Goal: Task Accomplishment & Management: Manage account settings

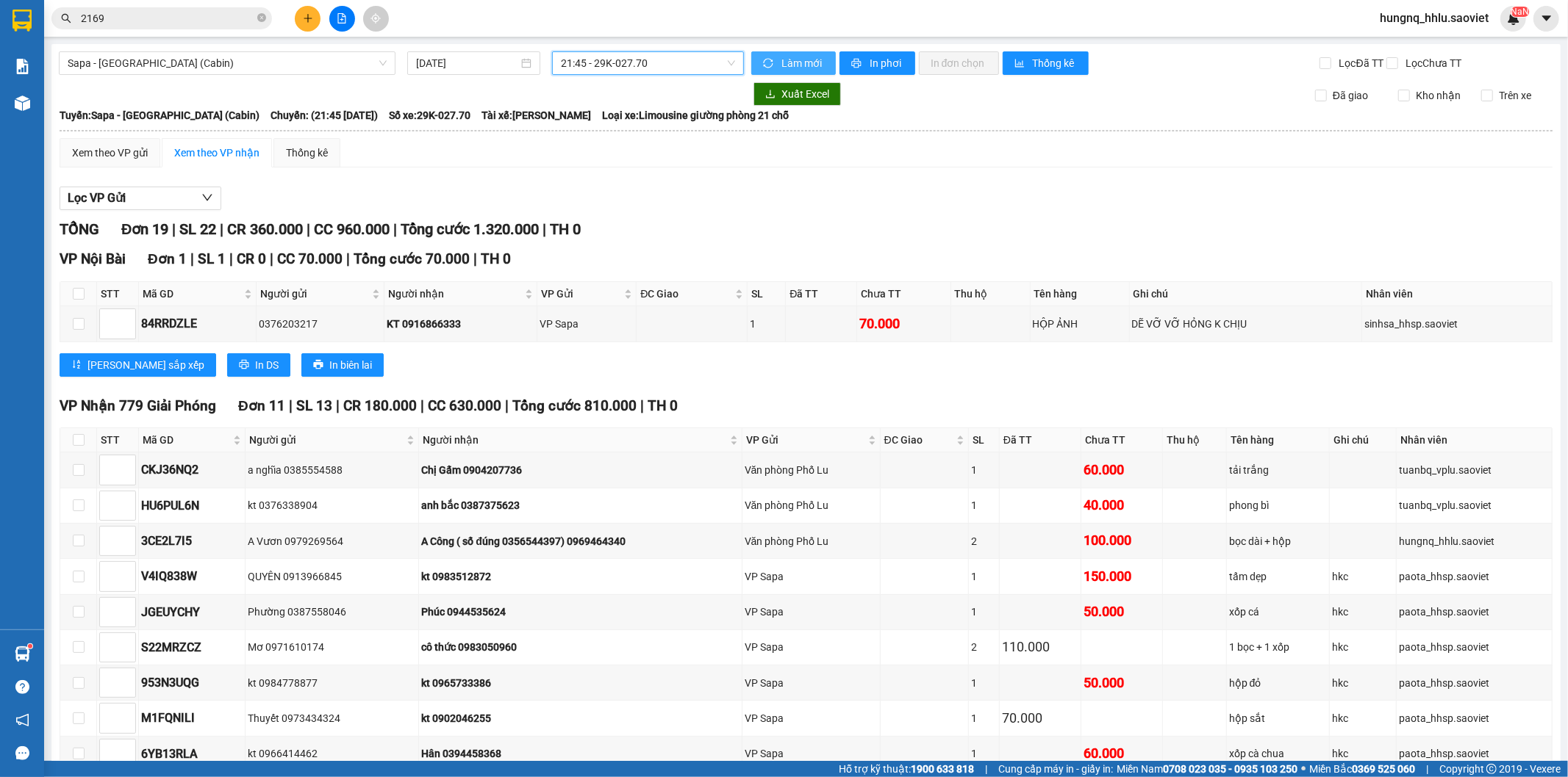
click at [798, 64] on span "Làm mới" at bounding box center [803, 64] width 42 height 16
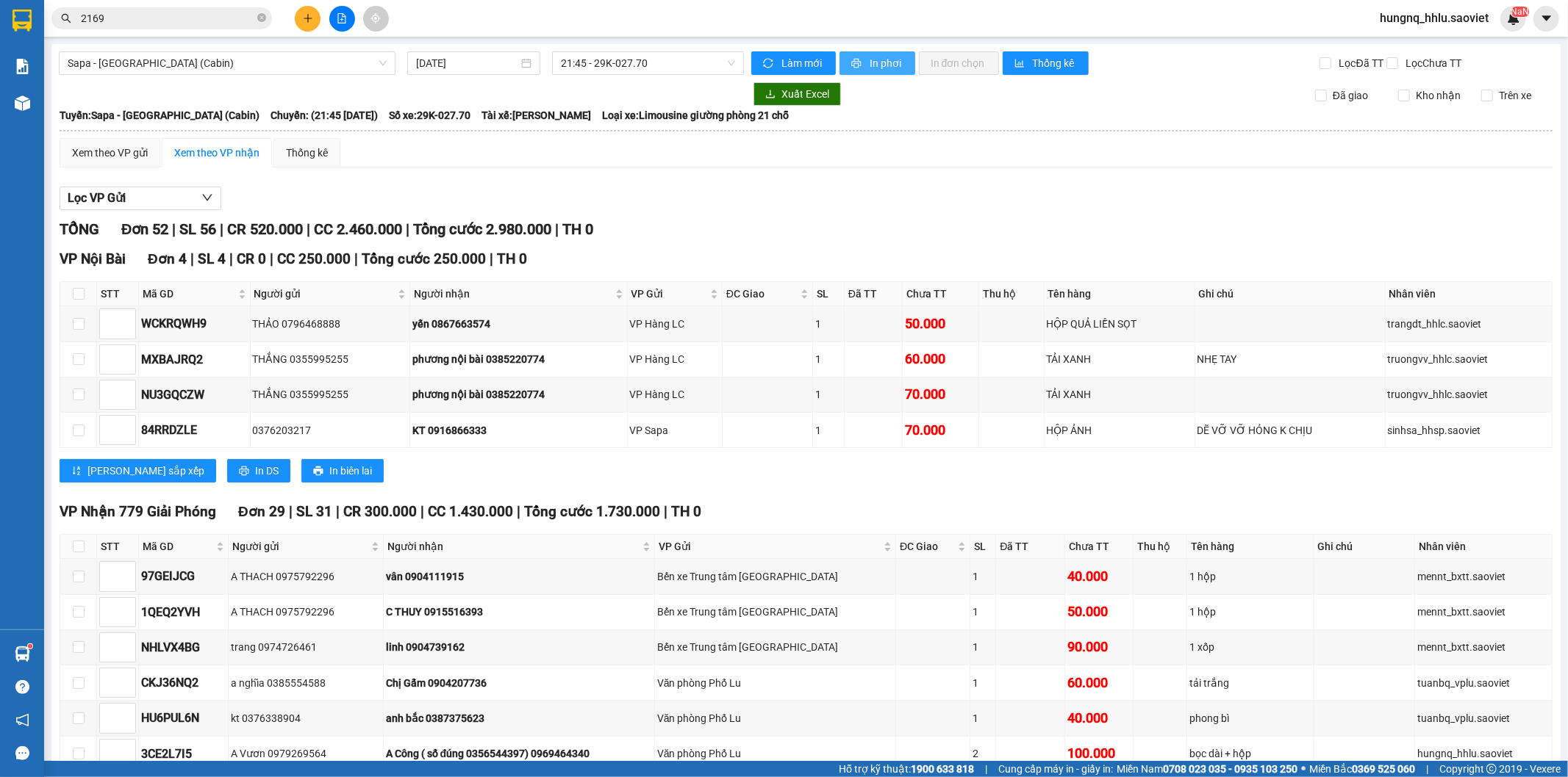
click at [901, 60] on button "In phơi" at bounding box center [877, 63] width 76 height 24
click at [896, 64] on span "In phơi" at bounding box center [886, 64] width 33 height 16
click at [905, 64] on button "In phơi" at bounding box center [877, 63] width 76 height 24
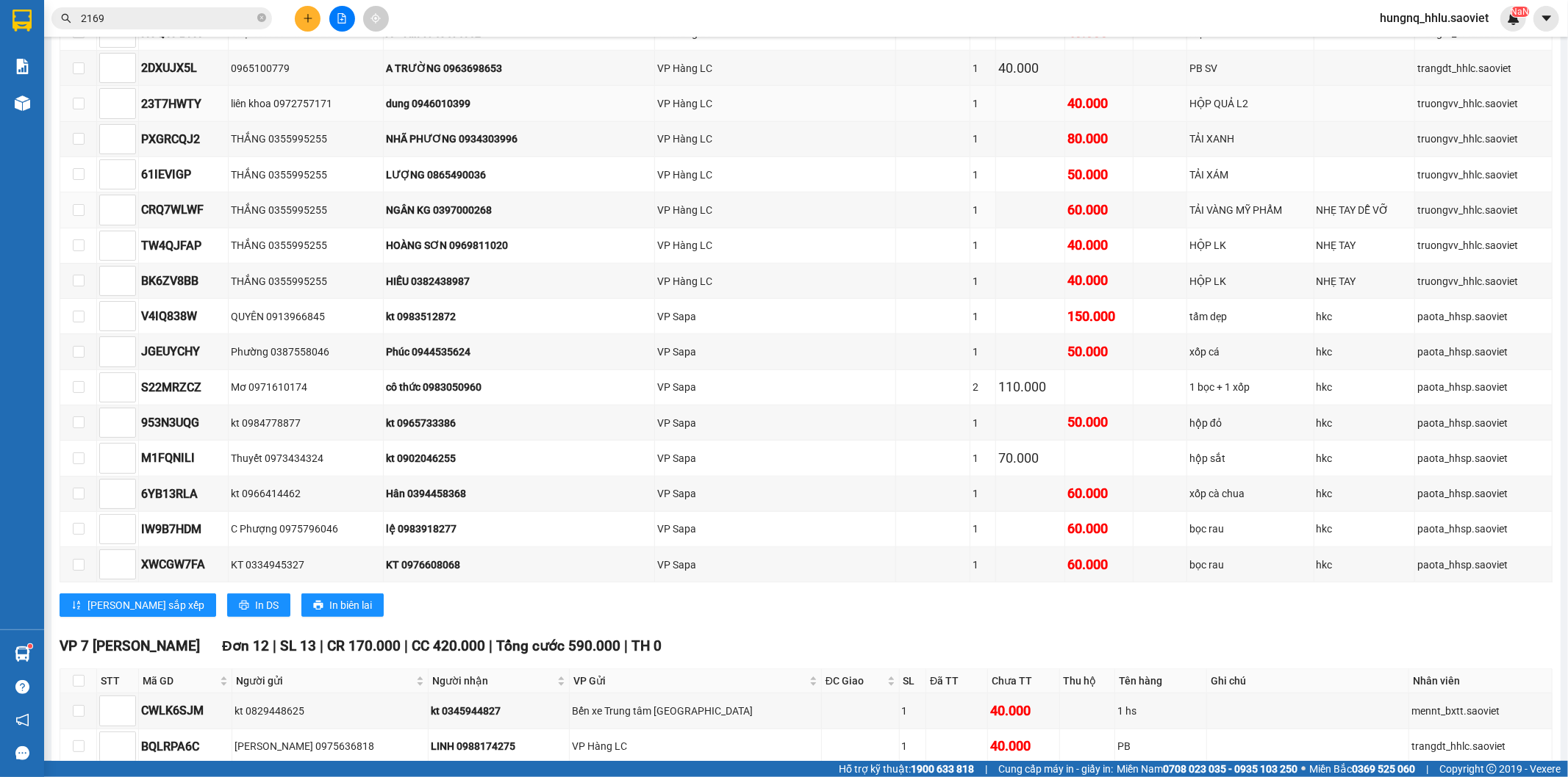
scroll to position [979, 0]
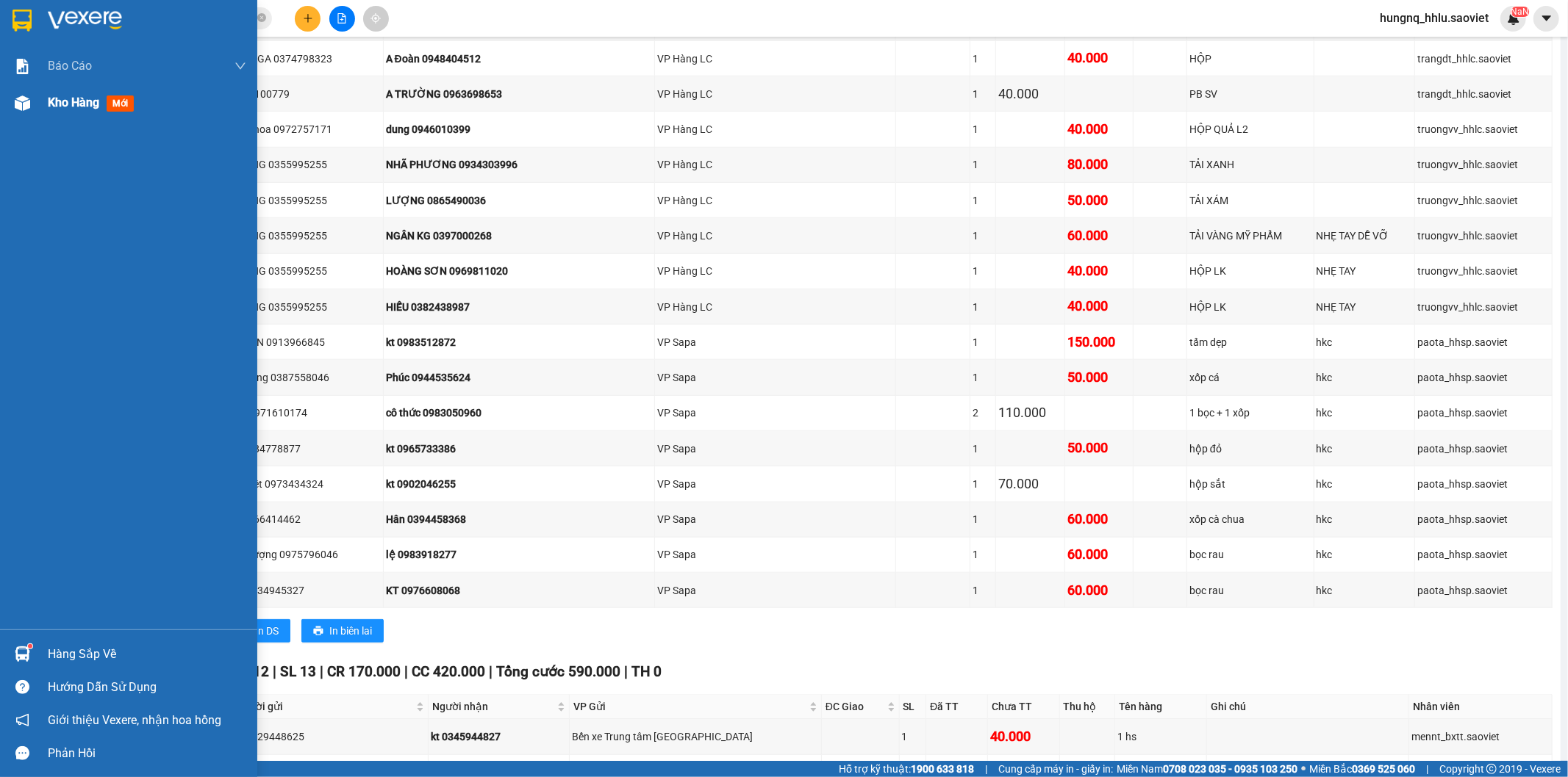
click at [27, 112] on div at bounding box center [23, 103] width 26 height 26
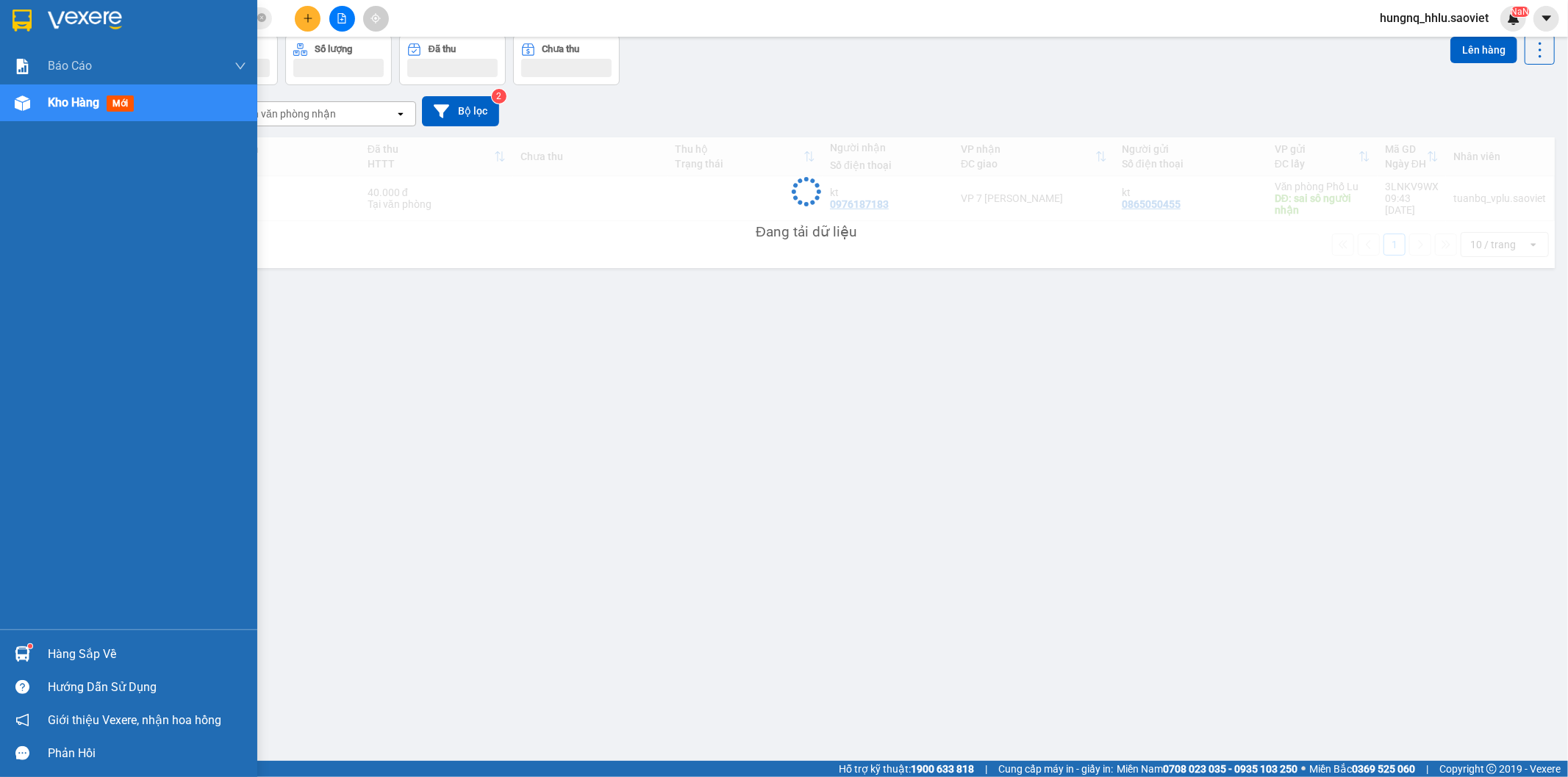
scroll to position [68, 0]
click at [98, 105] on span "Kho hàng" at bounding box center [73, 102] width 51 height 14
click at [50, 111] on div "Kho hàng mới" at bounding box center [94, 103] width 92 height 19
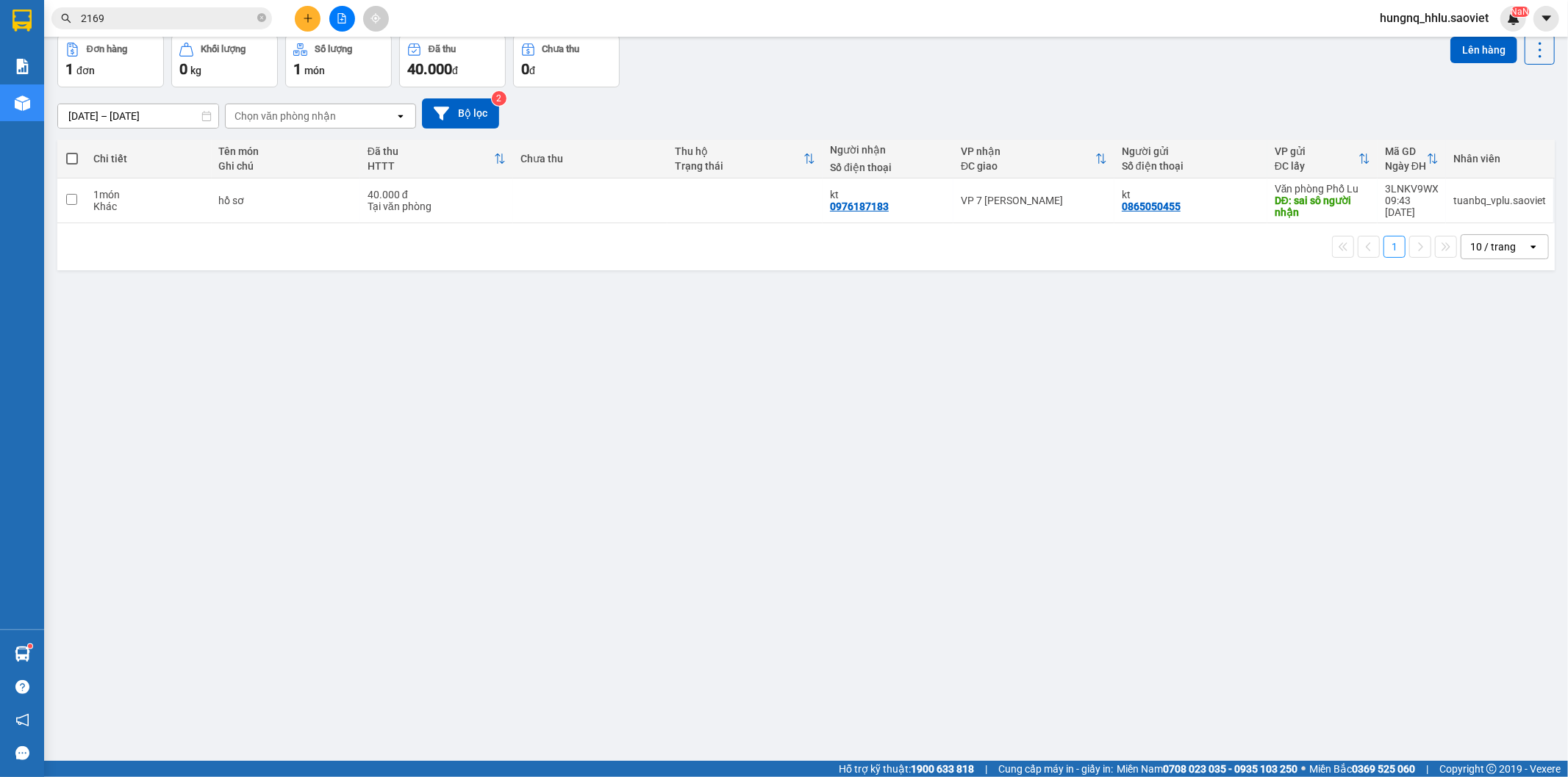
scroll to position [0, 0]
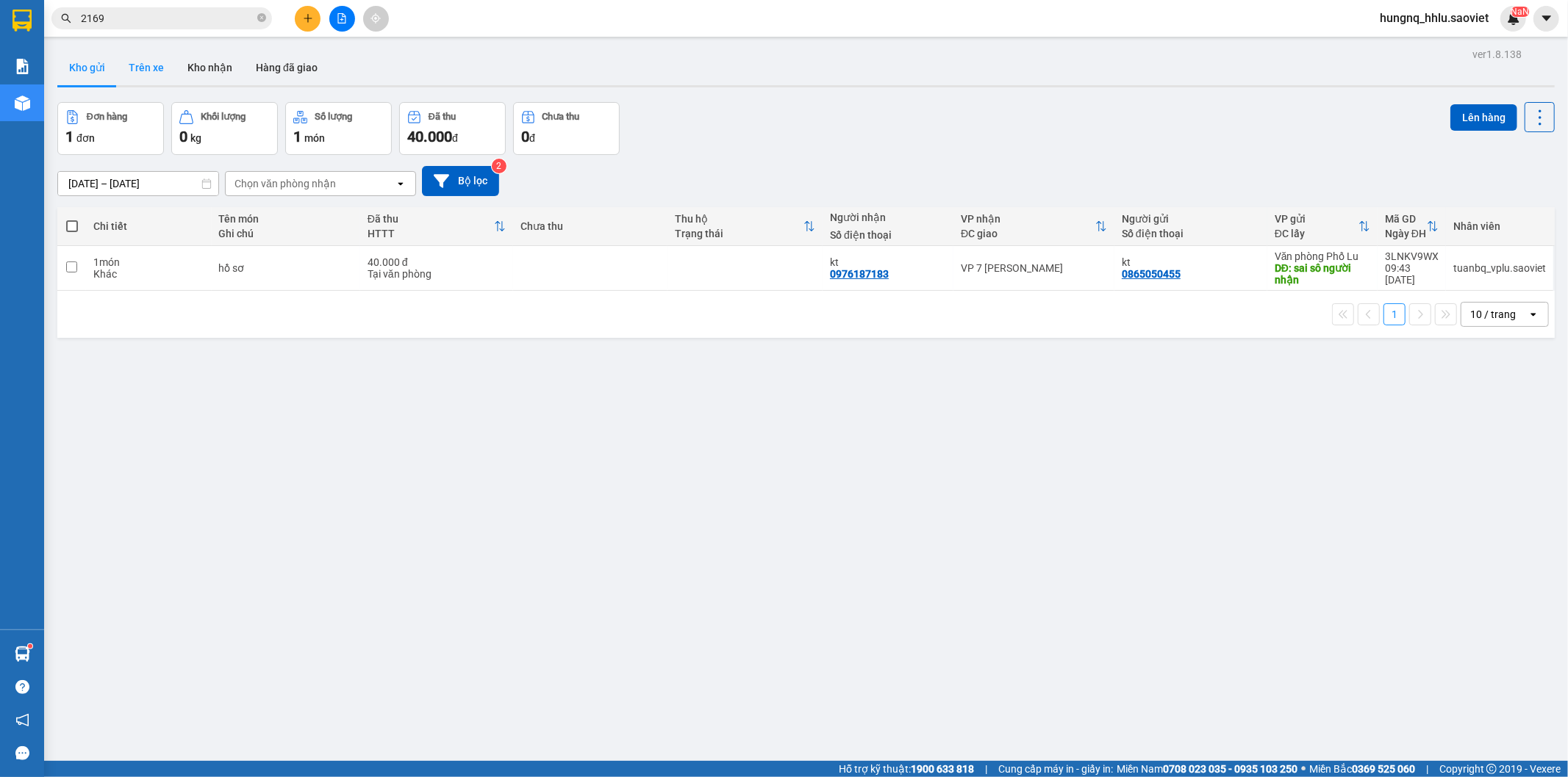
click at [161, 64] on button "Trên xe" at bounding box center [146, 67] width 59 height 35
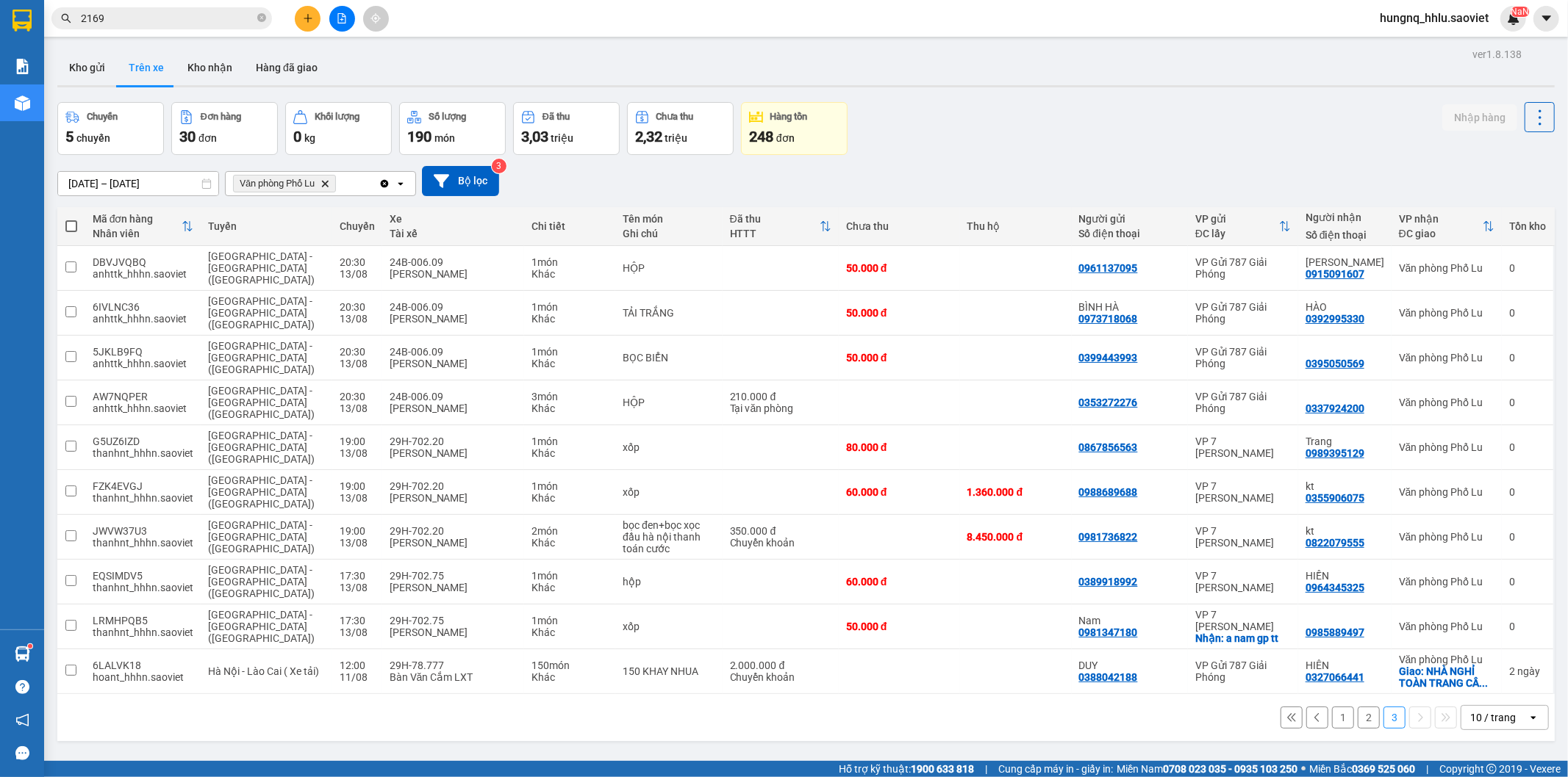
click at [1332, 707] on button "1" at bounding box center [1342, 718] width 22 height 22
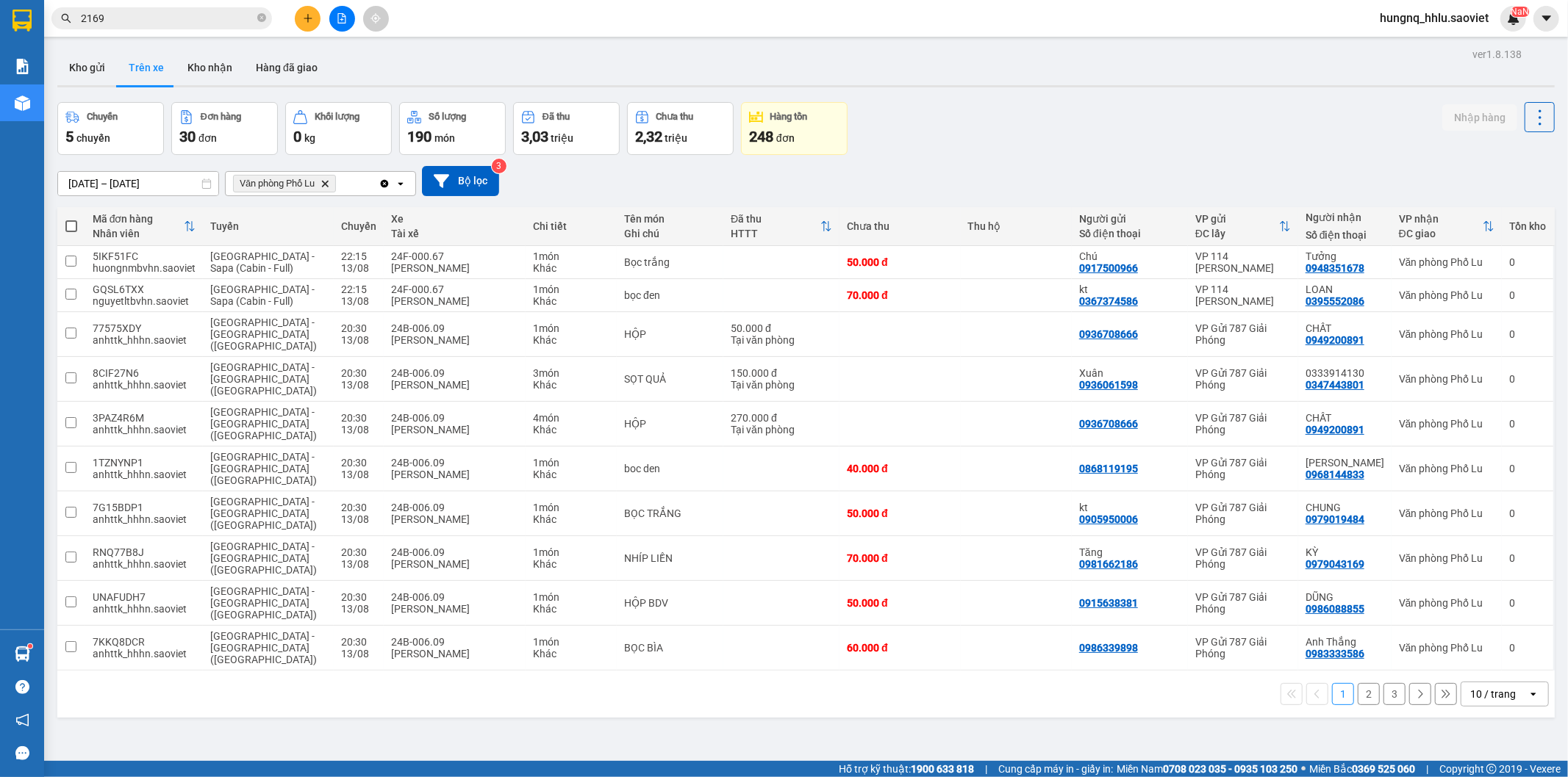
click at [1364, 683] on button "2" at bounding box center [1368, 694] width 22 height 22
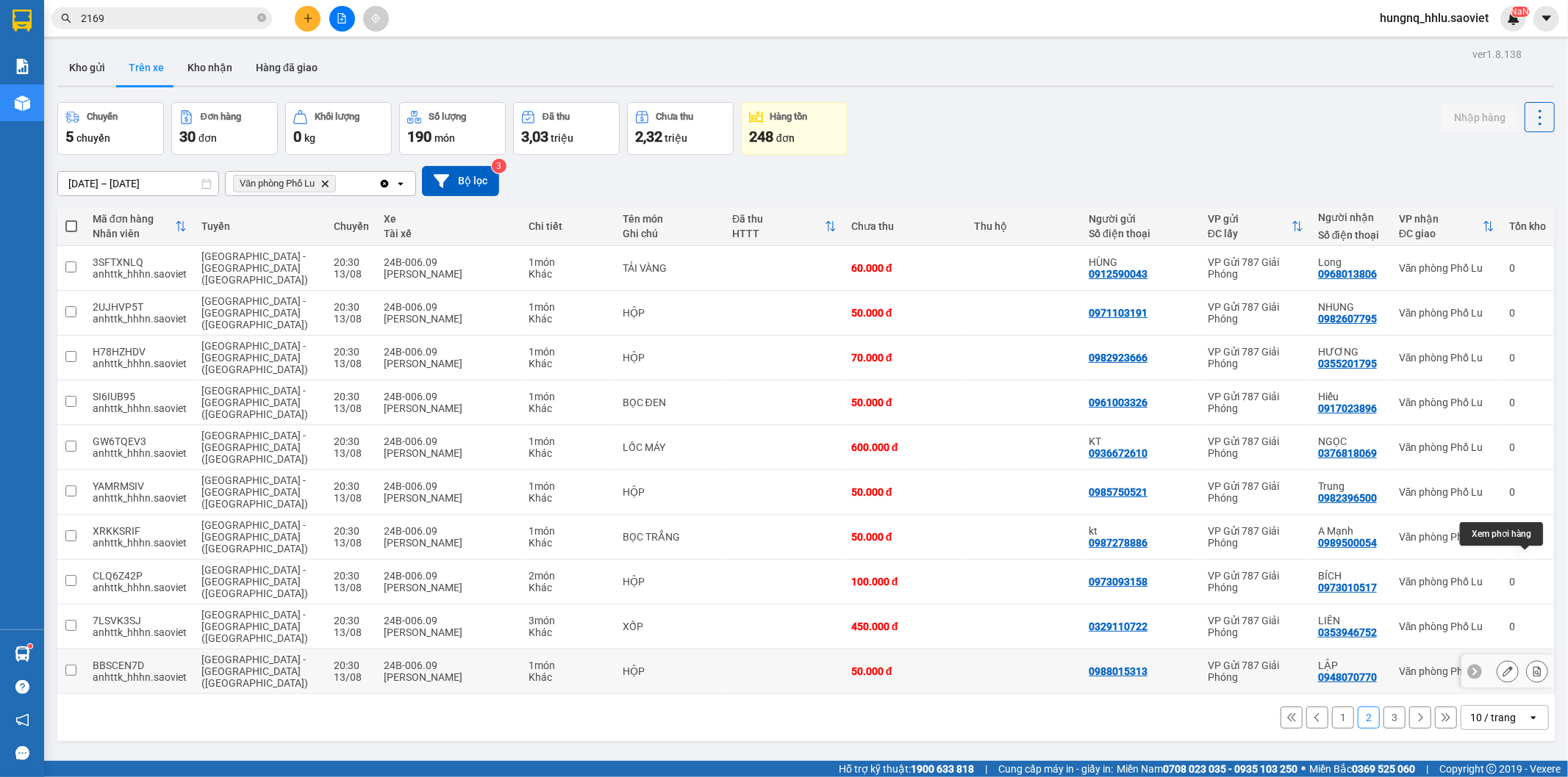
click at [1530, 659] on button at bounding box center [1536, 672] width 20 height 26
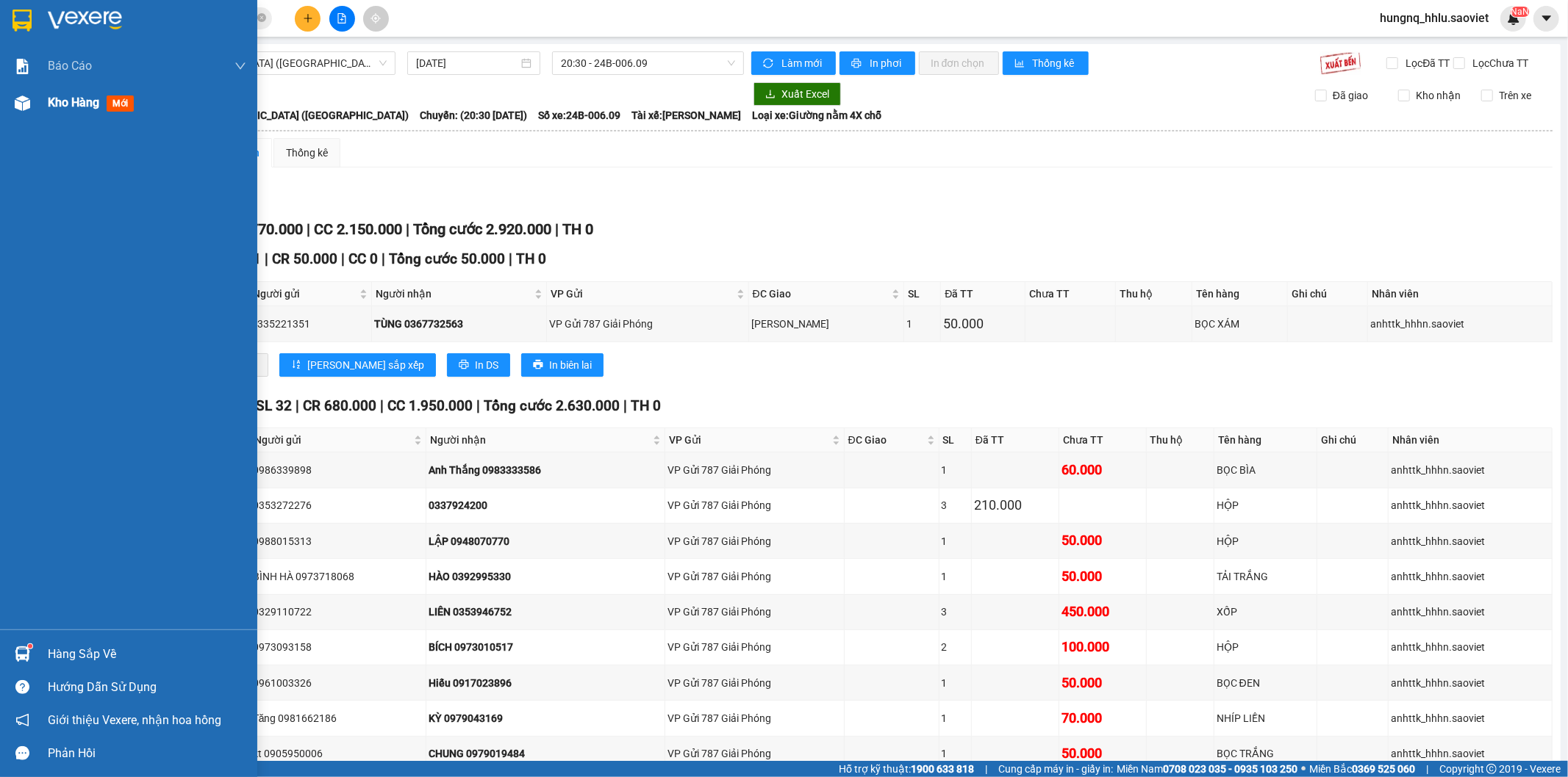
click at [97, 106] on span "Kho hàng" at bounding box center [73, 102] width 51 height 14
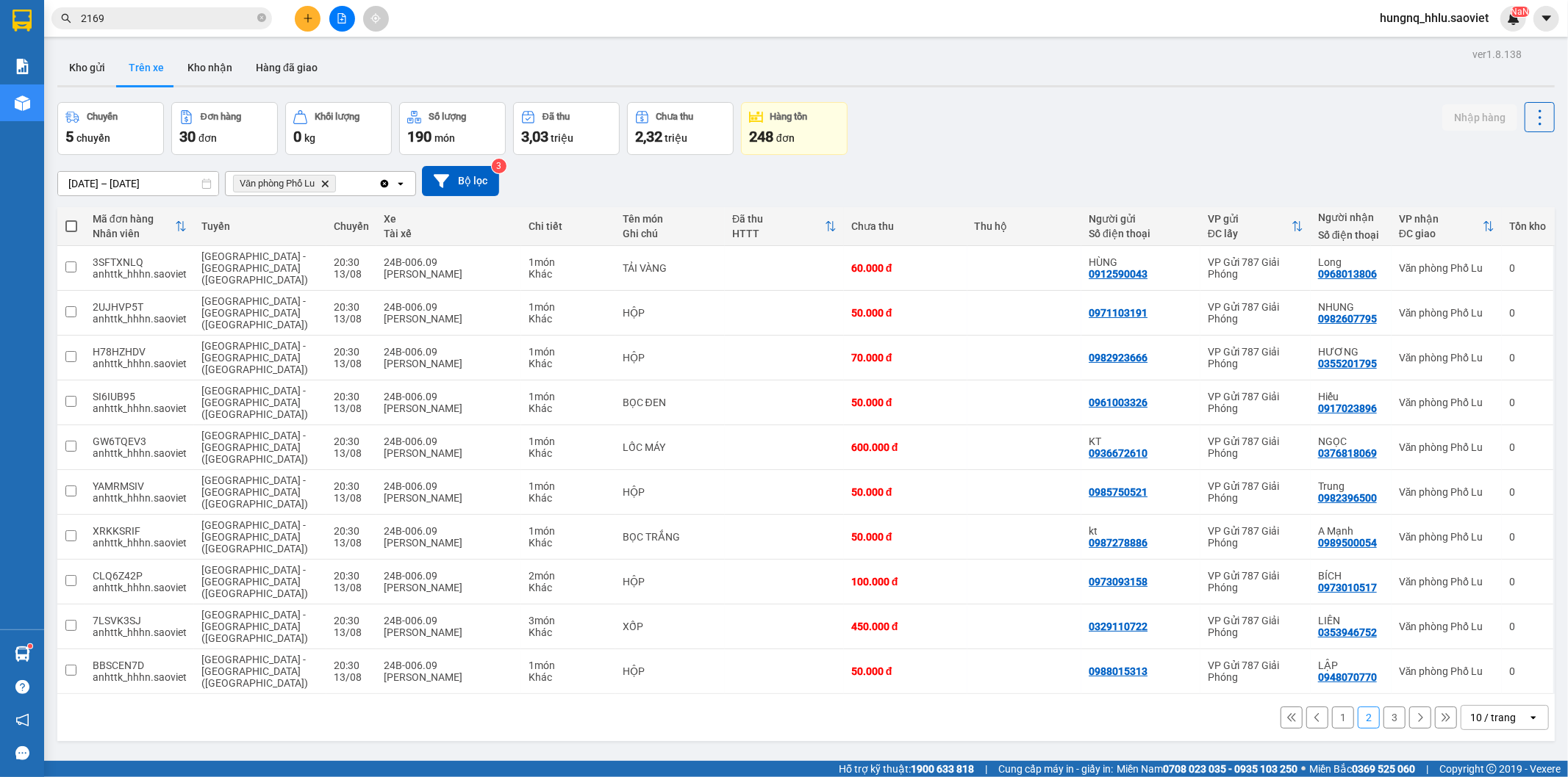
click at [1332, 707] on button "1" at bounding box center [1342, 718] width 22 height 22
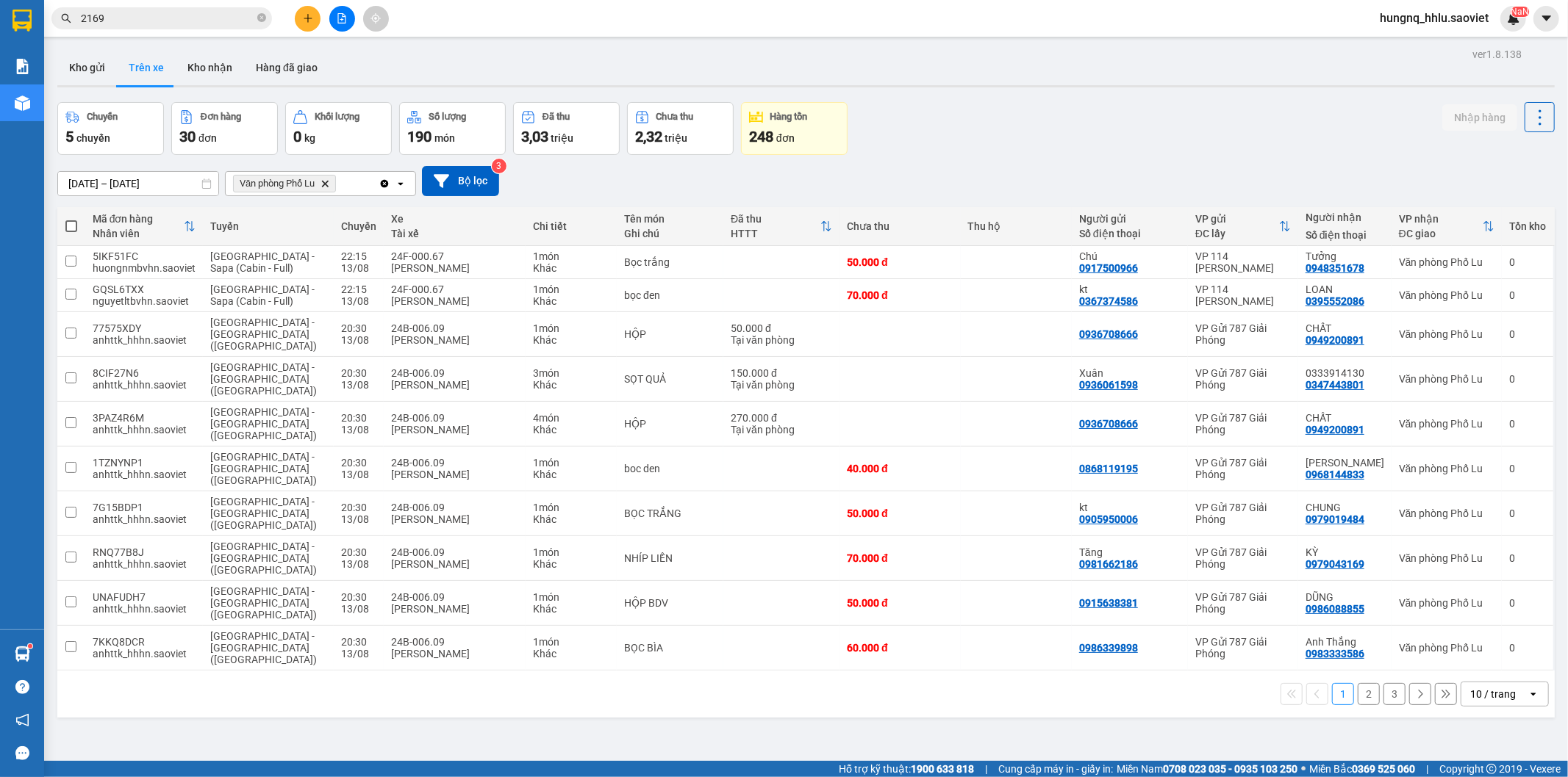
click at [1385, 683] on button "3" at bounding box center [1394, 694] width 22 height 22
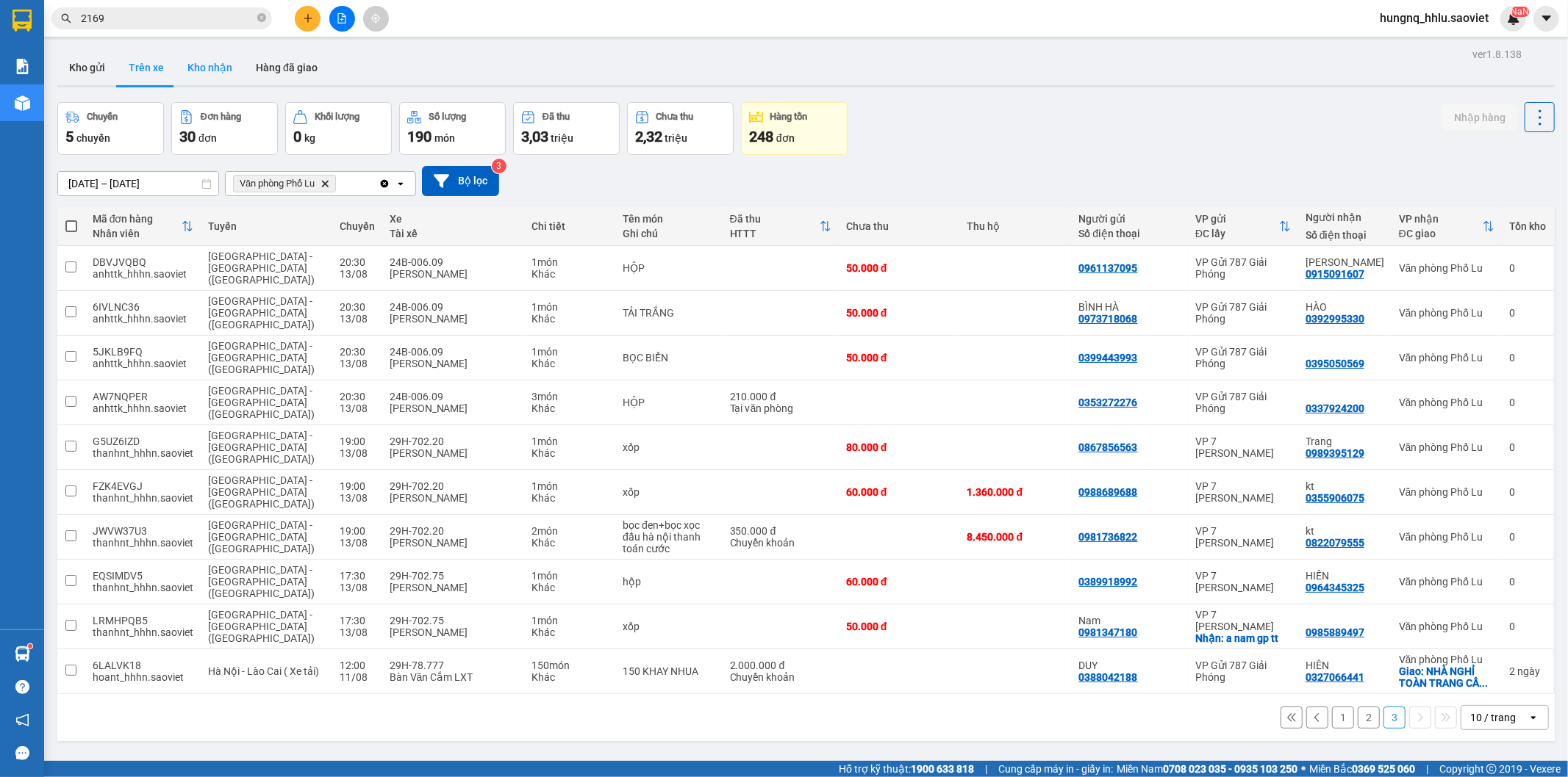
click at [210, 75] on button "Kho nhận" at bounding box center [210, 67] width 68 height 35
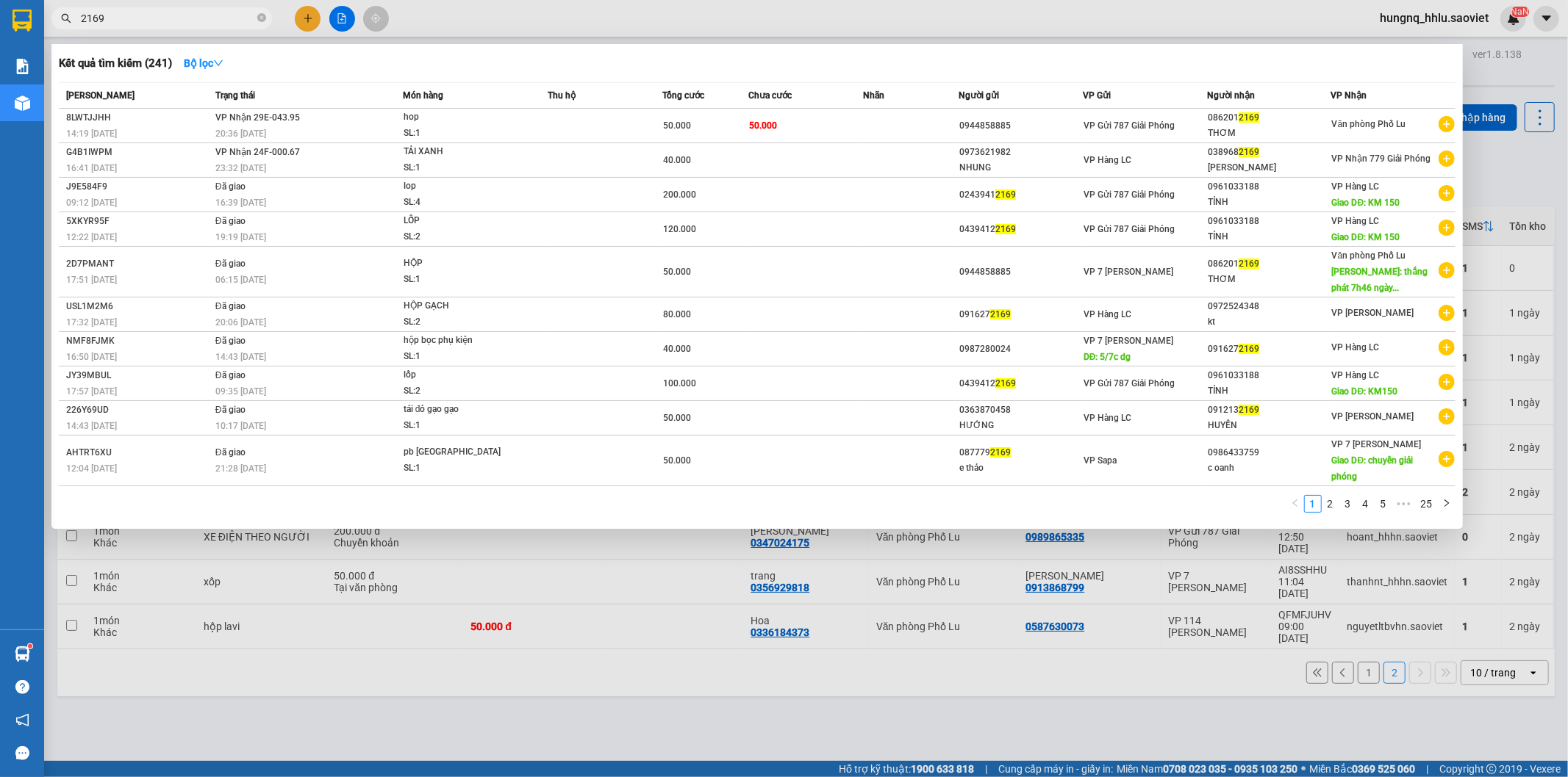
drag, startPoint x: 1017, startPoint y: 577, endPoint x: 1305, endPoint y: 597, distance: 288.7
click at [1018, 577] on div at bounding box center [784, 388] width 1568 height 777
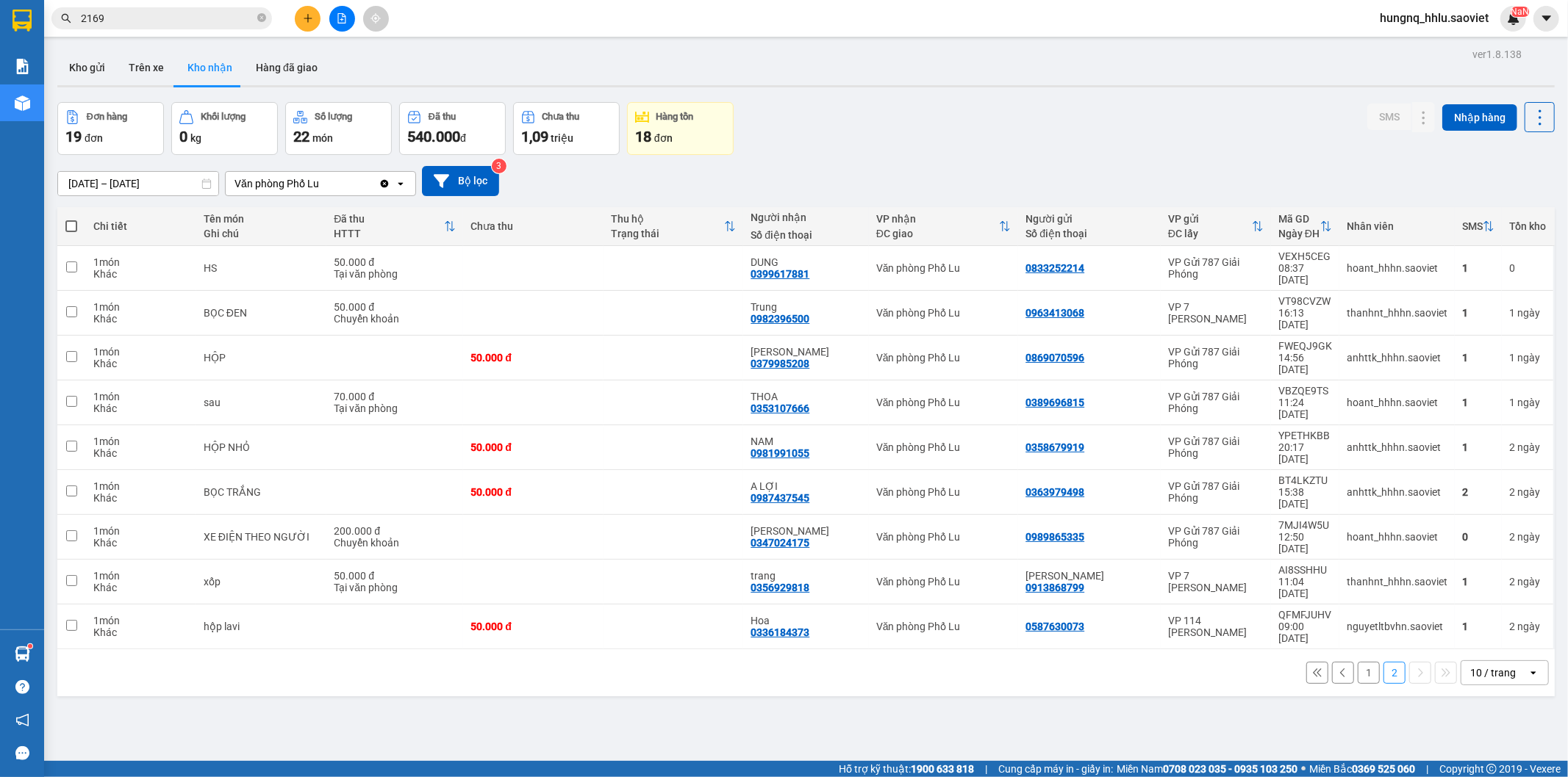
click at [1363, 662] on button "1" at bounding box center [1368, 673] width 22 height 22
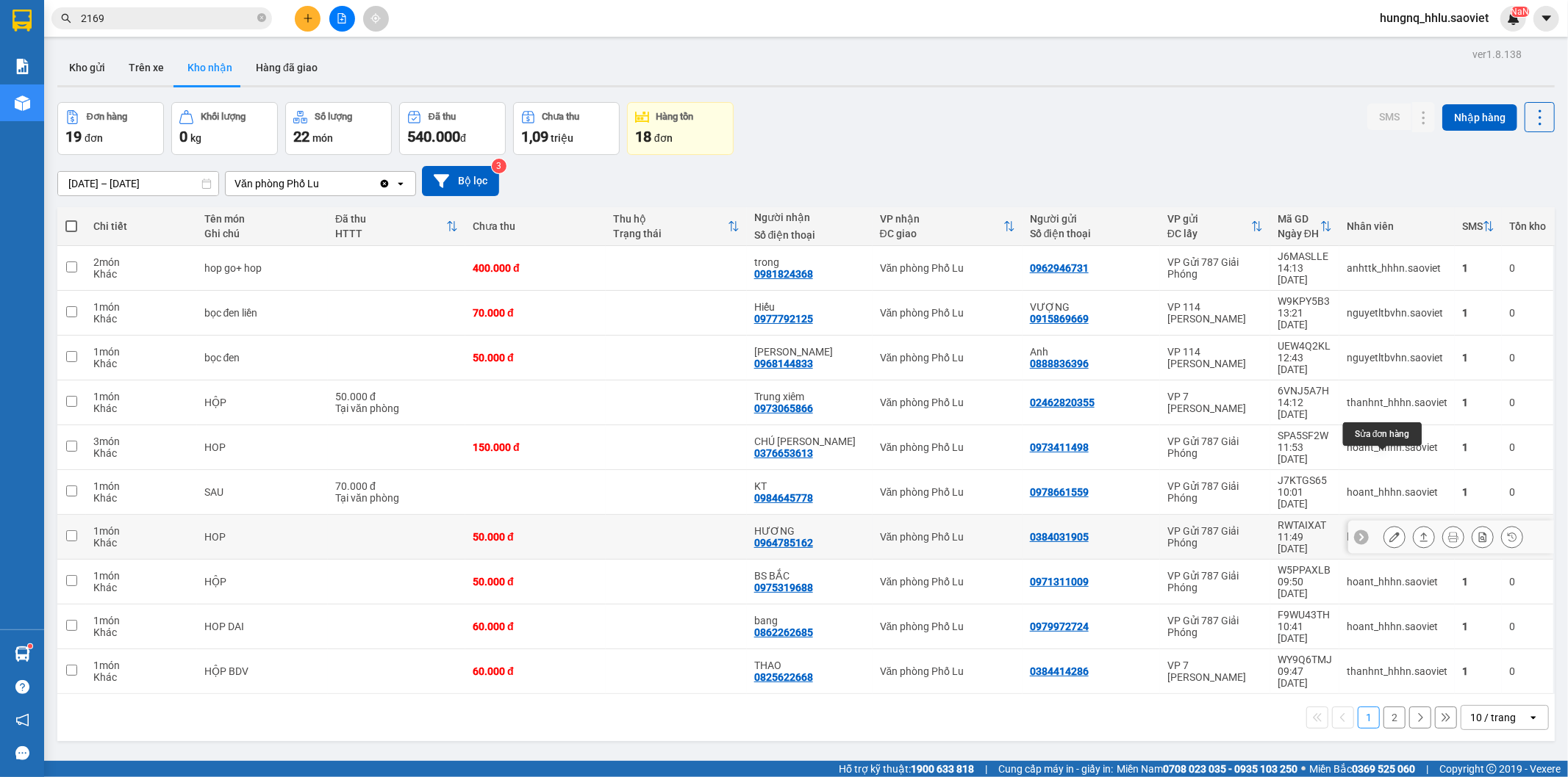
click at [1384, 525] on button at bounding box center [1394, 538] width 20 height 26
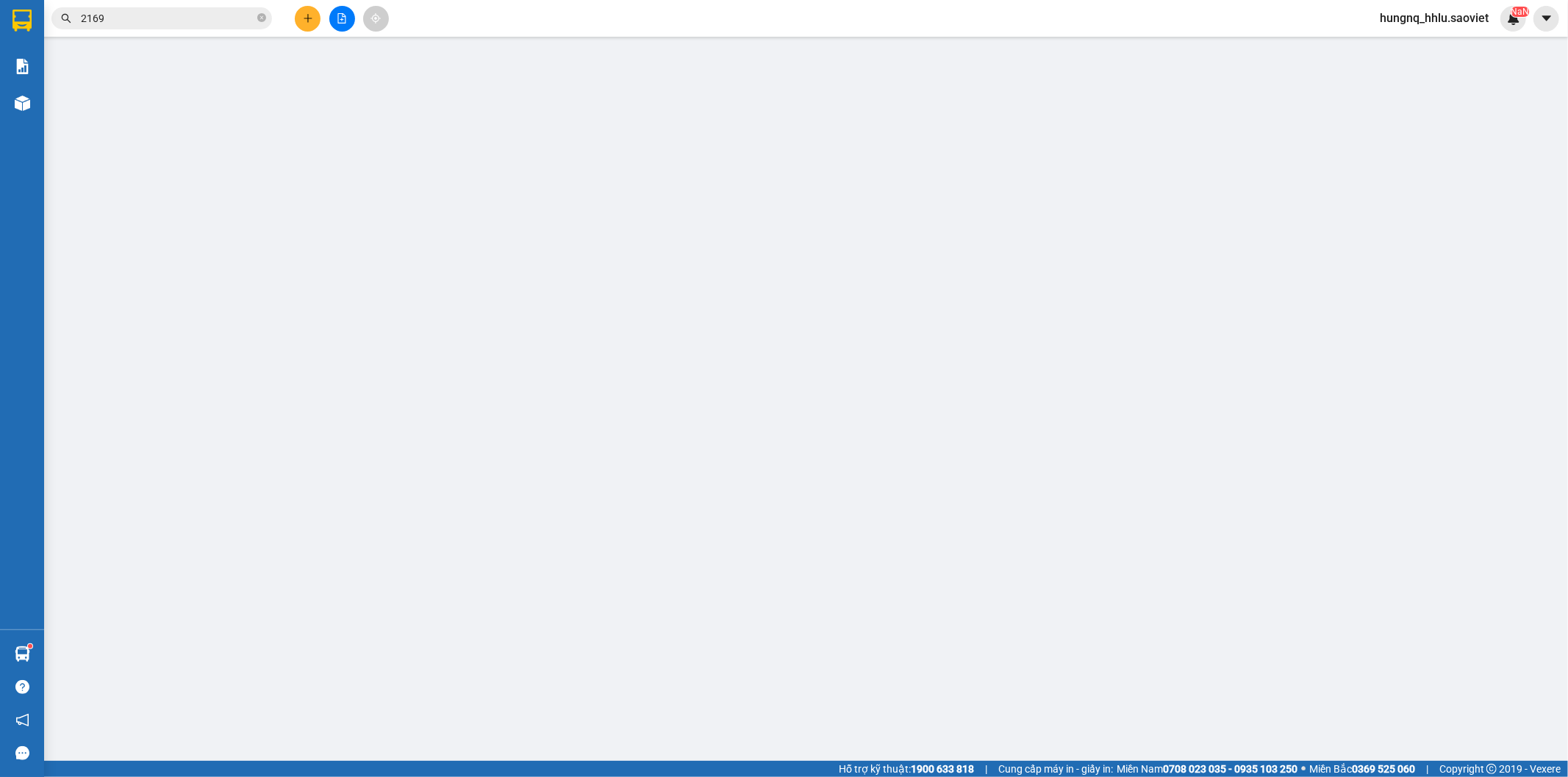
type input "0384031905"
type input "0964785162"
type input "HƯƠNG"
type input "50.000"
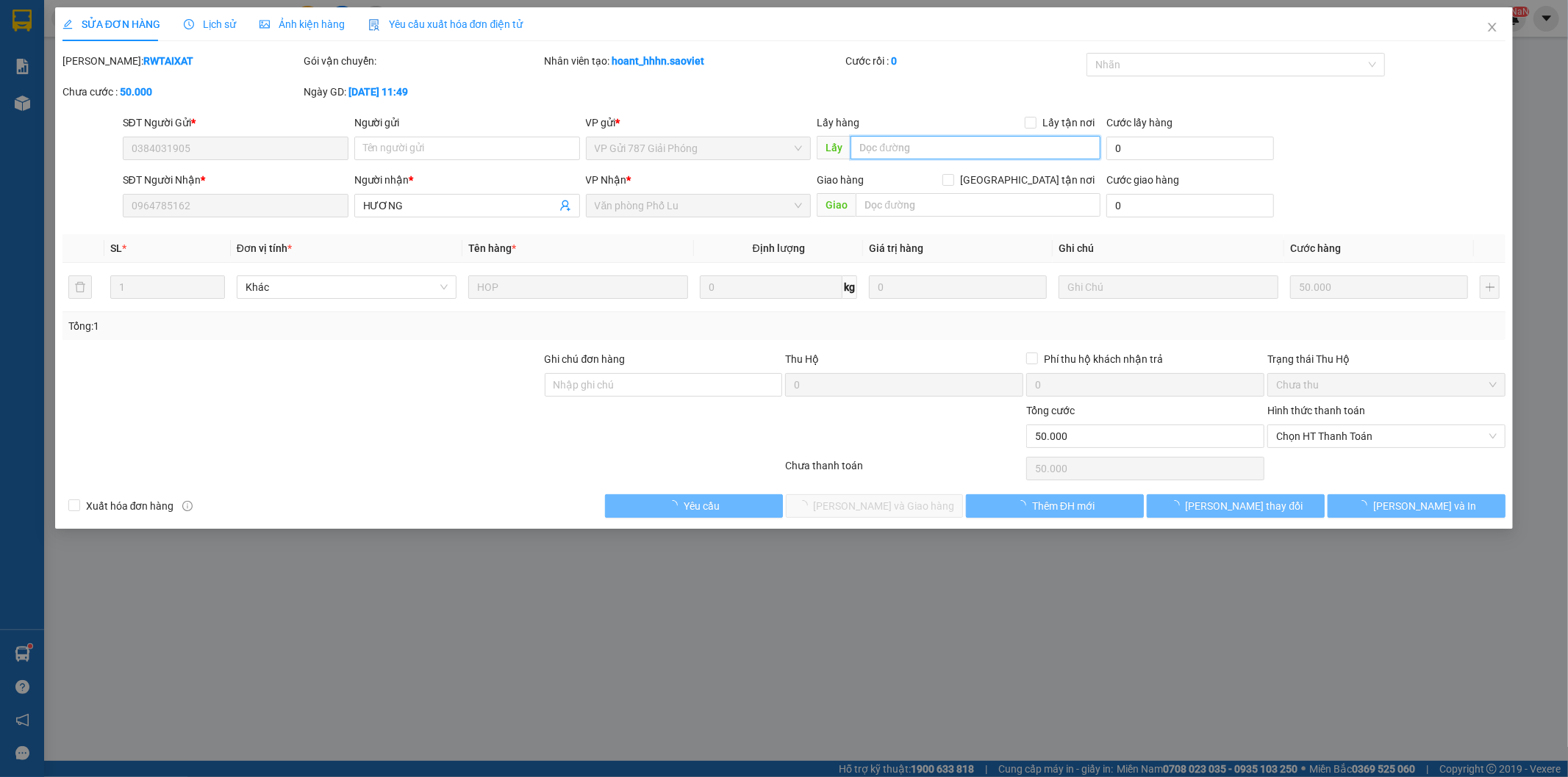
click at [902, 159] on input "text" at bounding box center [975, 147] width 250 height 24
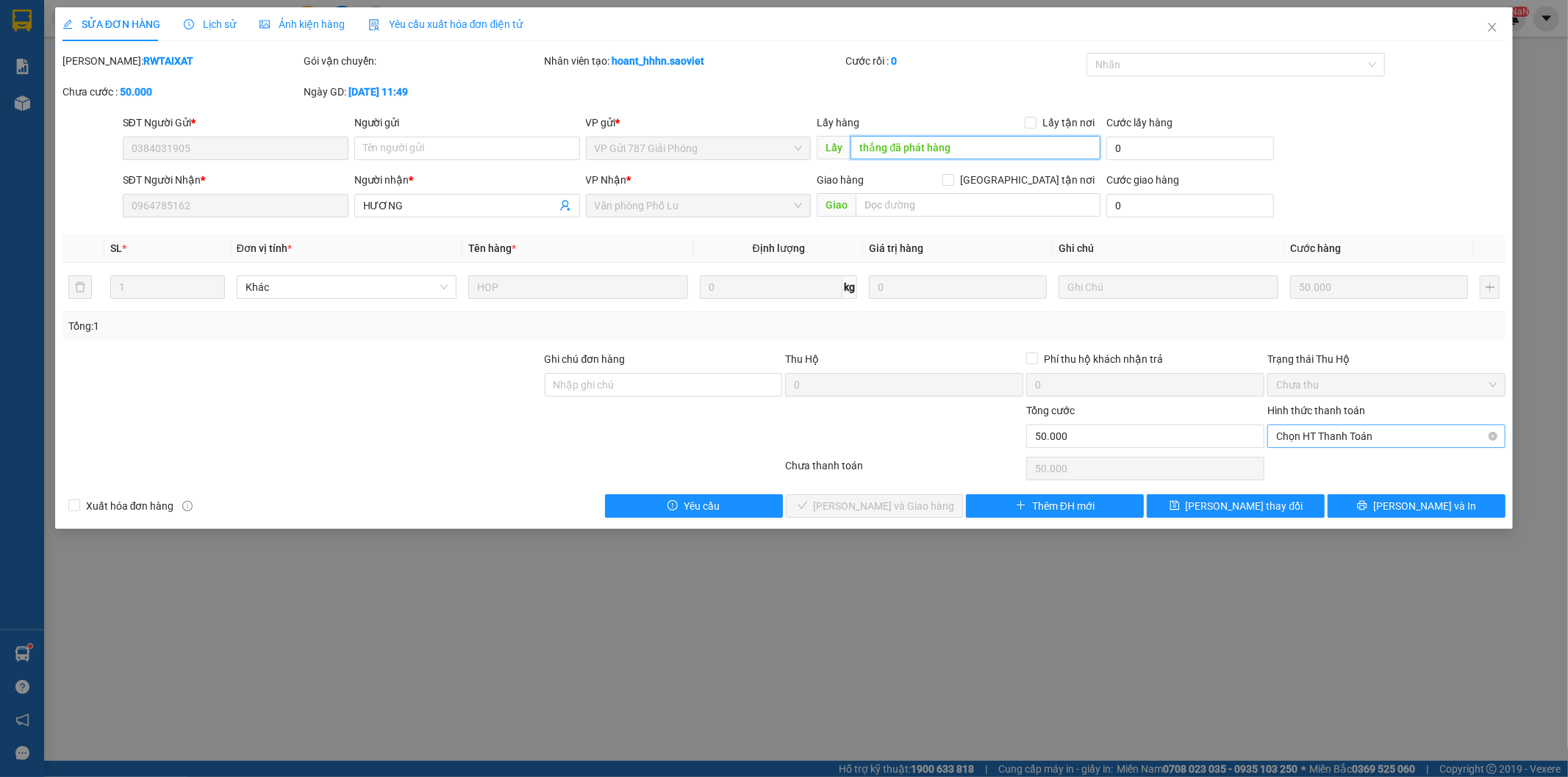
click at [1328, 443] on span "Chọn HT Thanh Toán" at bounding box center [1386, 436] width 221 height 22
type input "thắng đã phát hàng"
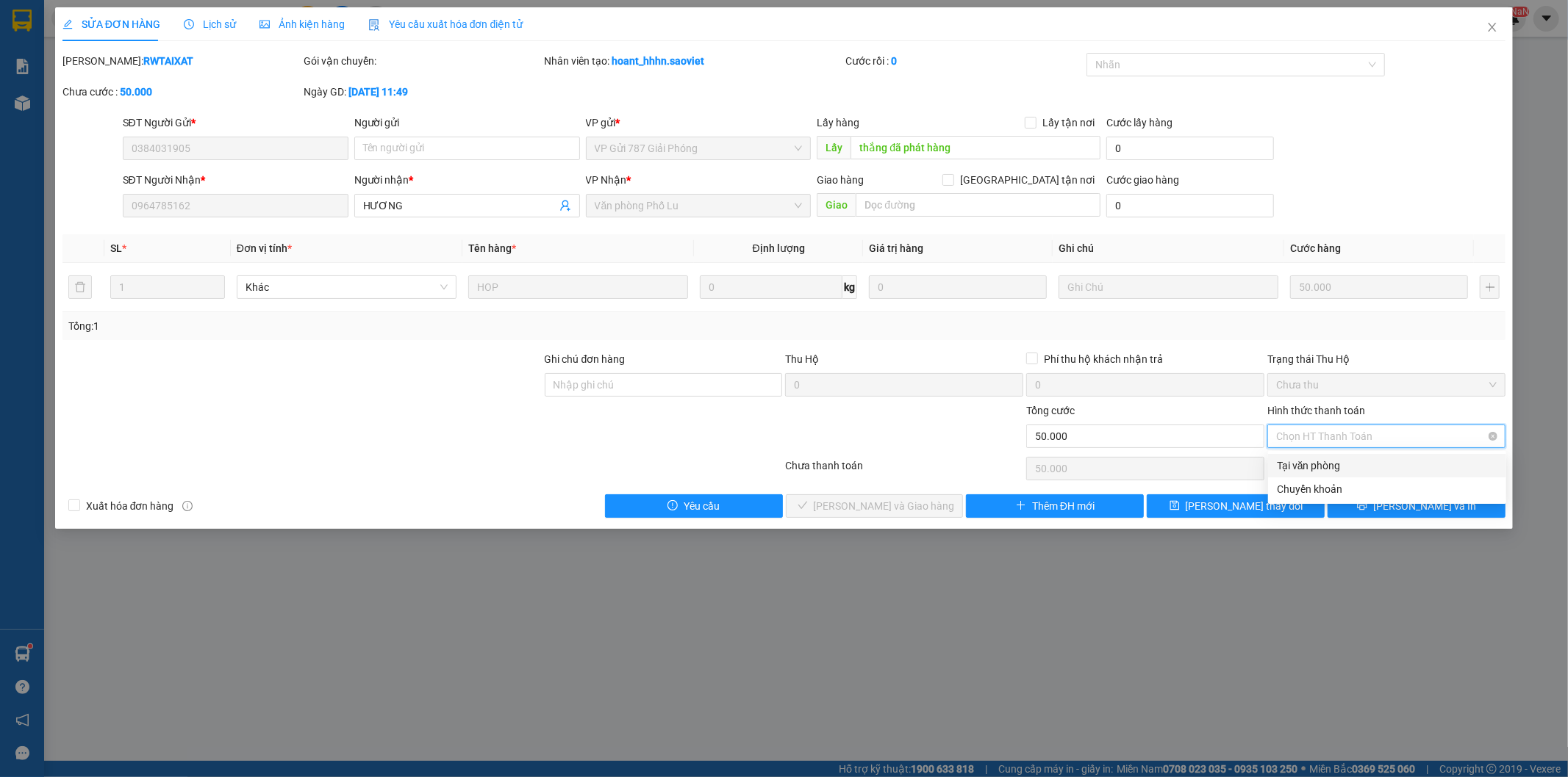
click at [1291, 434] on span "Chọn HT Thanh Toán" at bounding box center [1386, 436] width 221 height 22
click at [1287, 433] on span "Chọn HT Thanh Toán" at bounding box center [1386, 436] width 221 height 22
click at [1284, 466] on div "Tại văn phòng" at bounding box center [1386, 466] width 221 height 16
type input "0"
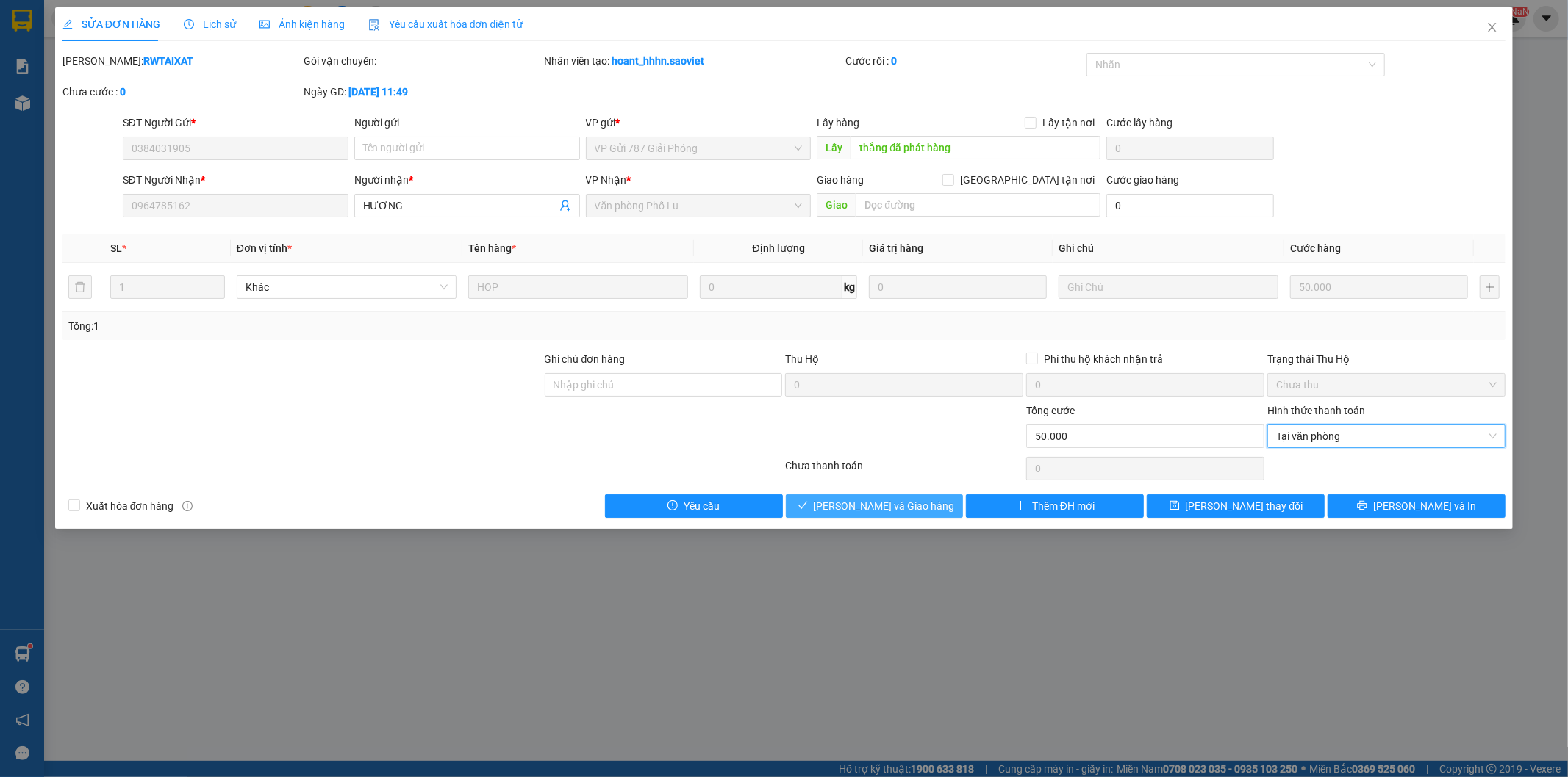
click at [923, 514] on button "[PERSON_NAME] và Giao hàng" at bounding box center [874, 506] width 178 height 24
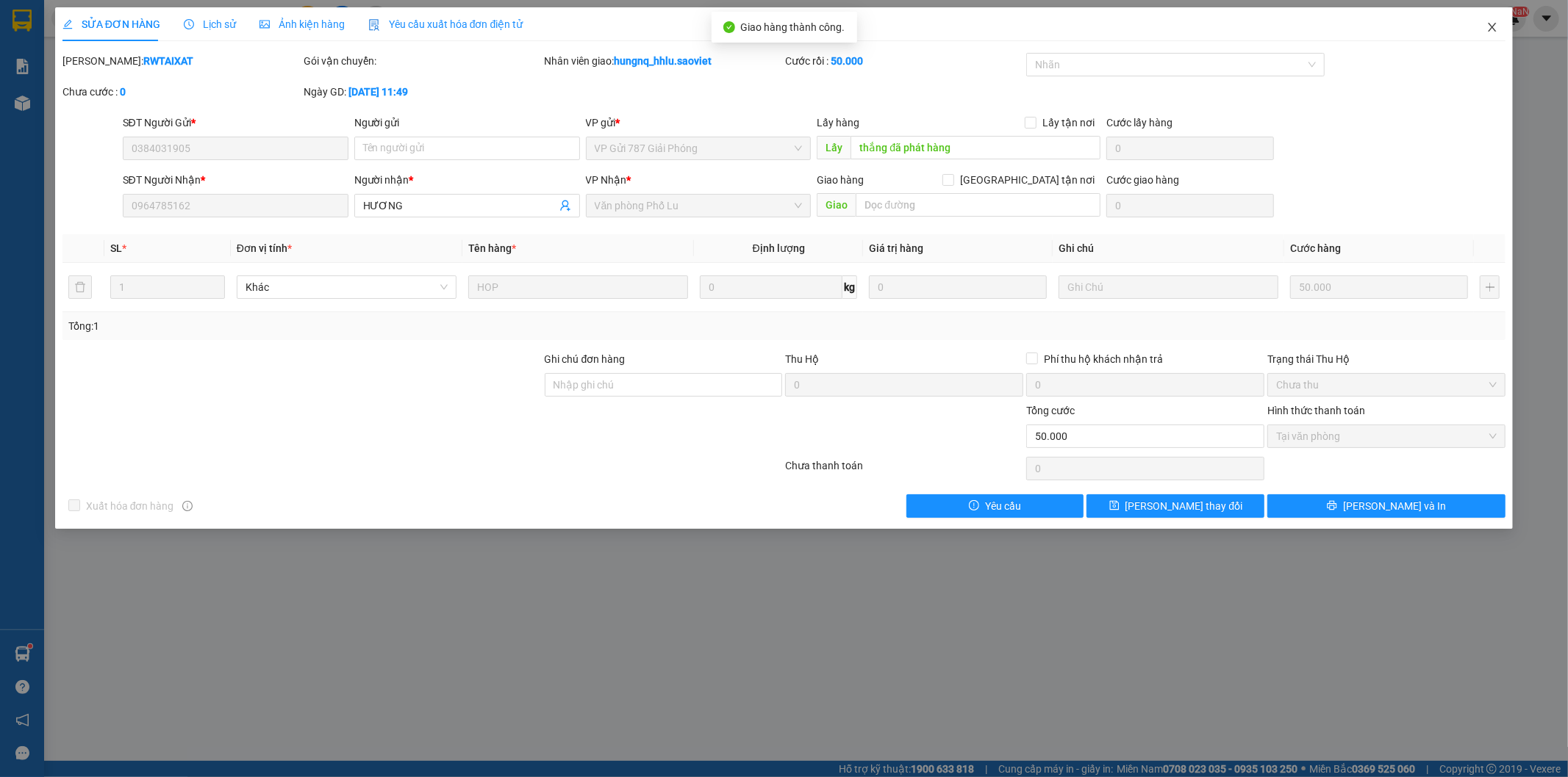
click at [1500, 34] on span "Close" at bounding box center [1491, 28] width 42 height 42
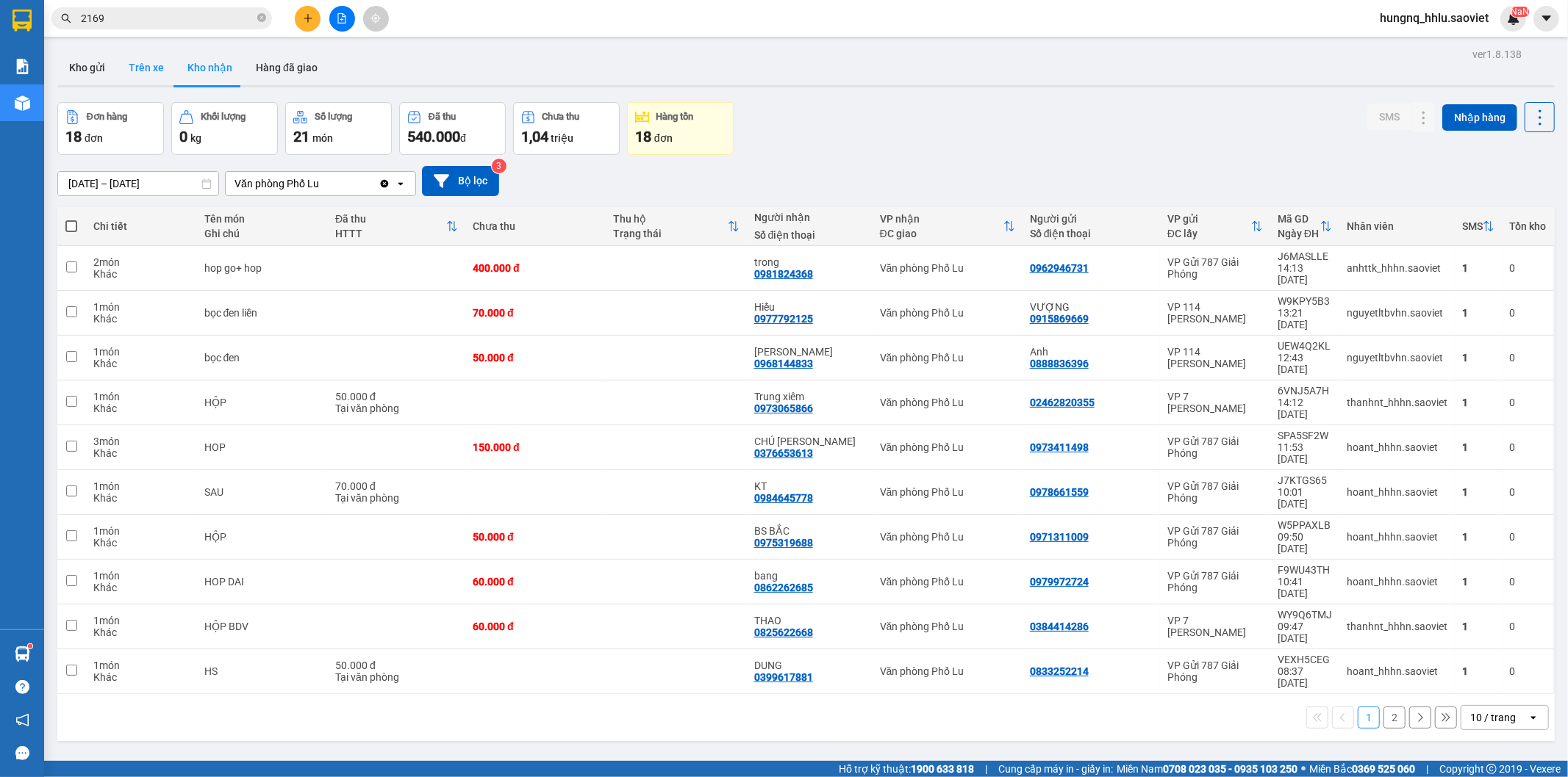
click at [142, 60] on button "Trên xe" at bounding box center [146, 67] width 59 height 35
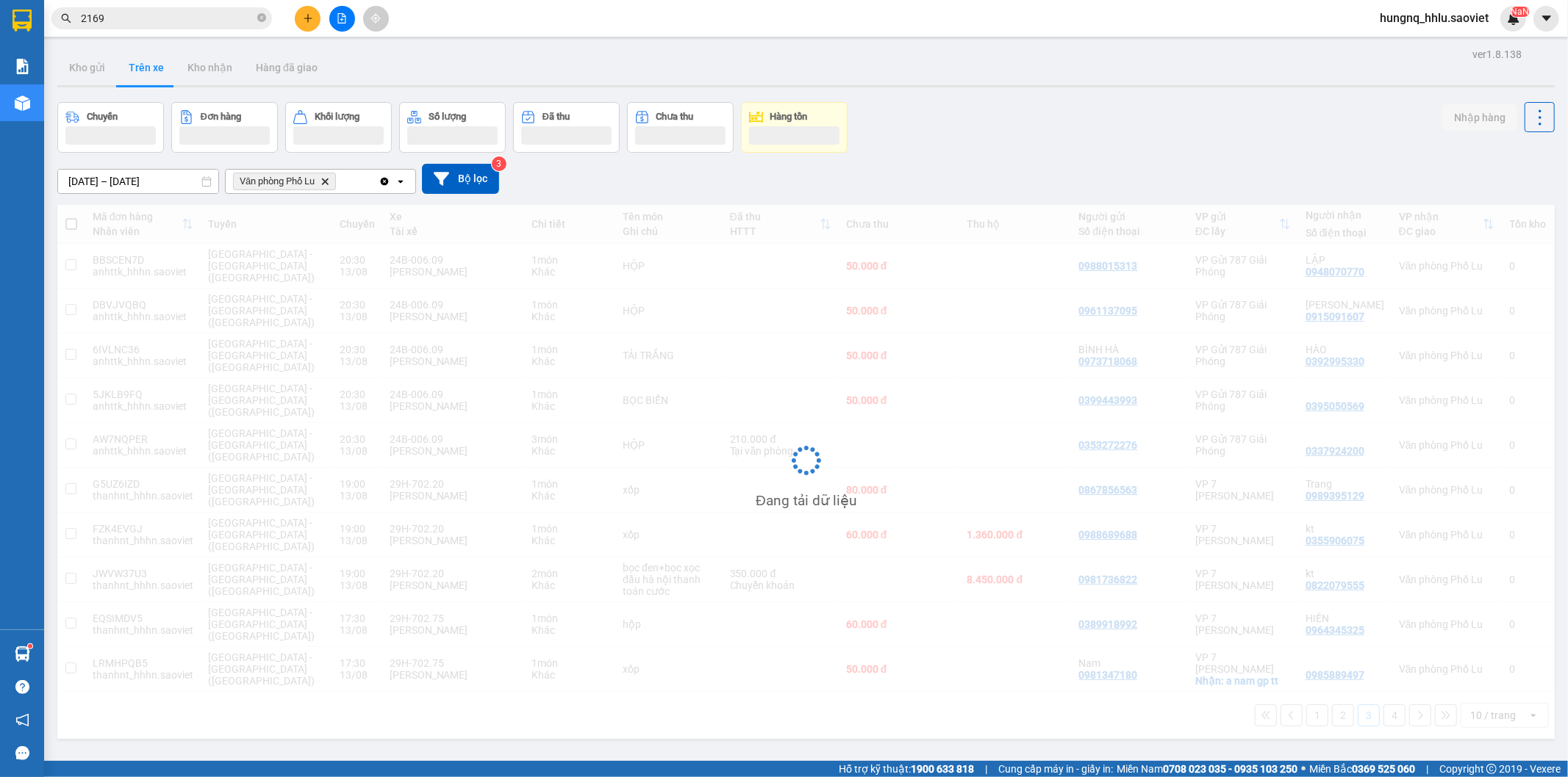
click at [136, 62] on button "Trên xe" at bounding box center [146, 67] width 59 height 35
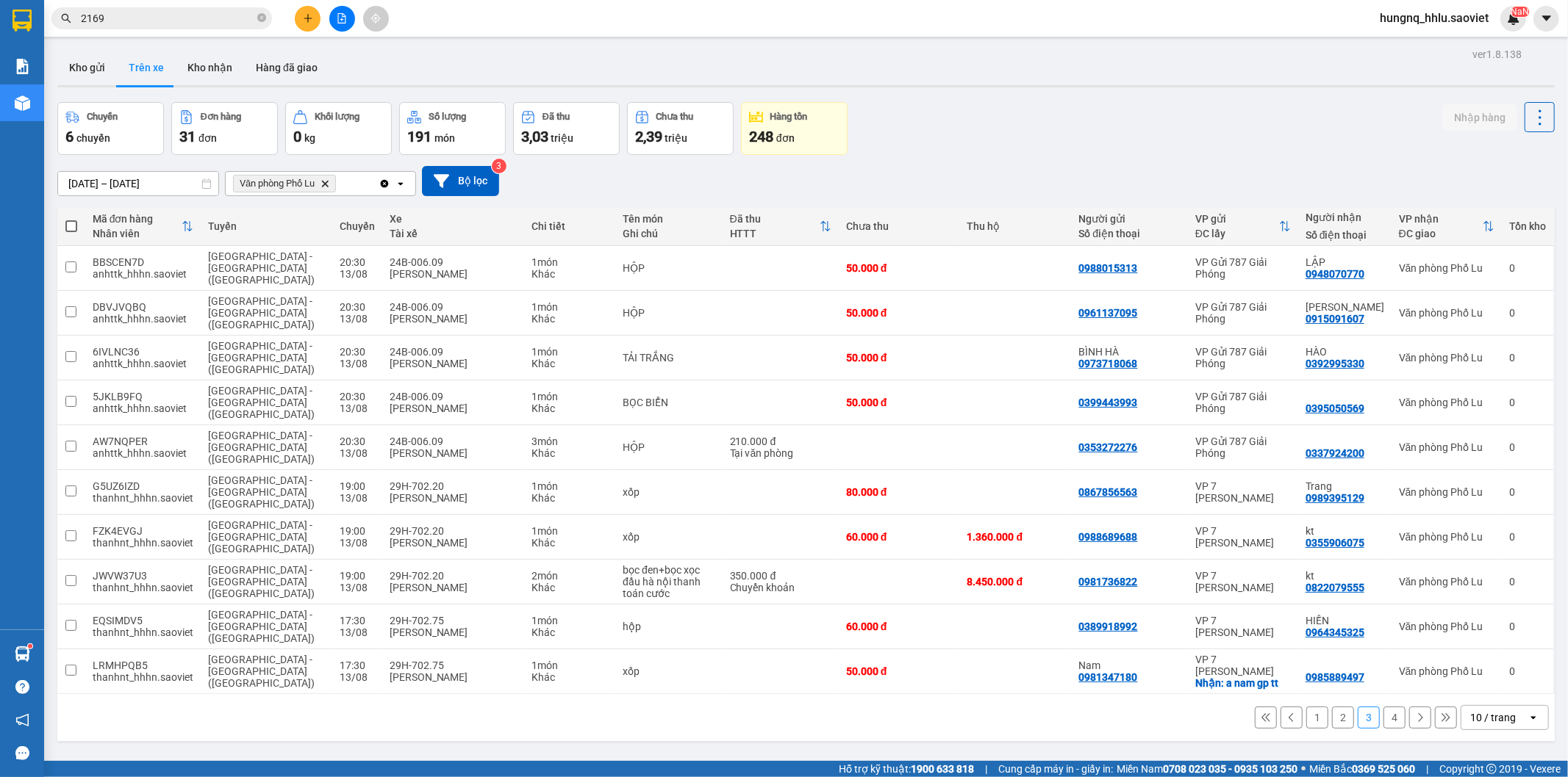
click at [1384, 707] on button "4" at bounding box center [1394, 718] width 22 height 22
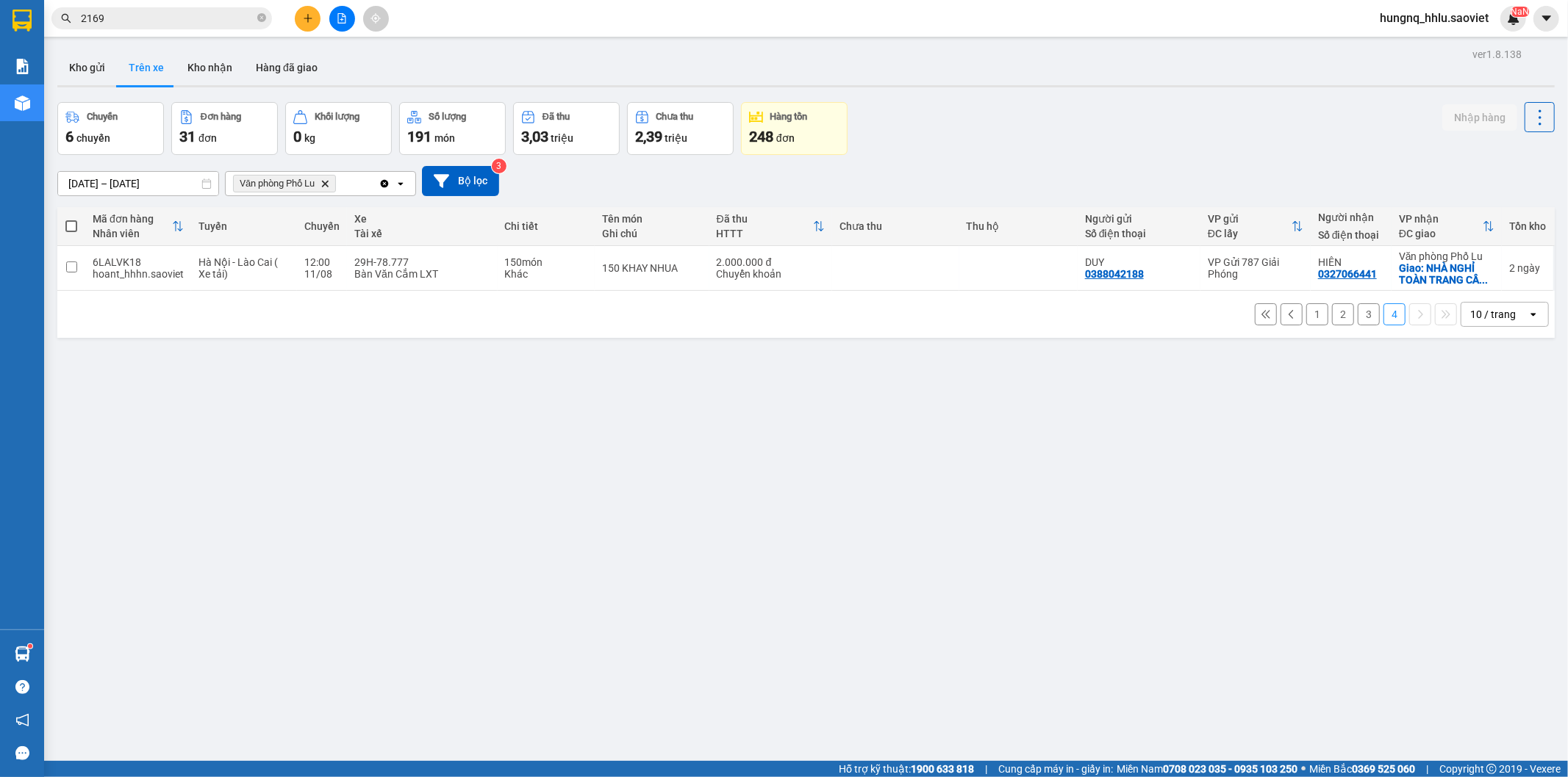
click at [1358, 320] on button "3" at bounding box center [1368, 314] width 22 height 22
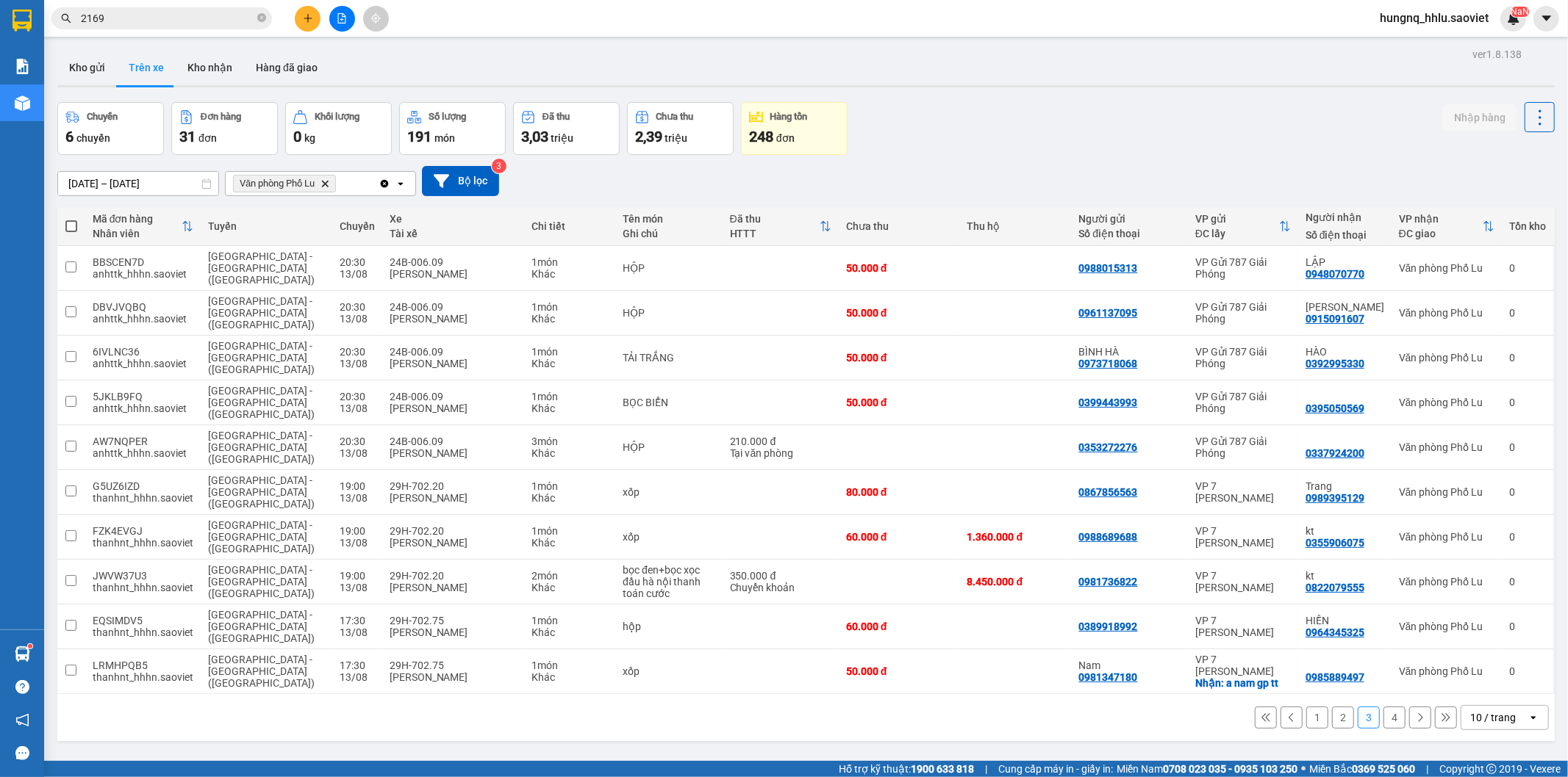
click at [1332, 707] on button "2" at bounding box center [1342, 718] width 22 height 22
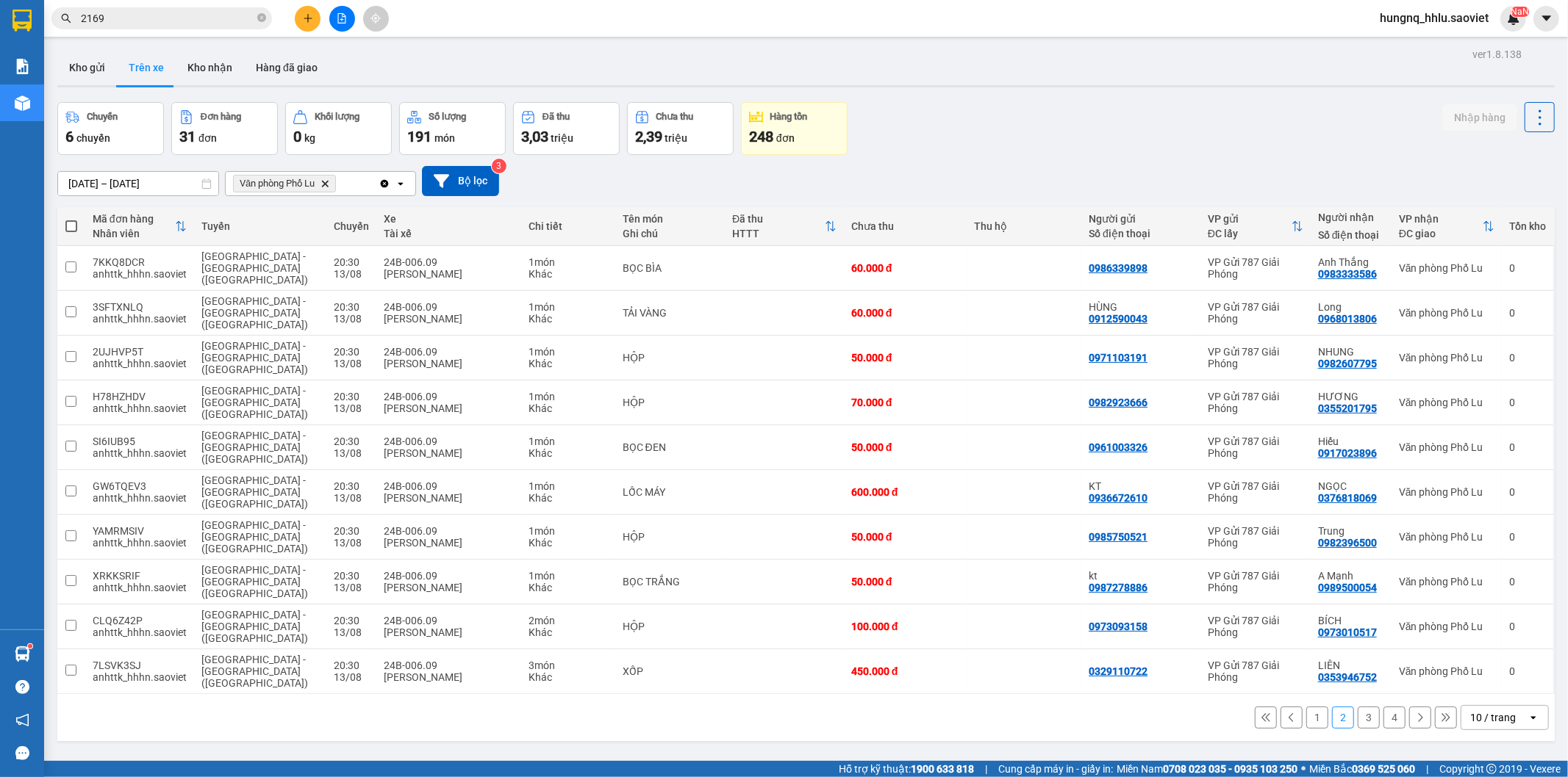
click at [1306, 707] on button "1" at bounding box center [1317, 718] width 22 height 22
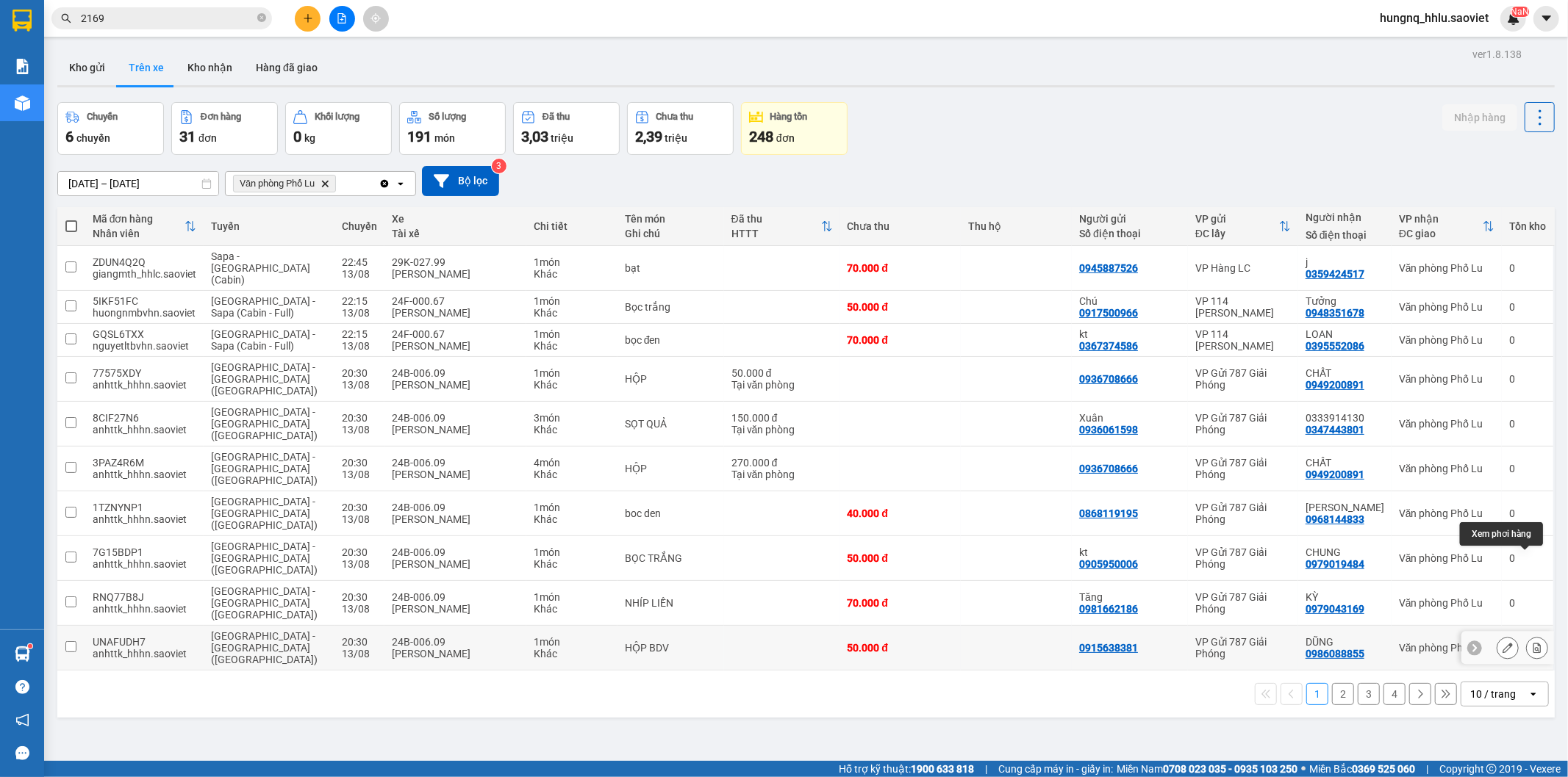
click at [1530, 635] on button at bounding box center [1536, 648] width 20 height 26
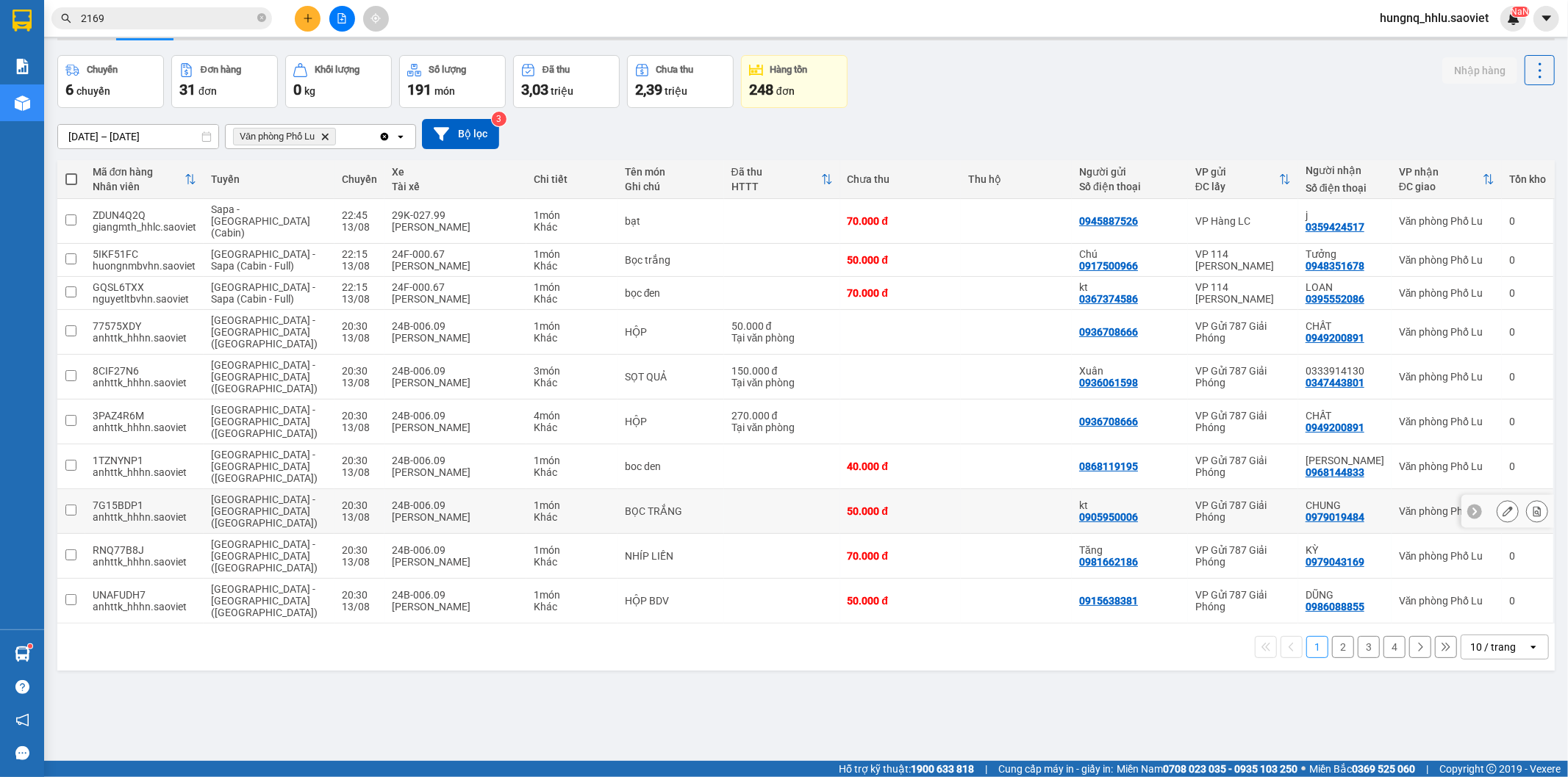
scroll to position [68, 0]
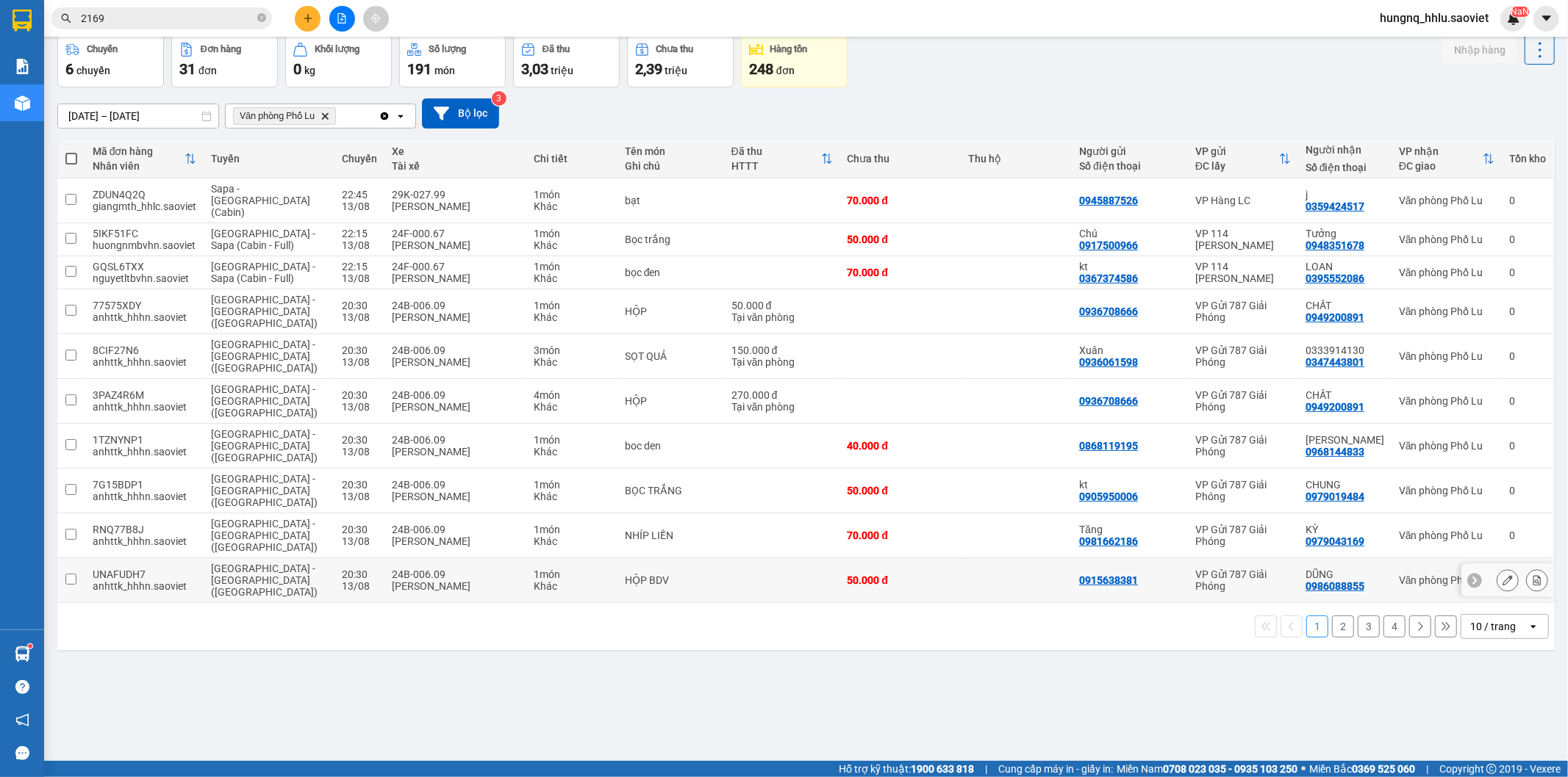
click at [1529, 568] on button at bounding box center [1536, 581] width 20 height 26
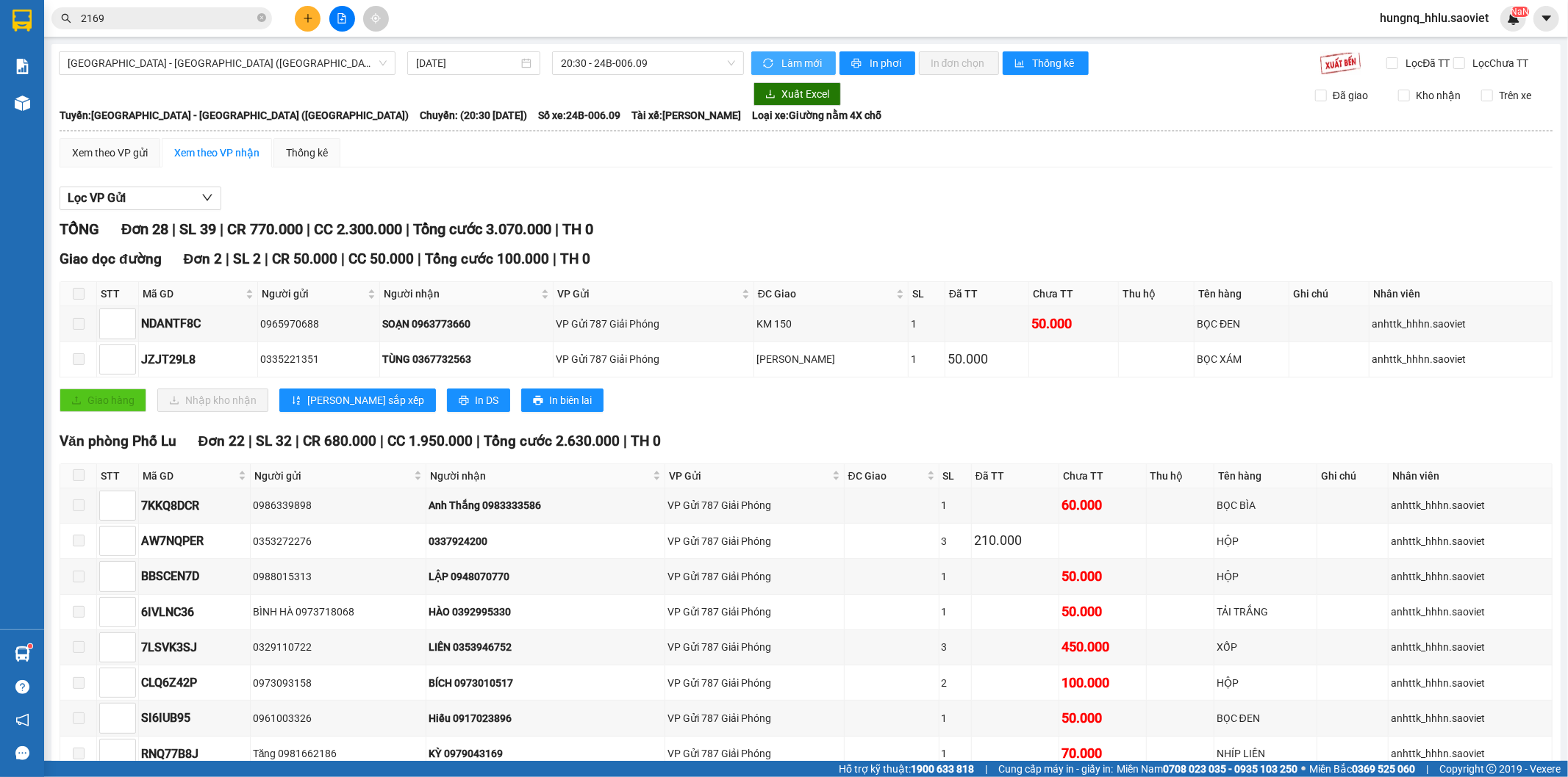
click at [824, 70] on button "Làm mới" at bounding box center [794, 63] width 85 height 24
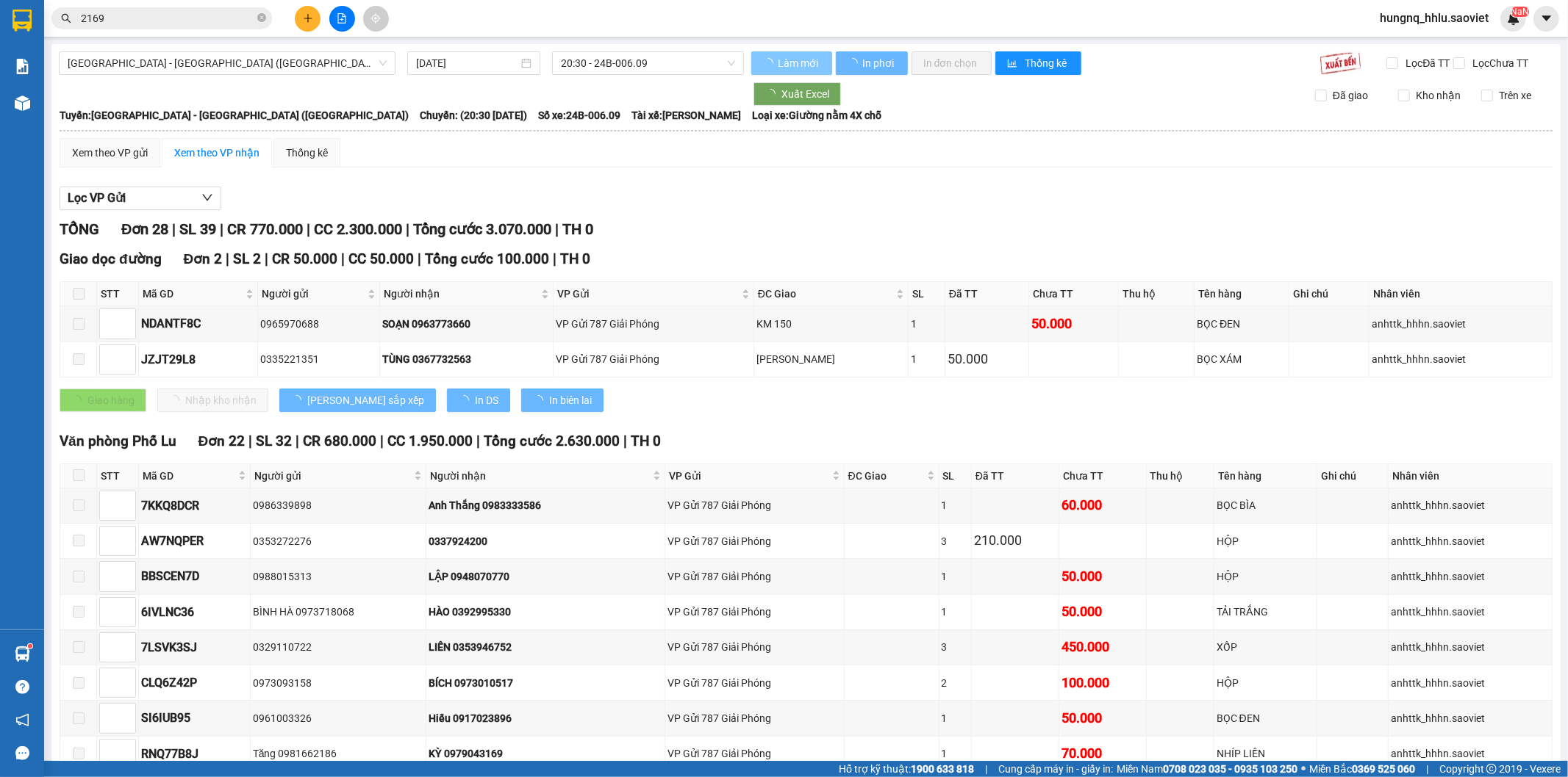
click at [824, 70] on button "Làm mới" at bounding box center [791, 63] width 81 height 24
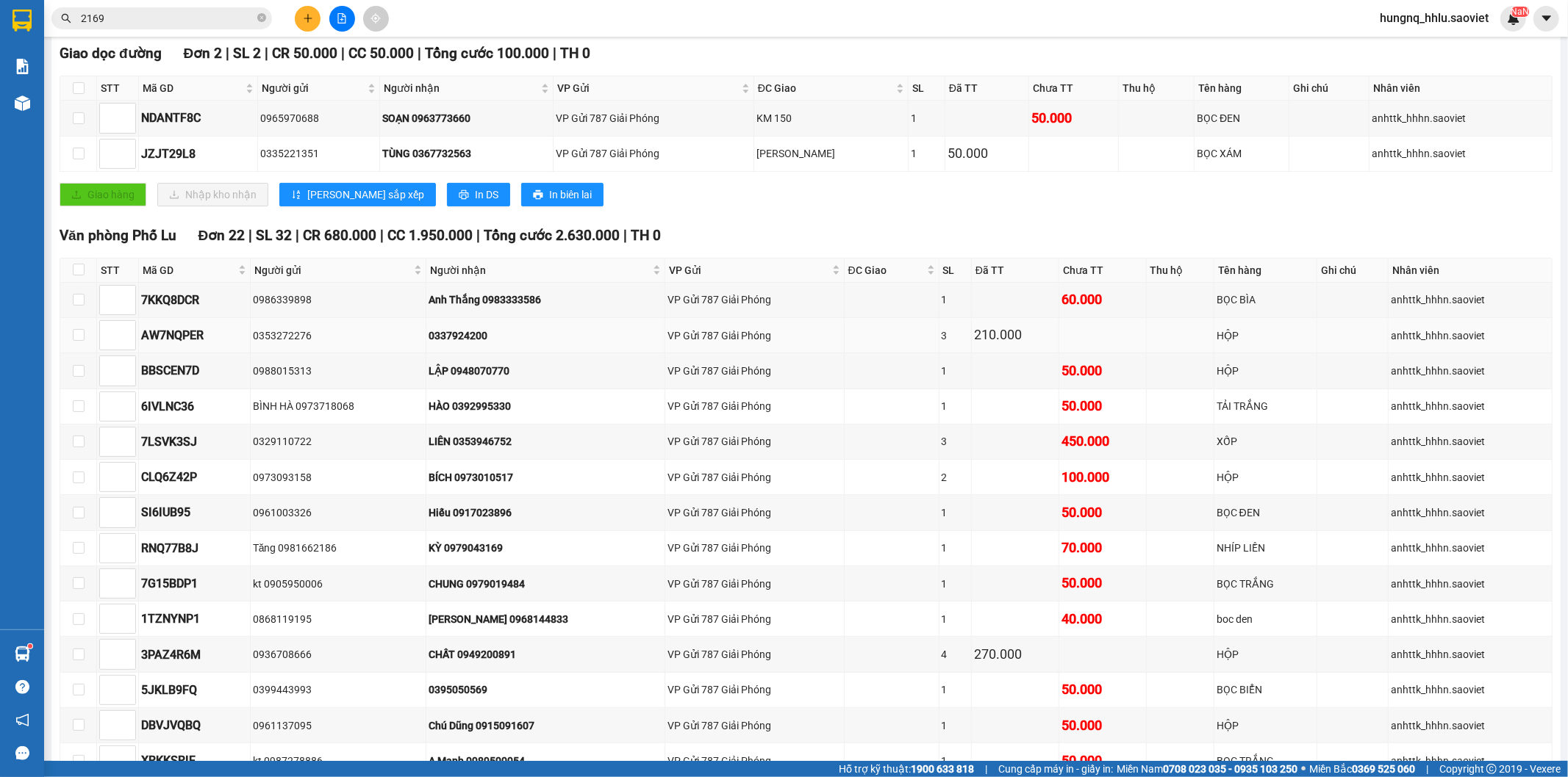
scroll to position [230, 0]
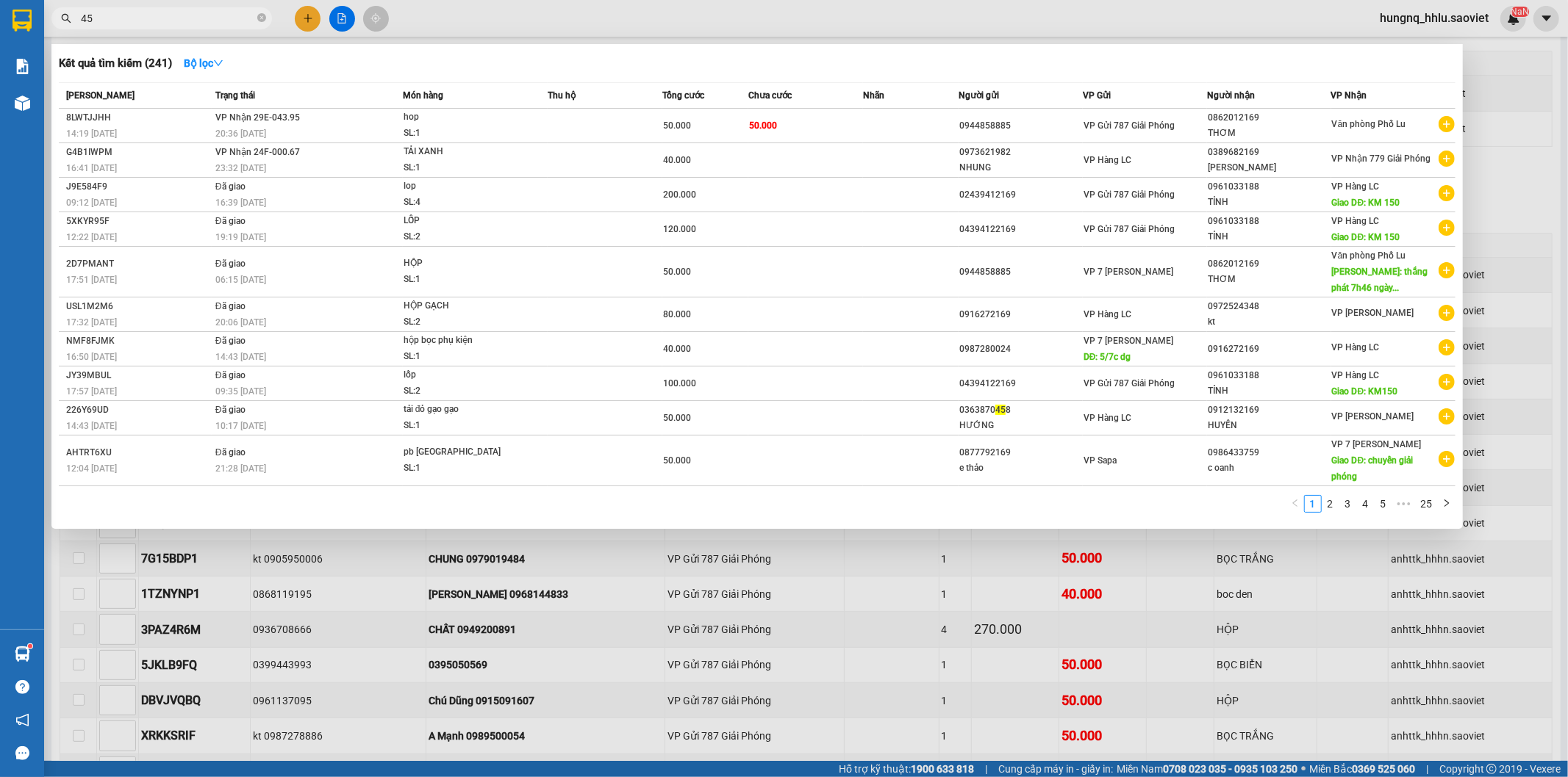
type input "4"
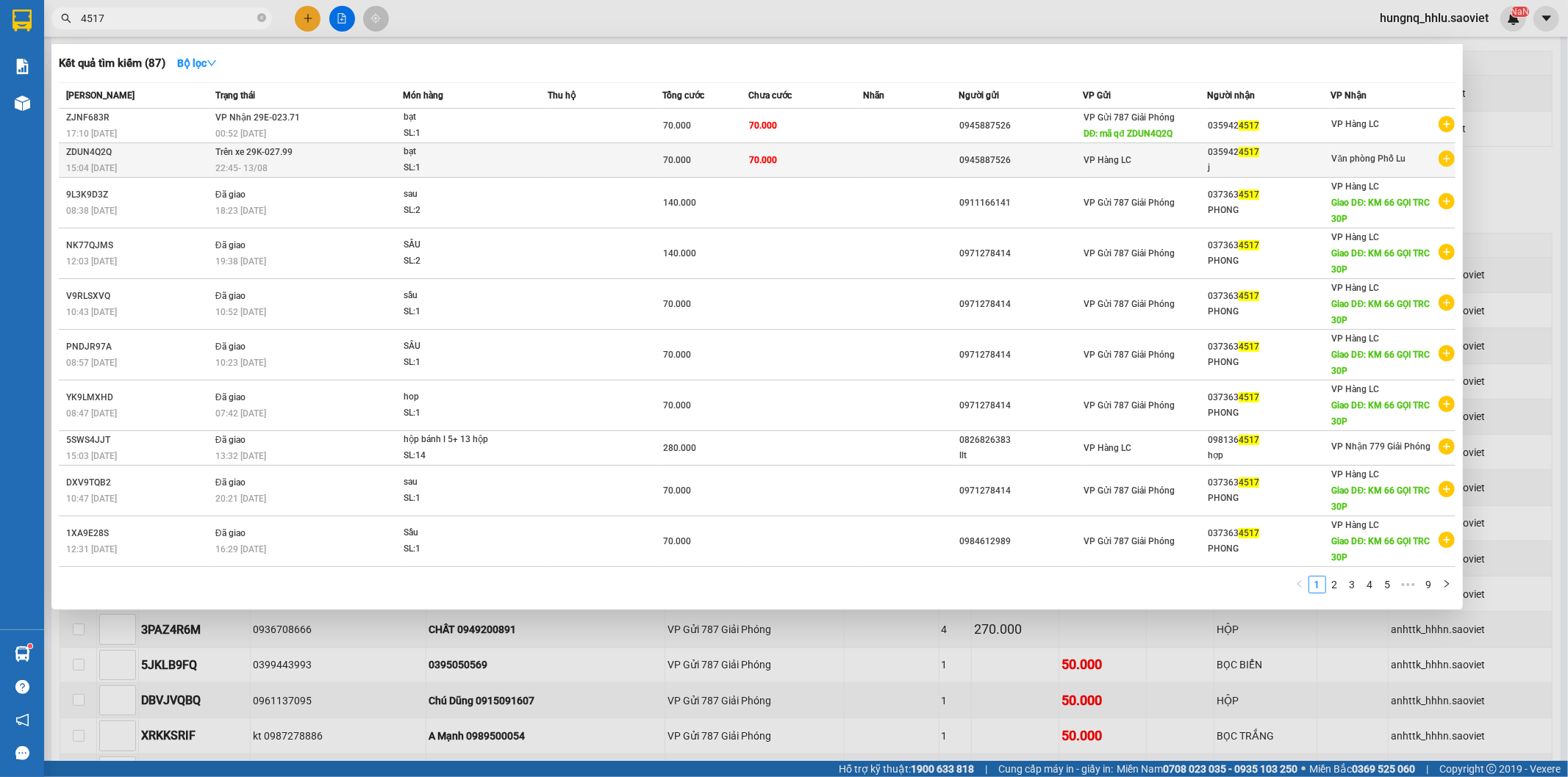
type input "4517"
drag, startPoint x: 126, startPoint y: 12, endPoint x: 236, endPoint y: 164, distance: 187.6
click at [236, 164] on span "22:45 [DATE]" at bounding box center [241, 168] width 52 height 11
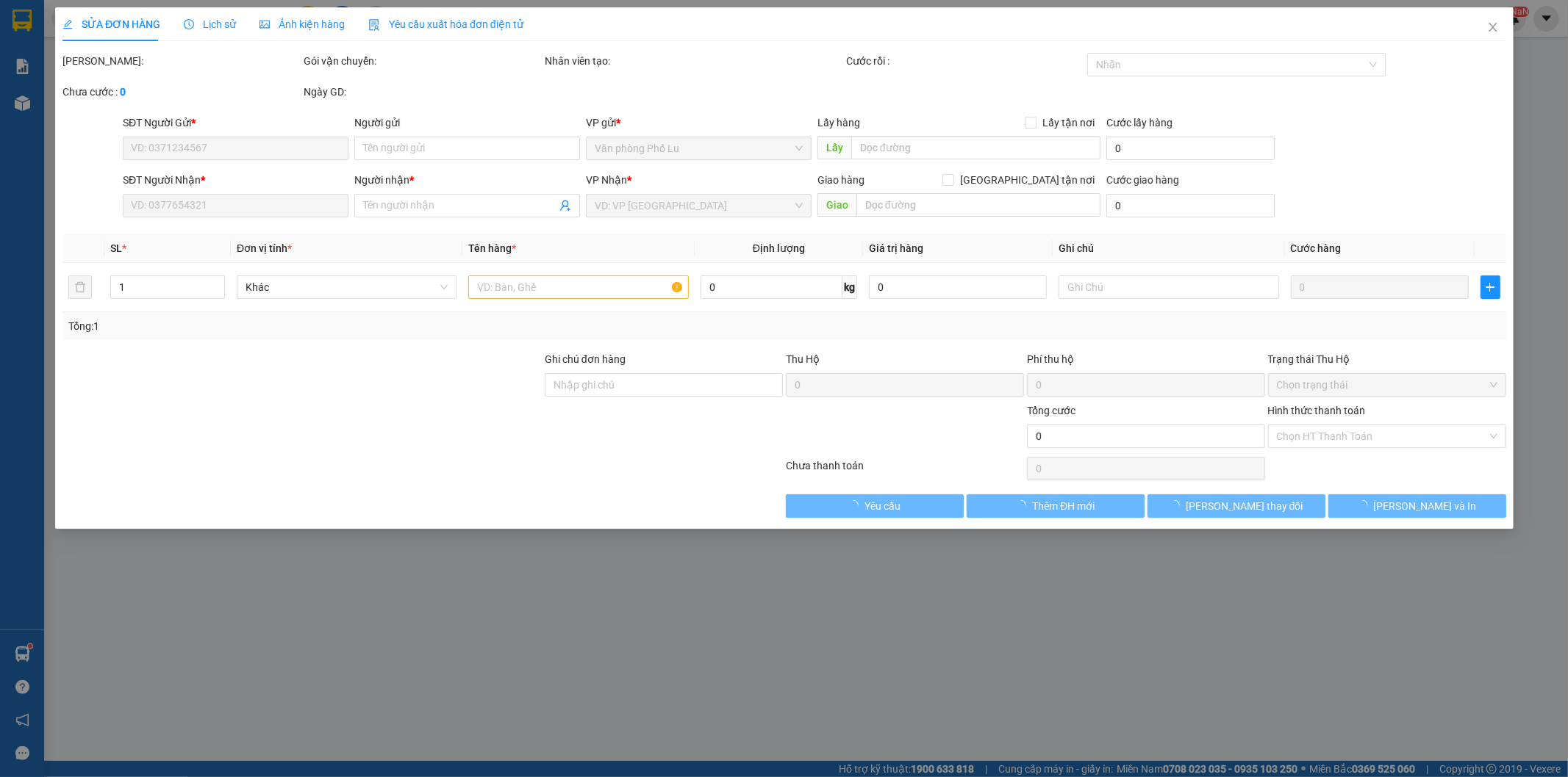
type input "0945887526"
type input "0359424517"
type input "j"
type input "70.000"
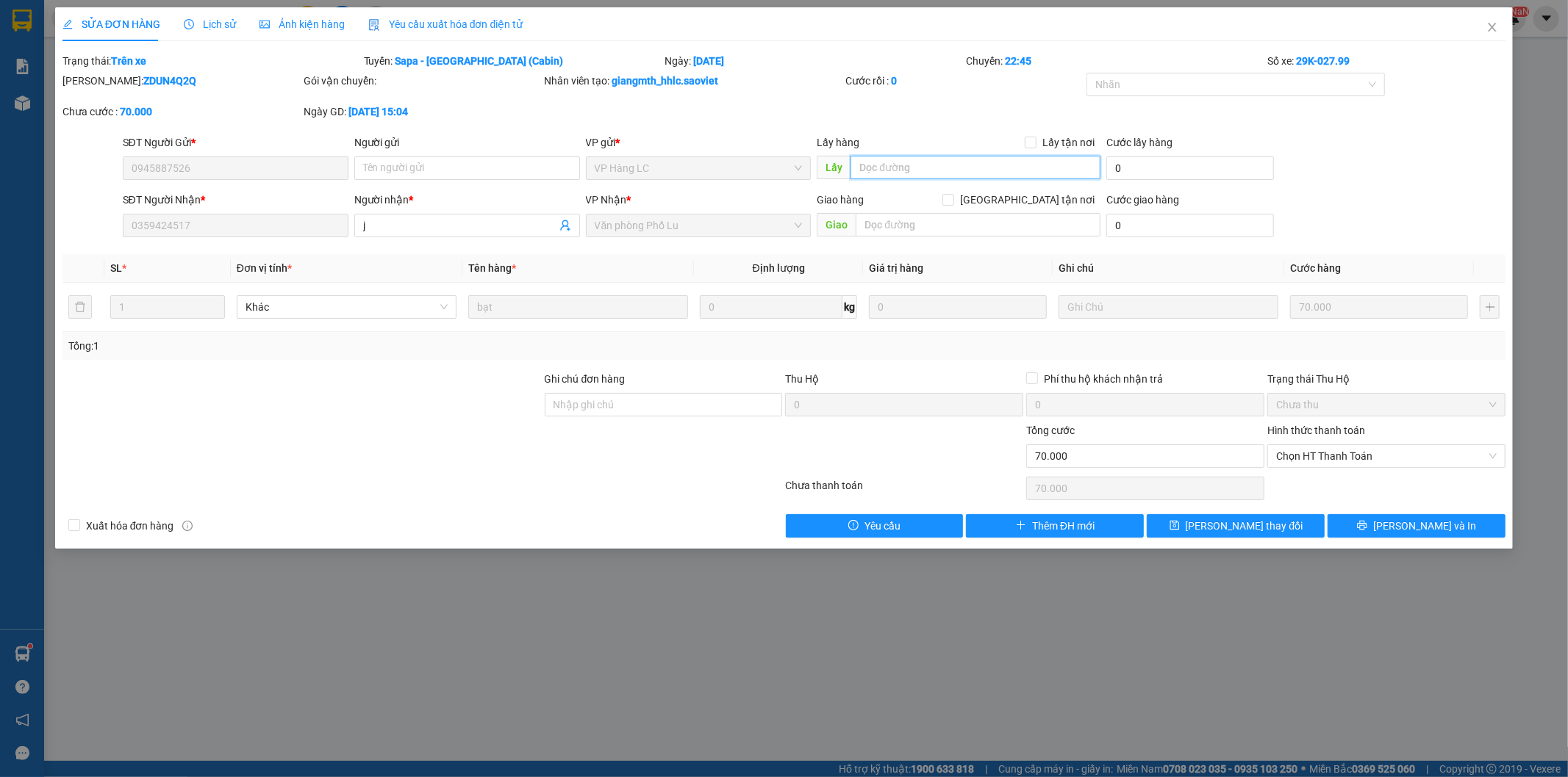
click at [879, 162] on input "text" at bounding box center [975, 167] width 250 height 24
type input "vp lu đã nhận được hàng"
click at [1284, 533] on button "[PERSON_NAME] thay đổi" at bounding box center [1235, 525] width 178 height 24
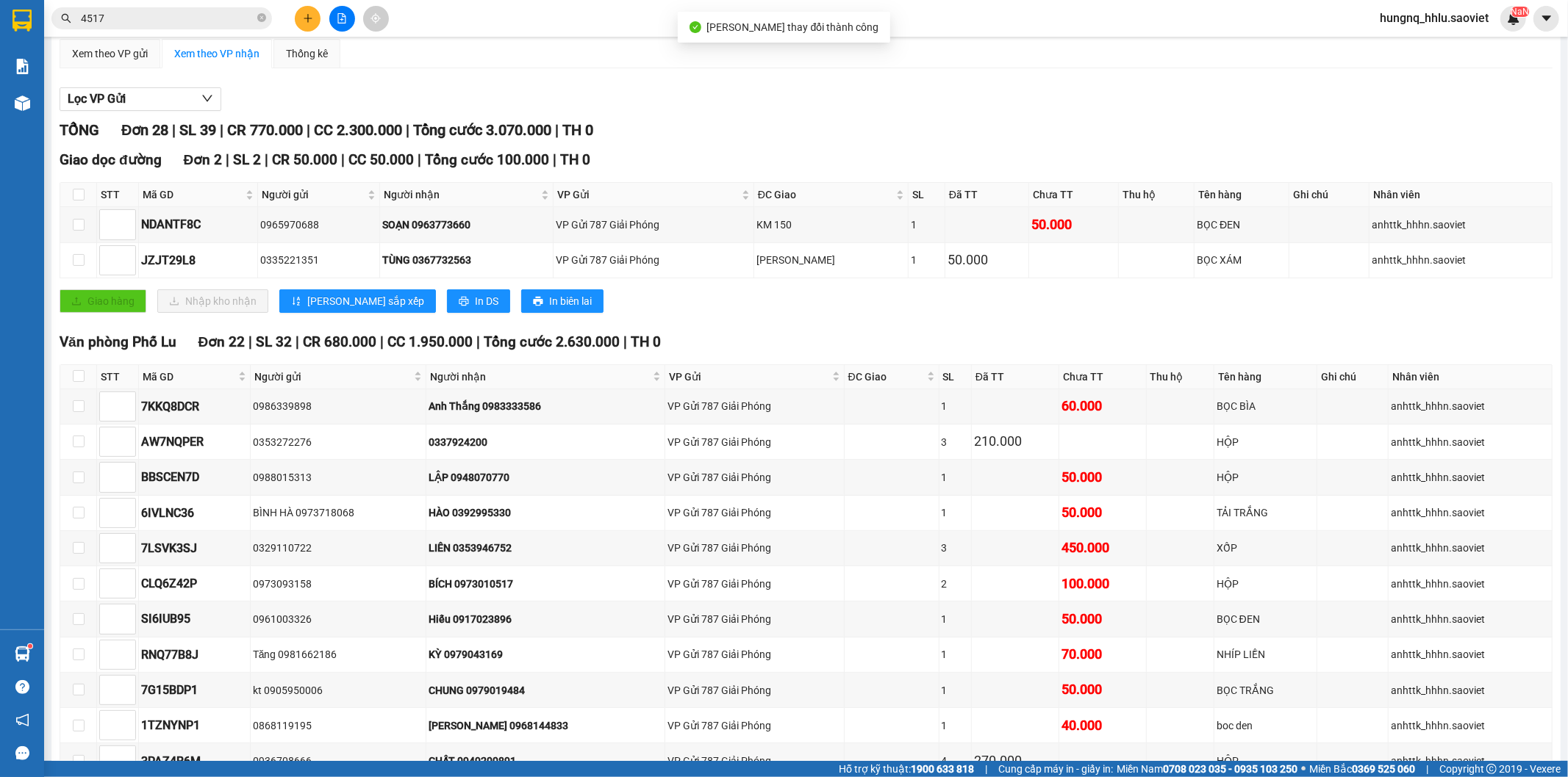
scroll to position [244, 0]
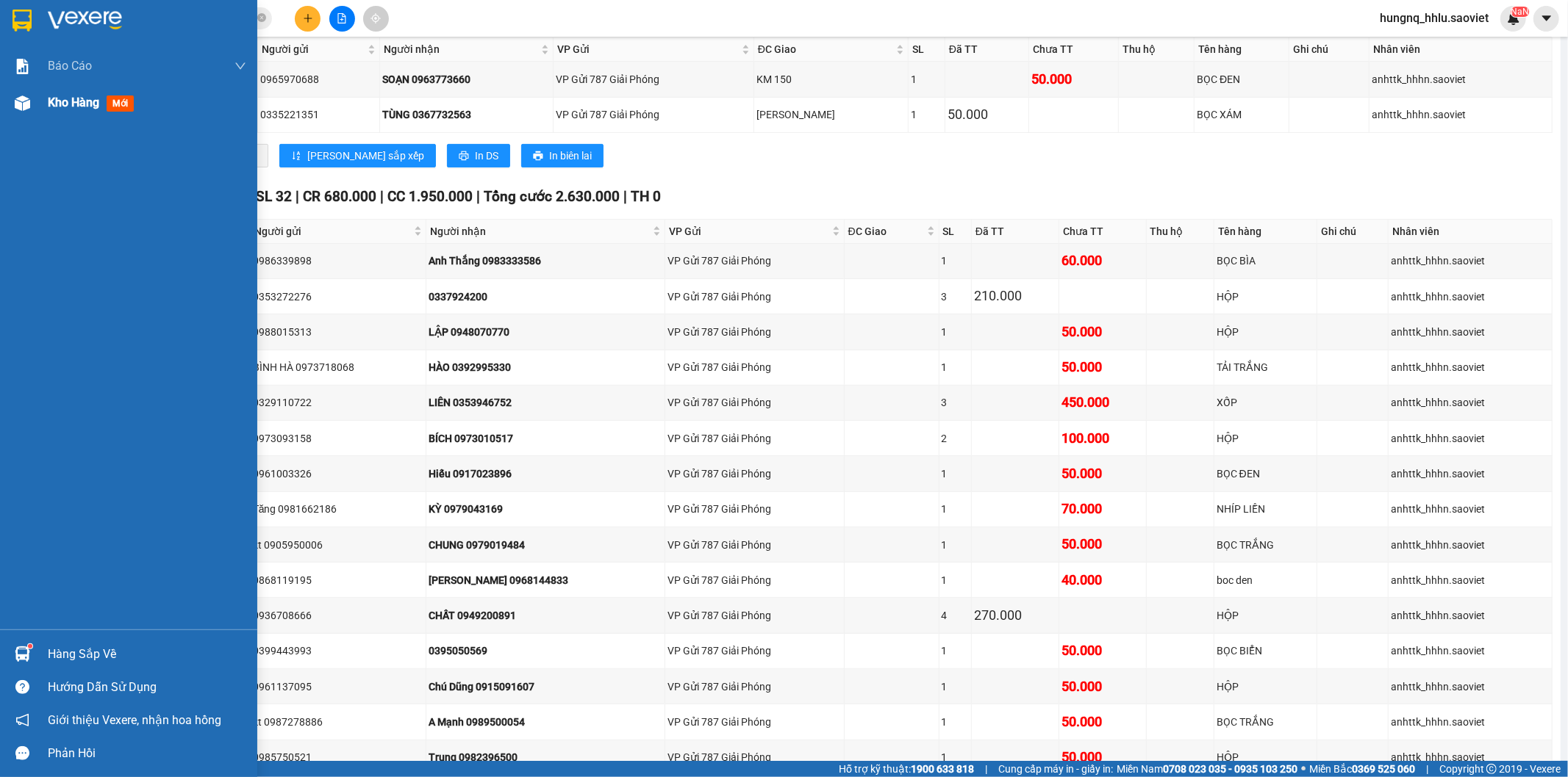
click at [91, 107] on span "Kho hàng" at bounding box center [73, 102] width 51 height 14
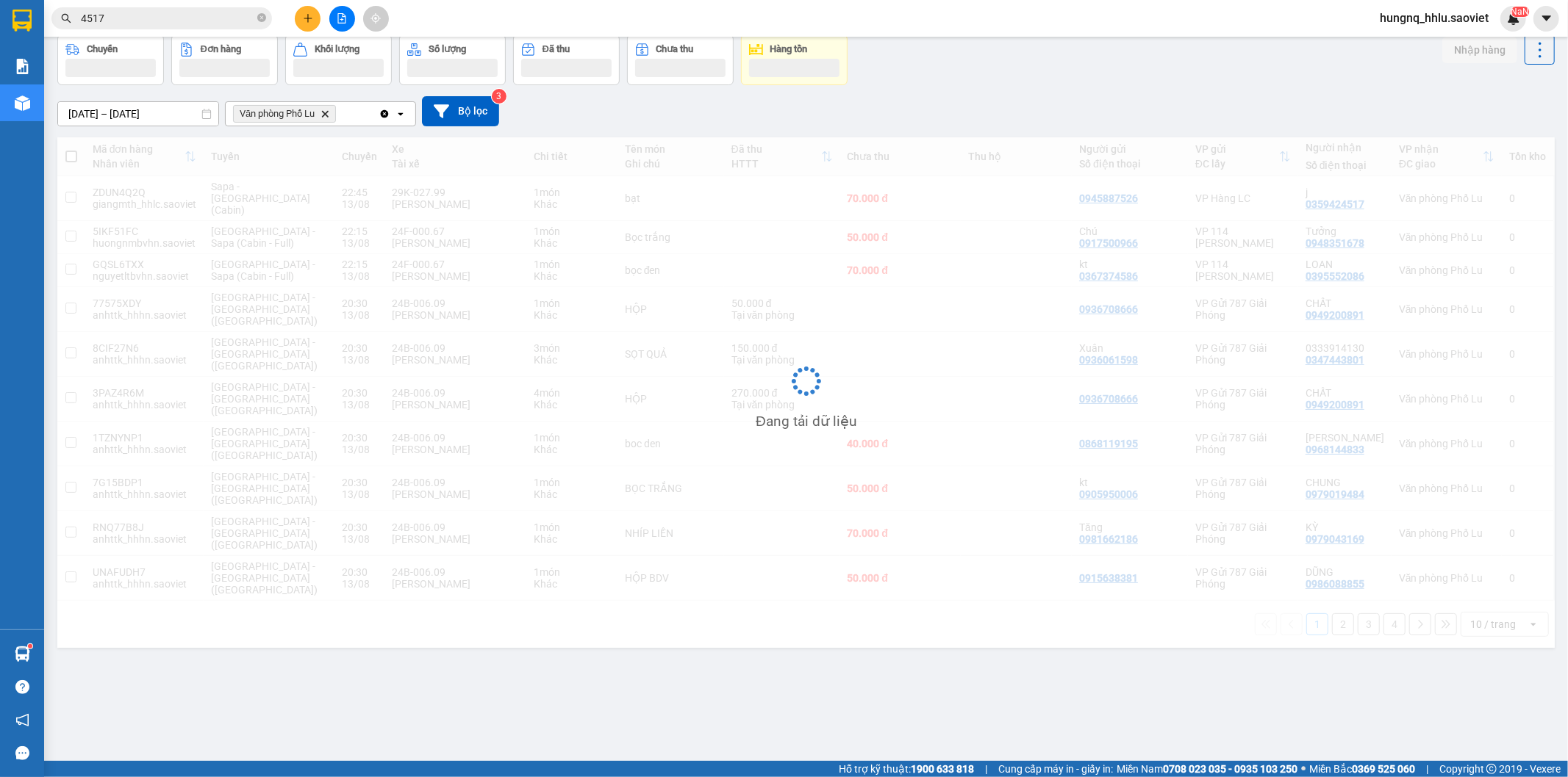
scroll to position [68, 0]
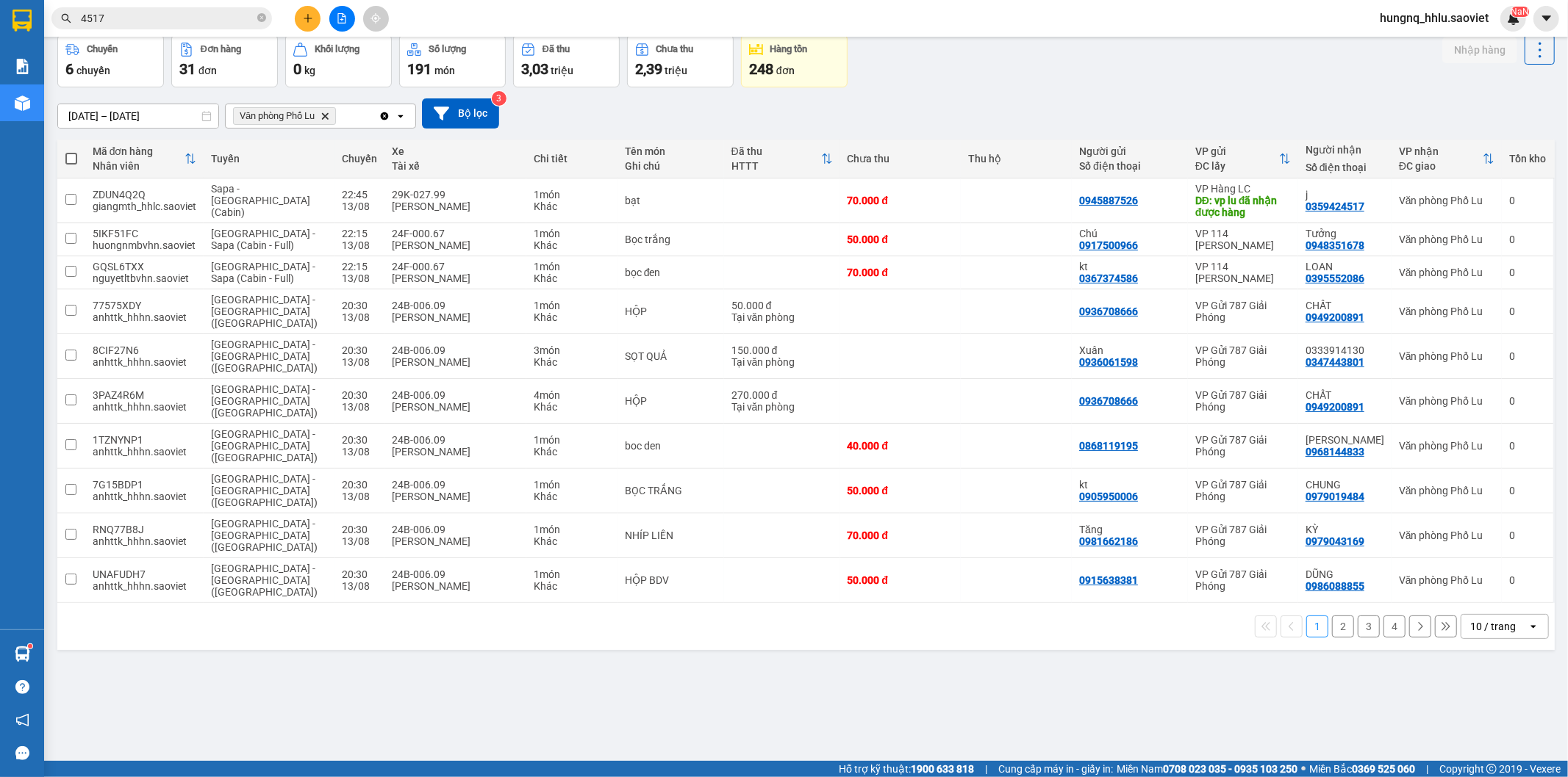
click at [1385, 616] on button "4" at bounding box center [1394, 626] width 22 height 22
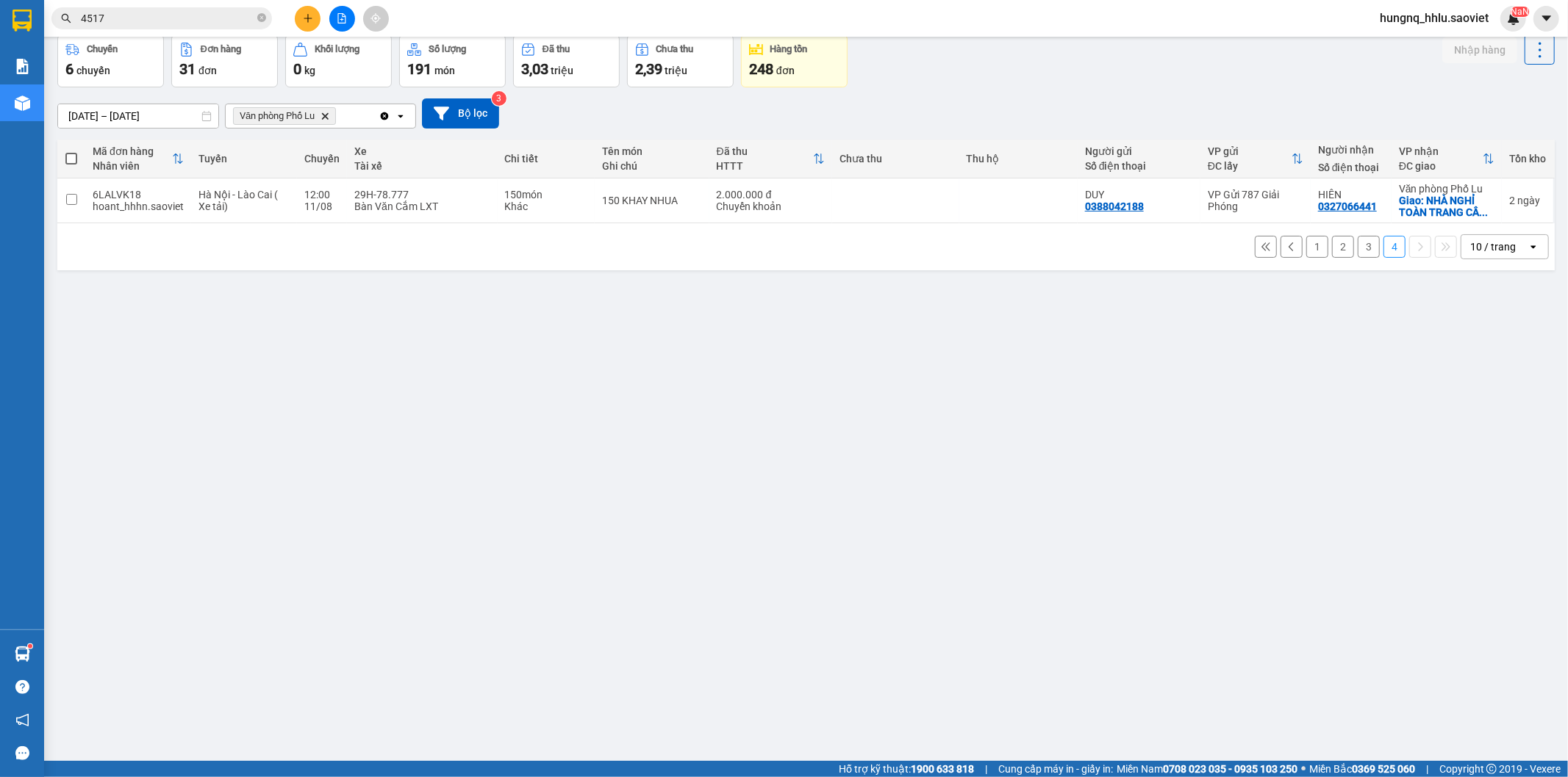
click at [1359, 252] on button "3" at bounding box center [1368, 246] width 22 height 22
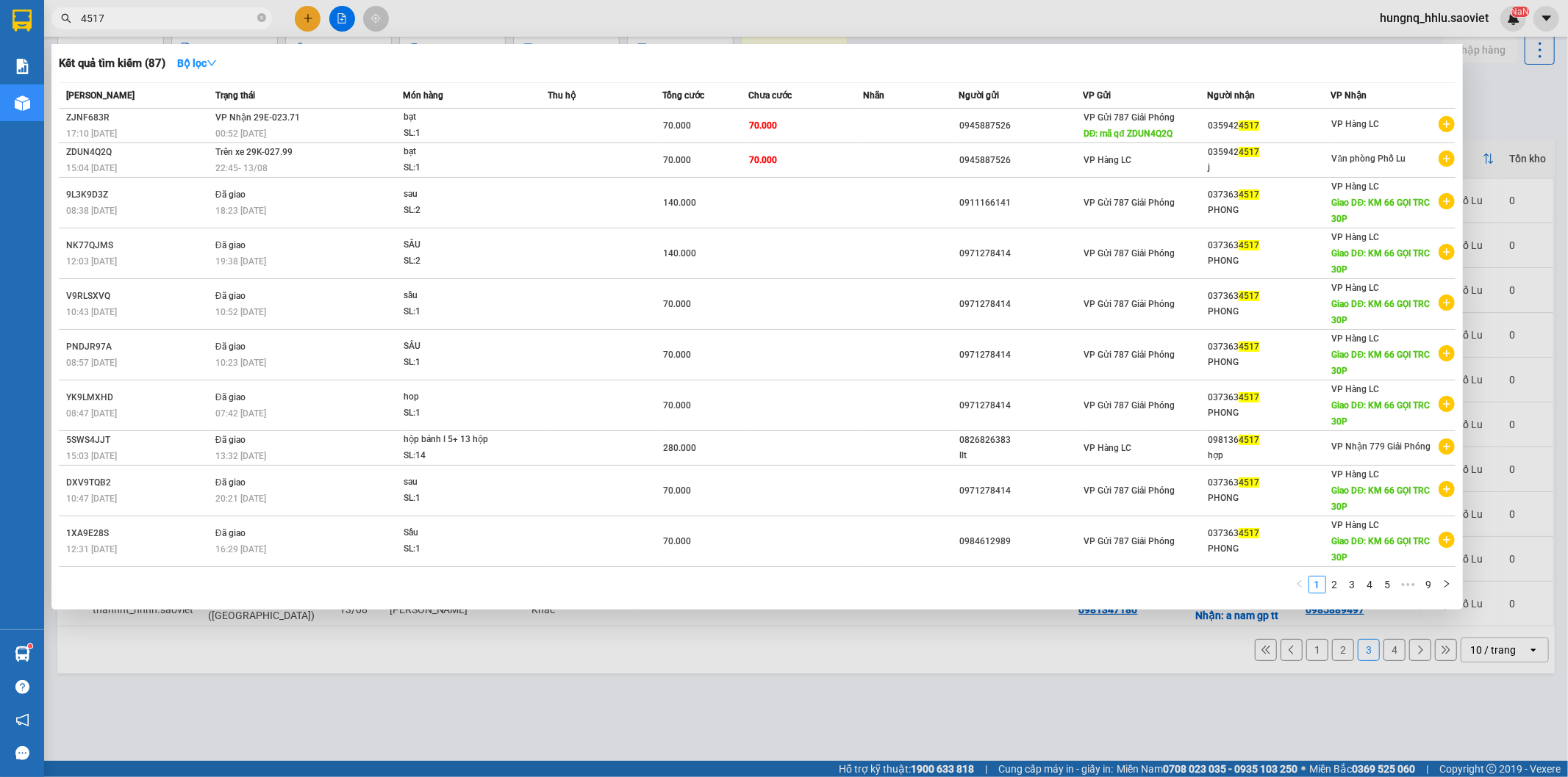
drag, startPoint x: 121, startPoint y: 13, endPoint x: 0, endPoint y: 9, distance: 121.1
click at [35, 8] on section "Kết quả tìm kiếm ( 87 ) Bộ lọc Mã ĐH Trạng thái Món hàng Thu hộ Tổng cước Chưa …" at bounding box center [784, 388] width 1568 height 777
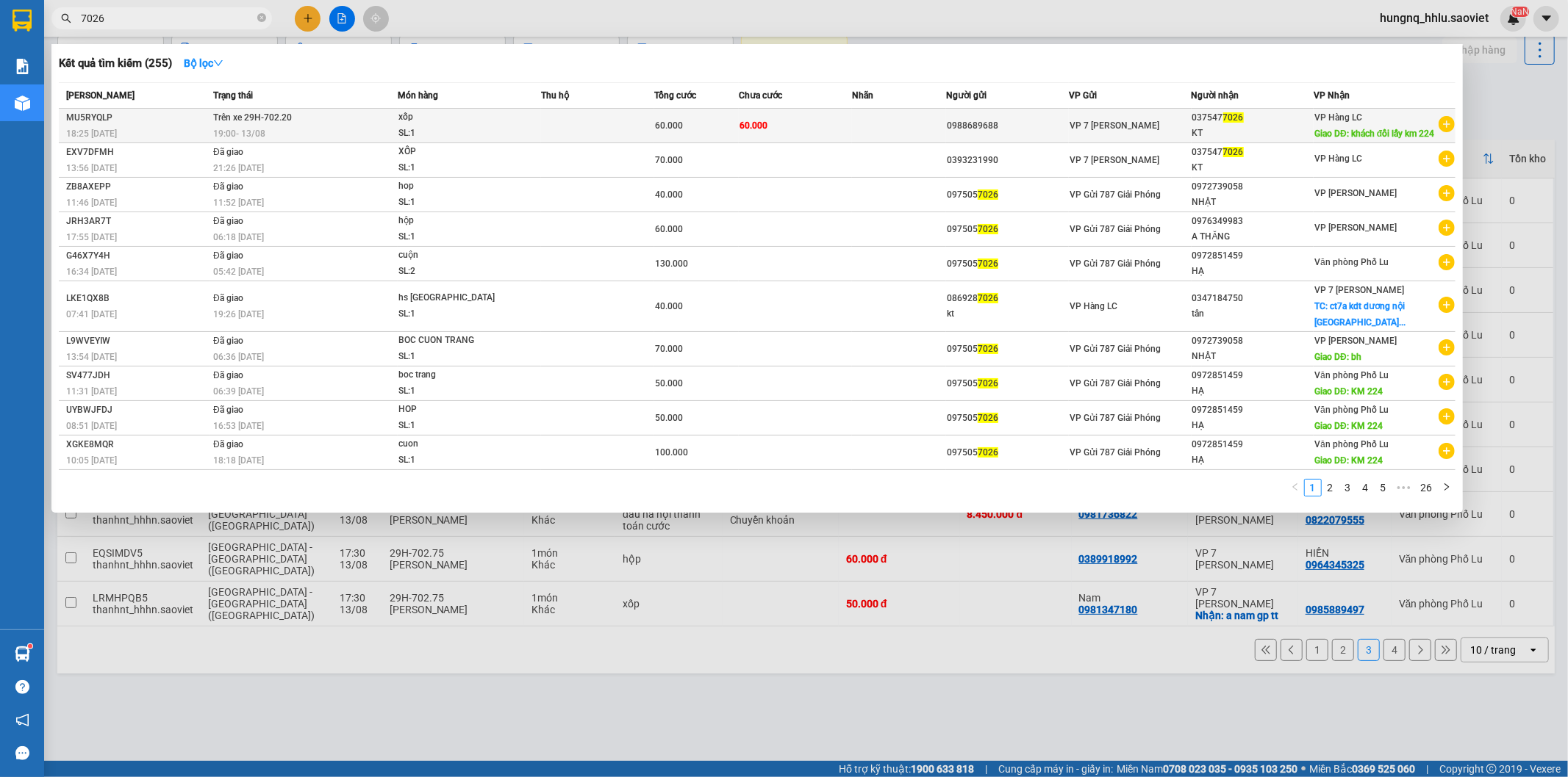
type input "7026"
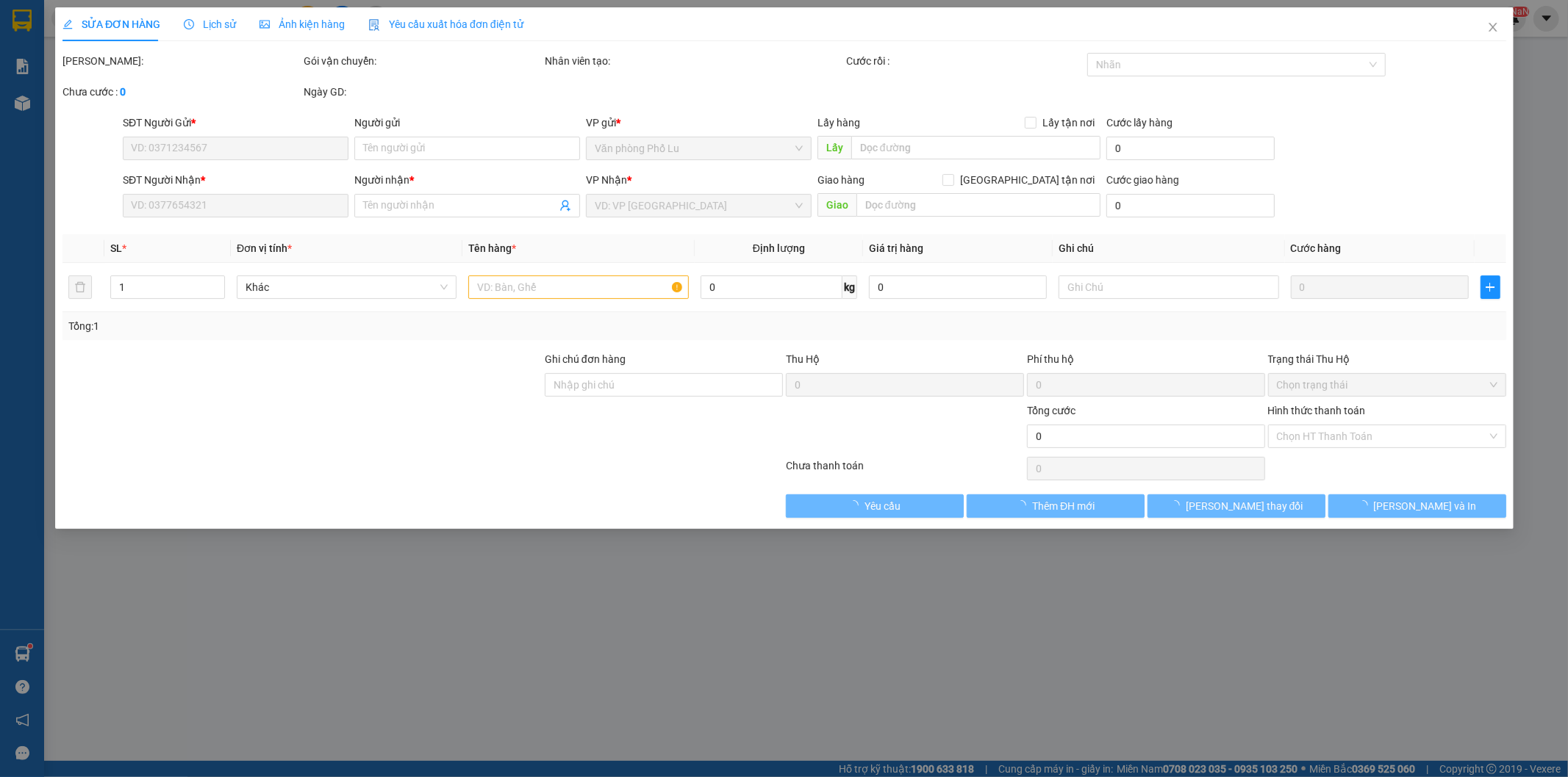
type input "0988689688"
type input "0375477026"
type input "KT"
type input "khách đổi lấy km 224"
type input "60.000"
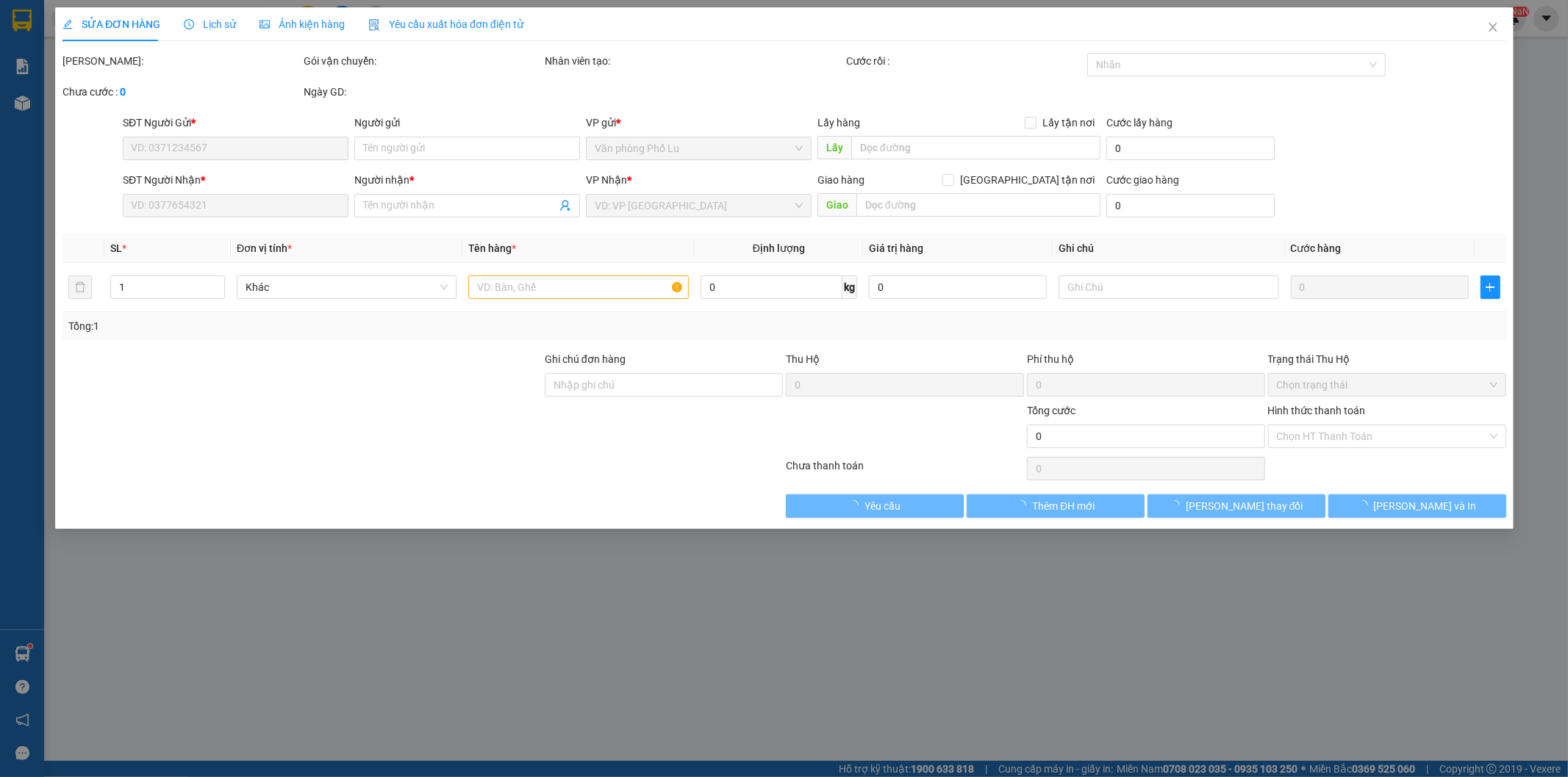
type input "60.000"
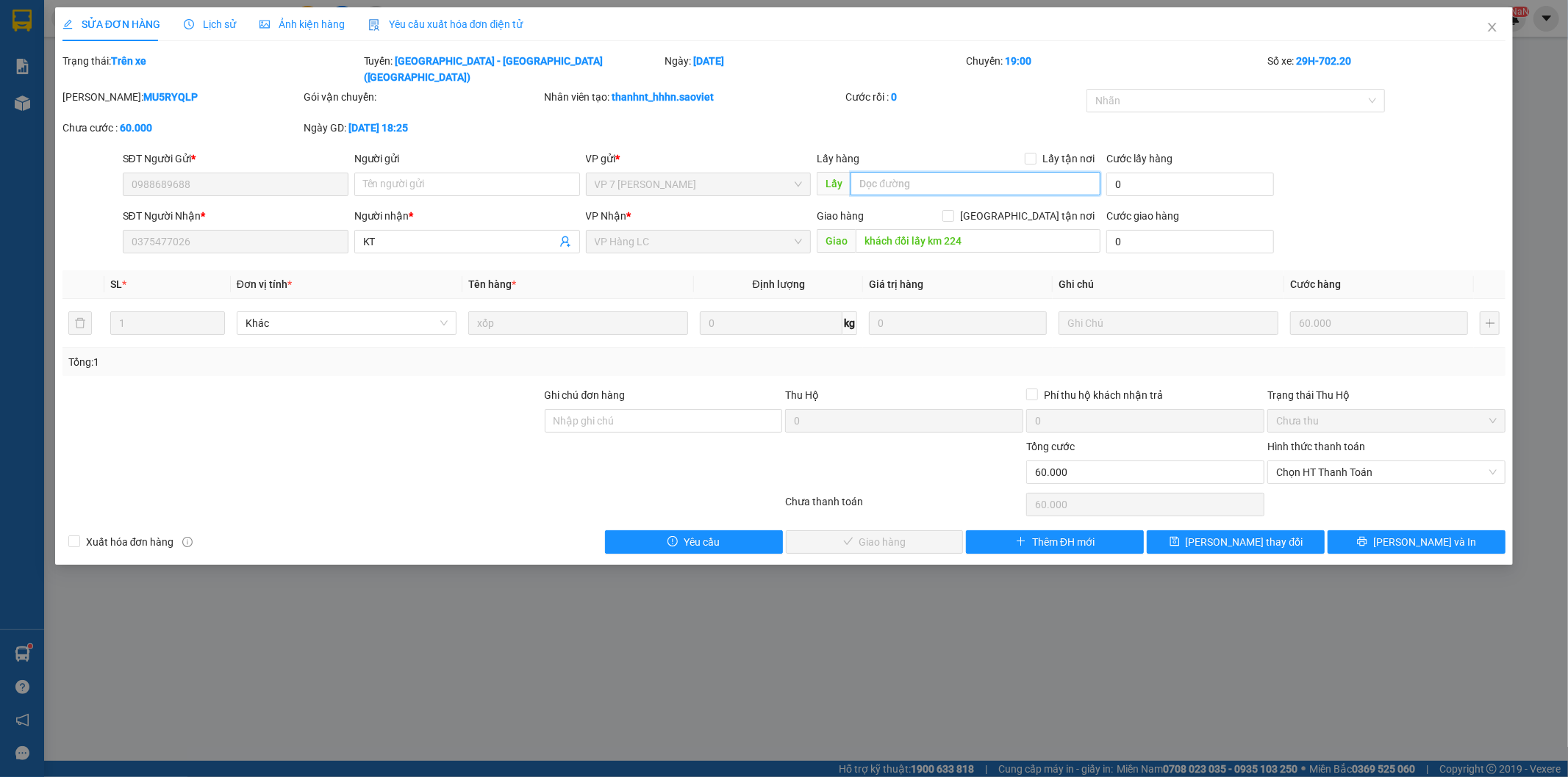
click at [872, 172] on input "text" at bounding box center [975, 183] width 250 height 24
type input "vp lu đã nhận hàng"
click at [1276, 531] on button "[PERSON_NAME] thay đổi" at bounding box center [1235, 542] width 178 height 24
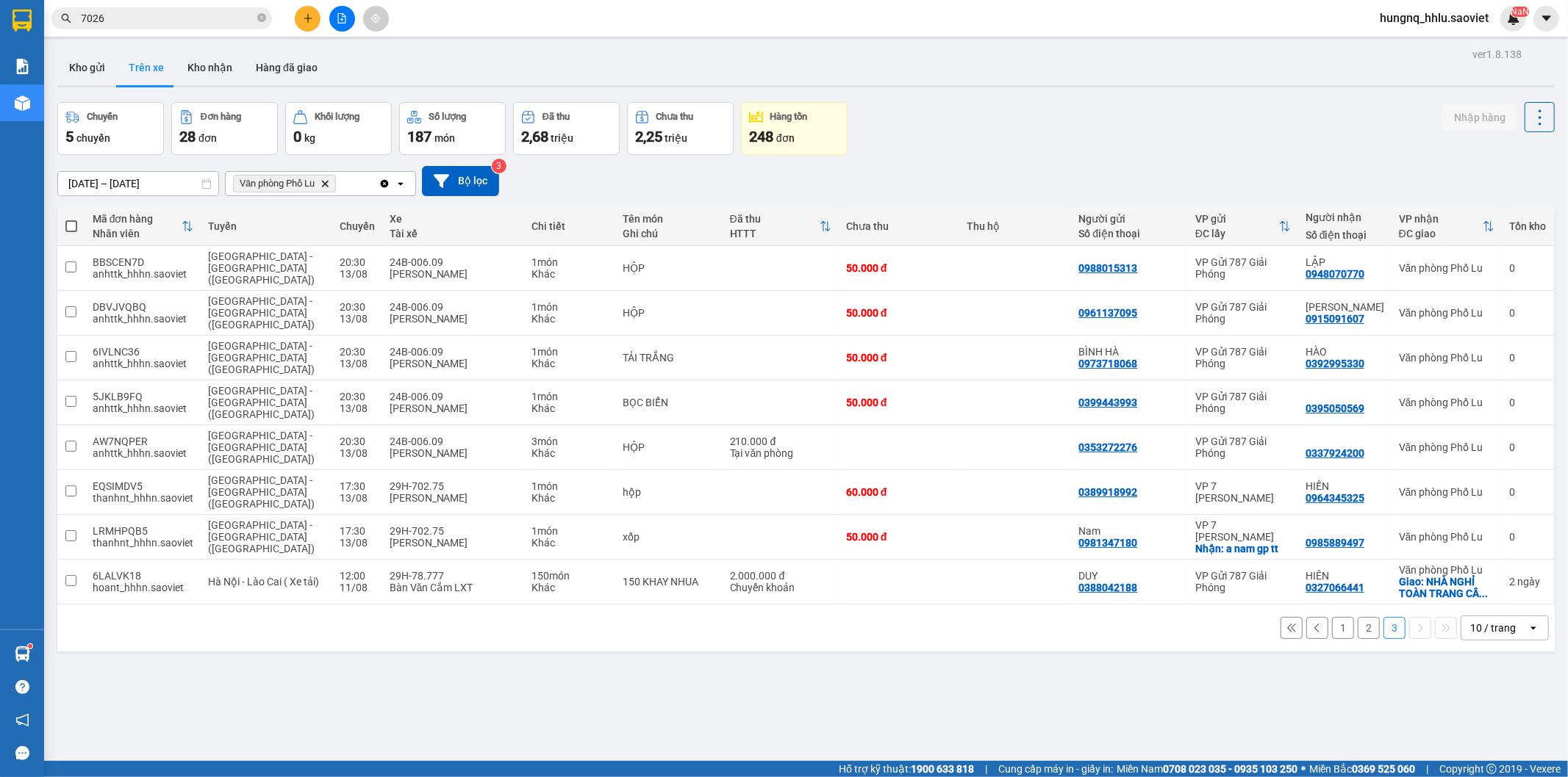
click at [1363, 617] on button "2" at bounding box center [1368, 628] width 22 height 22
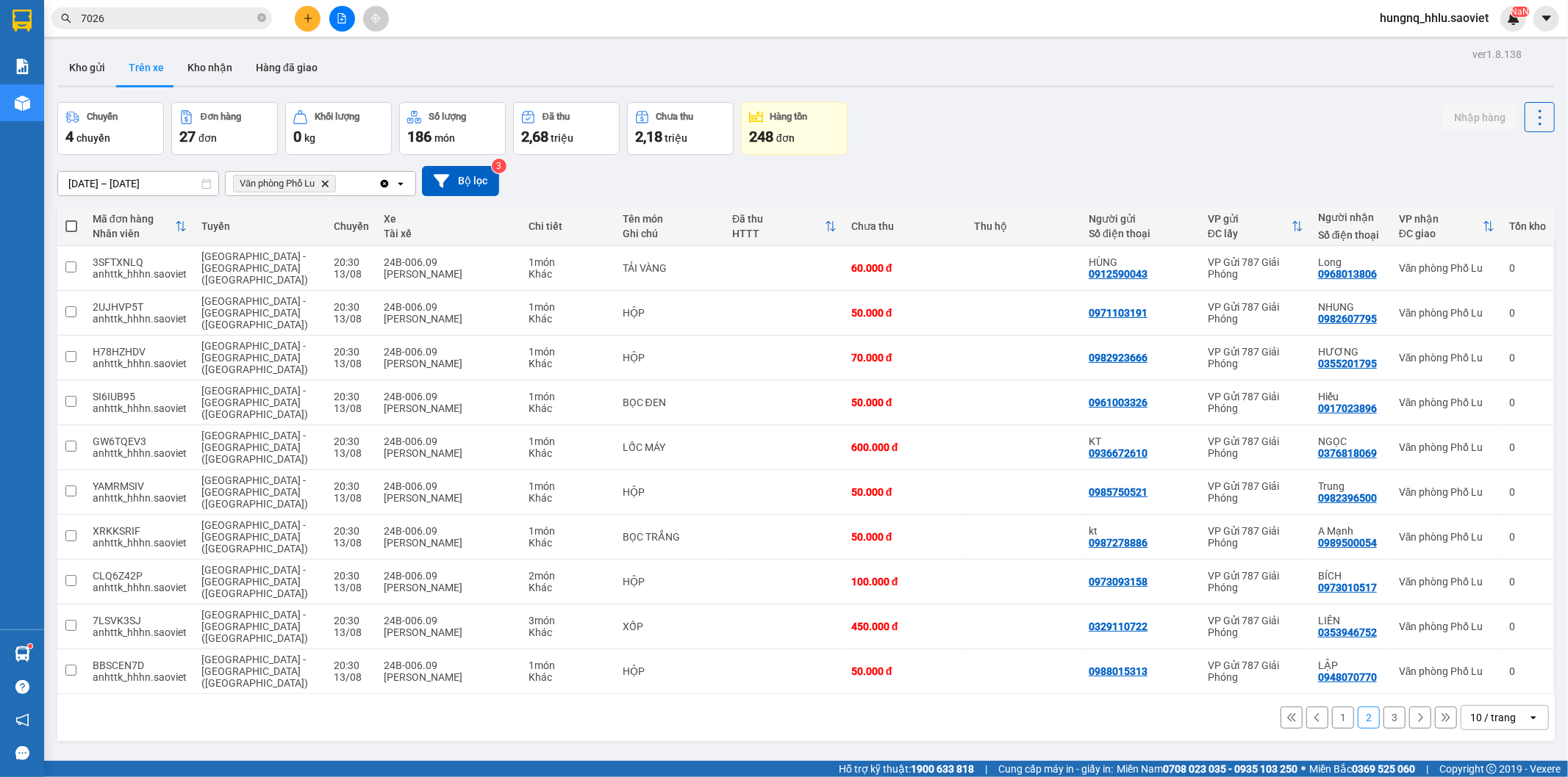
click at [1385, 707] on button "3" at bounding box center [1394, 718] width 22 height 22
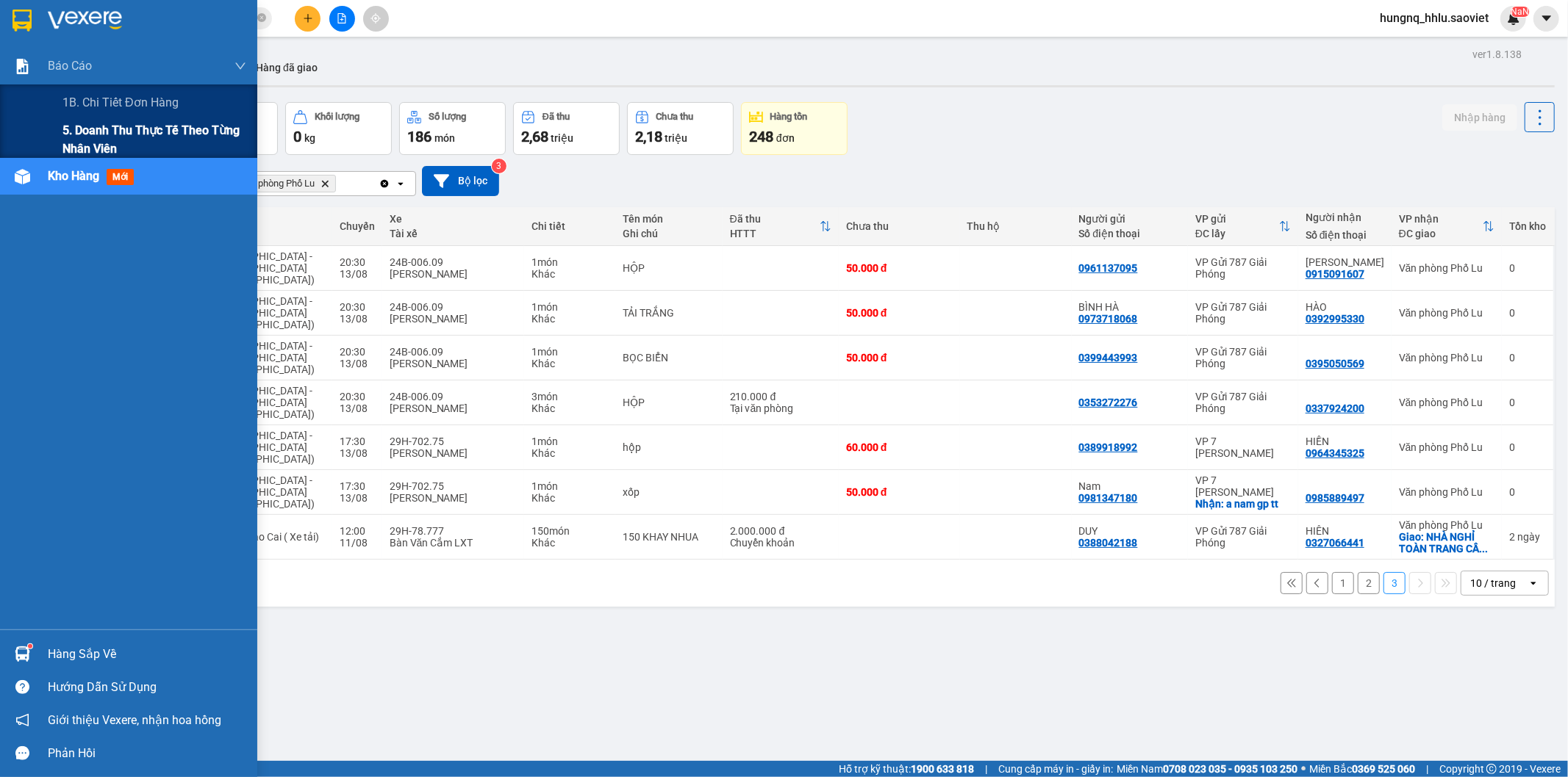
click at [86, 133] on span "5. Doanh thu thực tế theo từng nhân viên" at bounding box center [154, 139] width 183 height 37
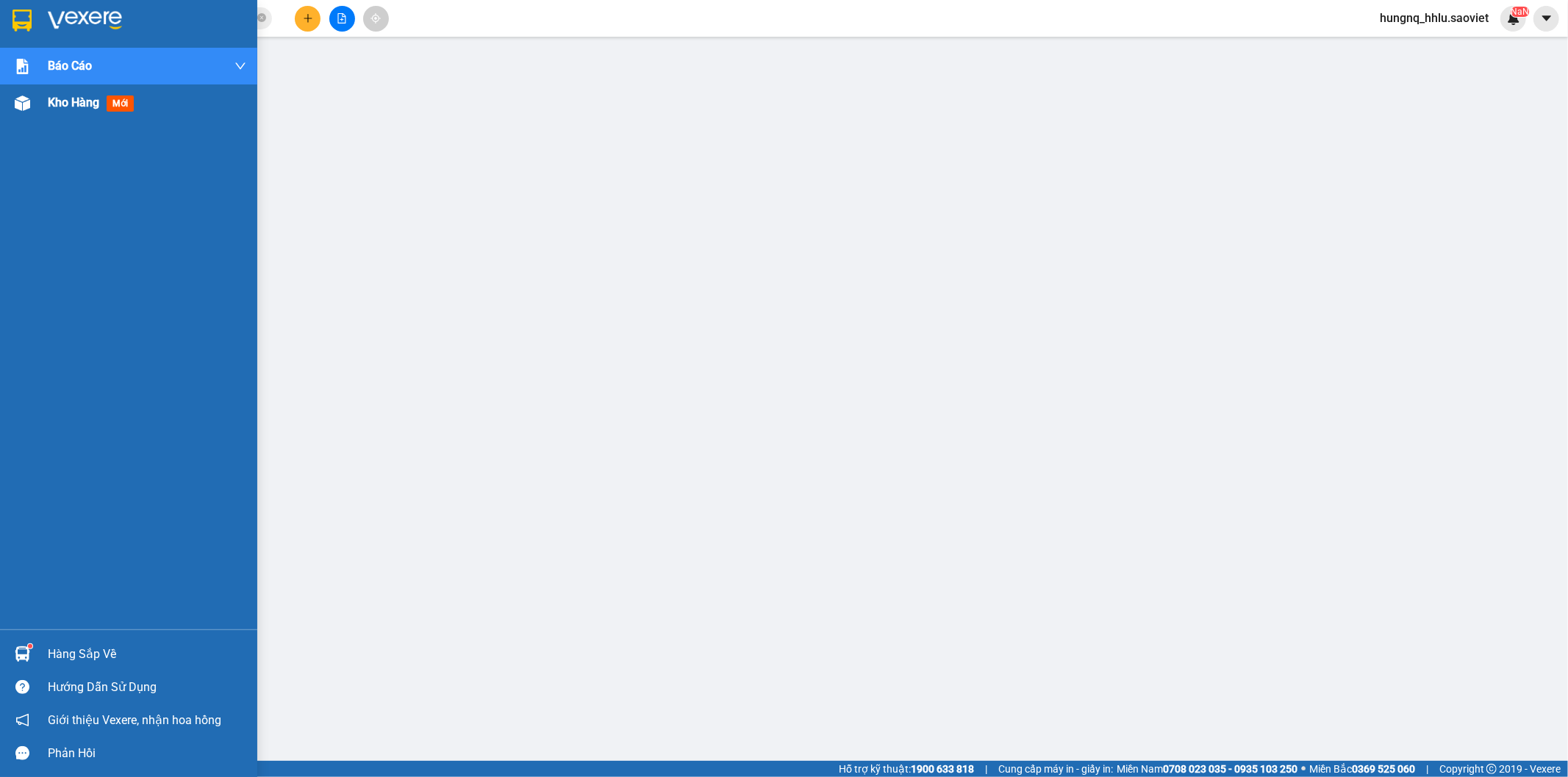
click at [81, 106] on span "Kho hàng" at bounding box center [73, 102] width 51 height 14
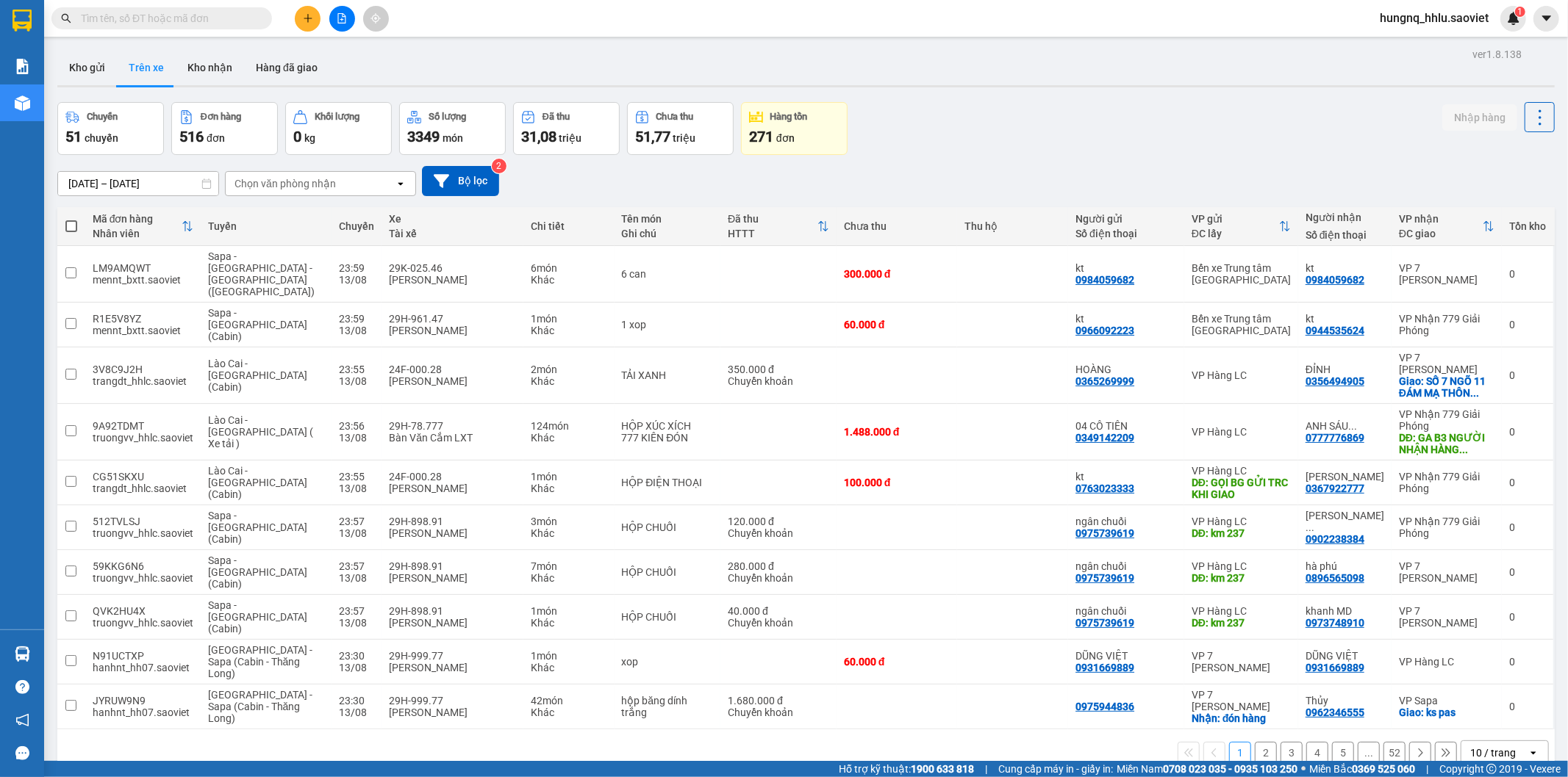
click at [262, 190] on div "Chọn văn phòng nhận" at bounding box center [285, 183] width 101 height 15
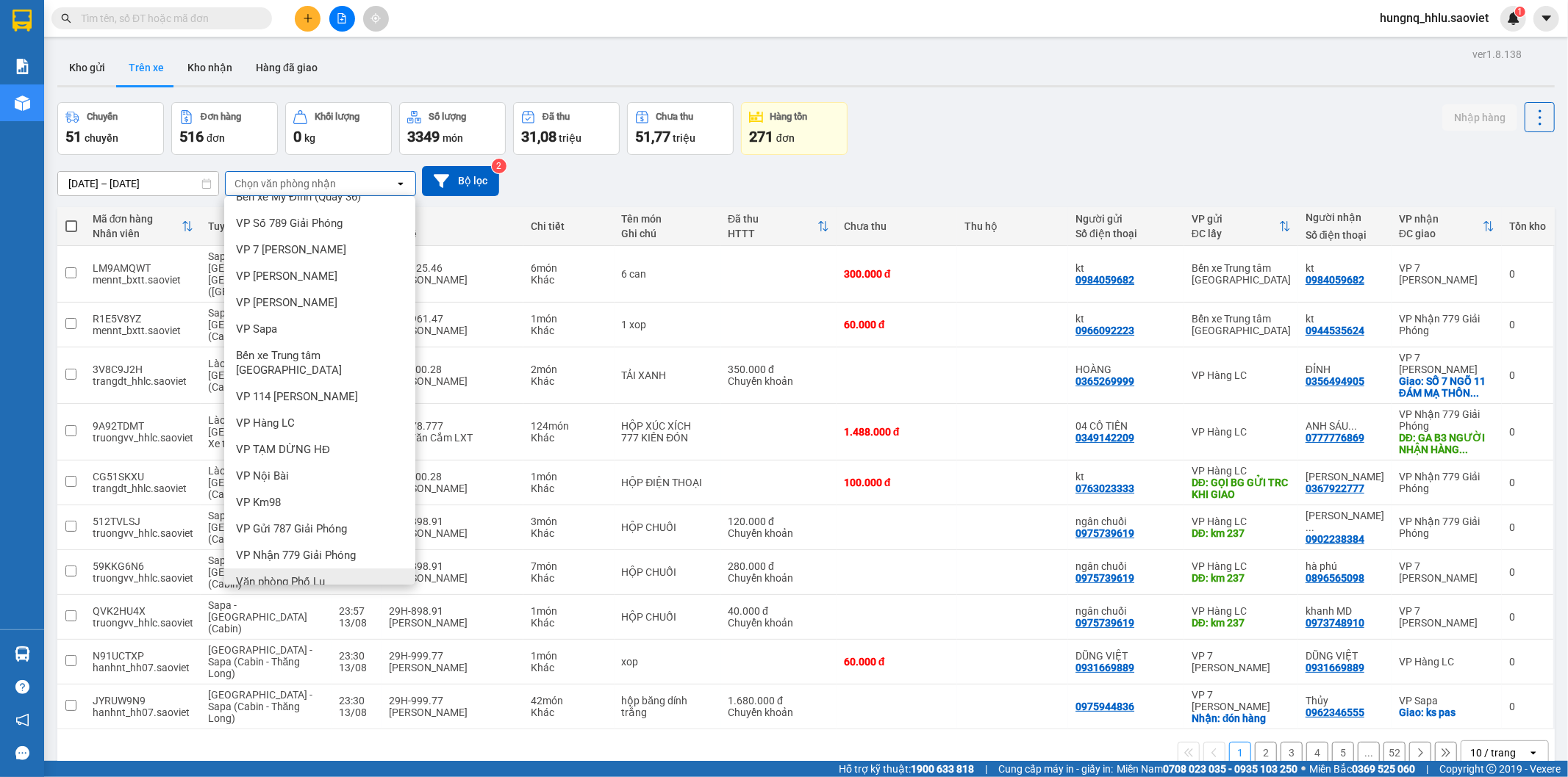
scroll to position [68, 0]
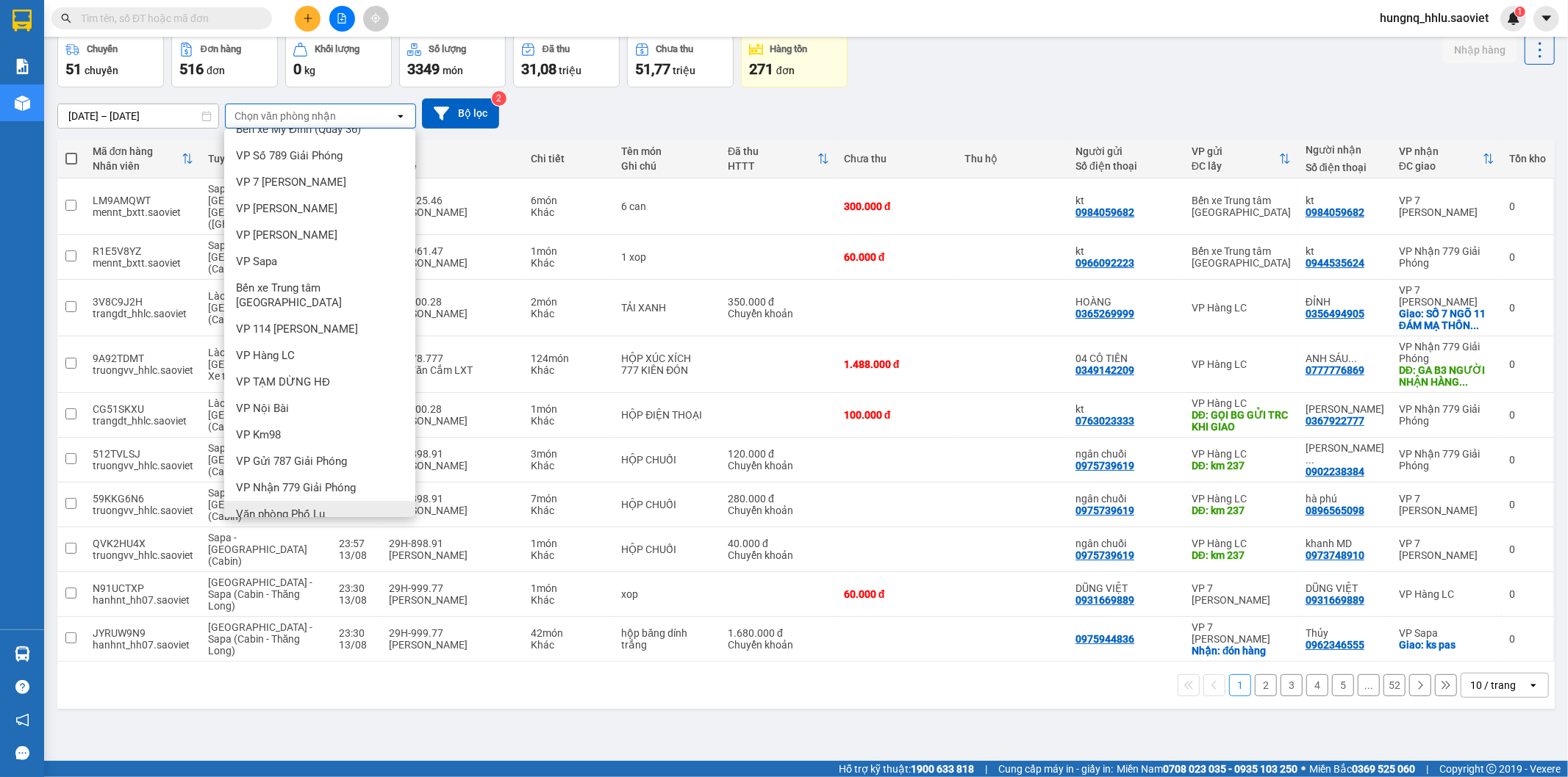
click at [244, 507] on span "Văn phòng Phố Lu" at bounding box center [280, 514] width 89 height 15
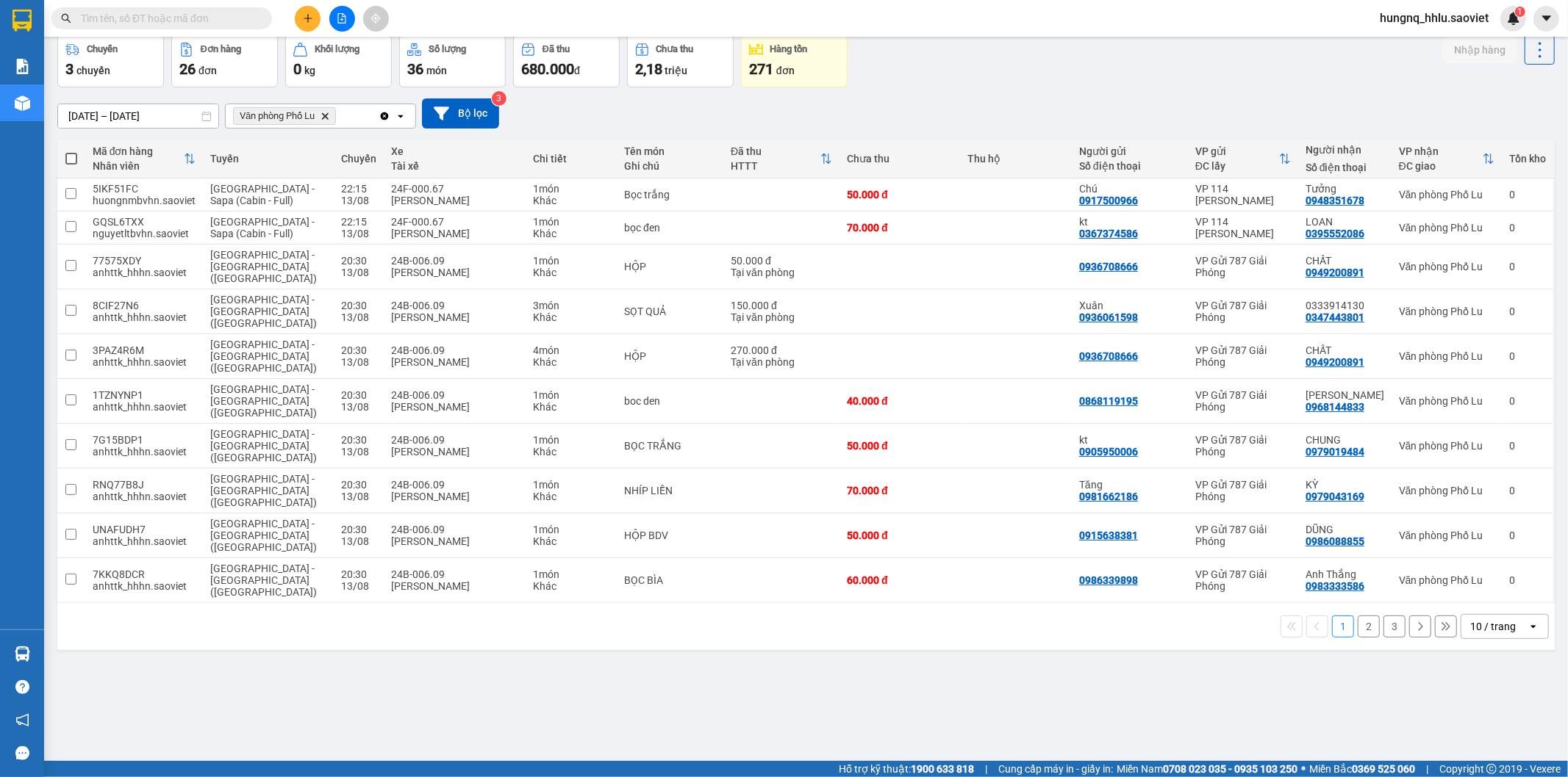
click at [243, 116] on span "Văn phòng Phố Lu" at bounding box center [277, 116] width 75 height 11
click at [251, 115] on span "Văn phòng Phố Lu" at bounding box center [277, 116] width 75 height 11
click at [328, 119] on icon "Delete" at bounding box center [324, 116] width 9 height 9
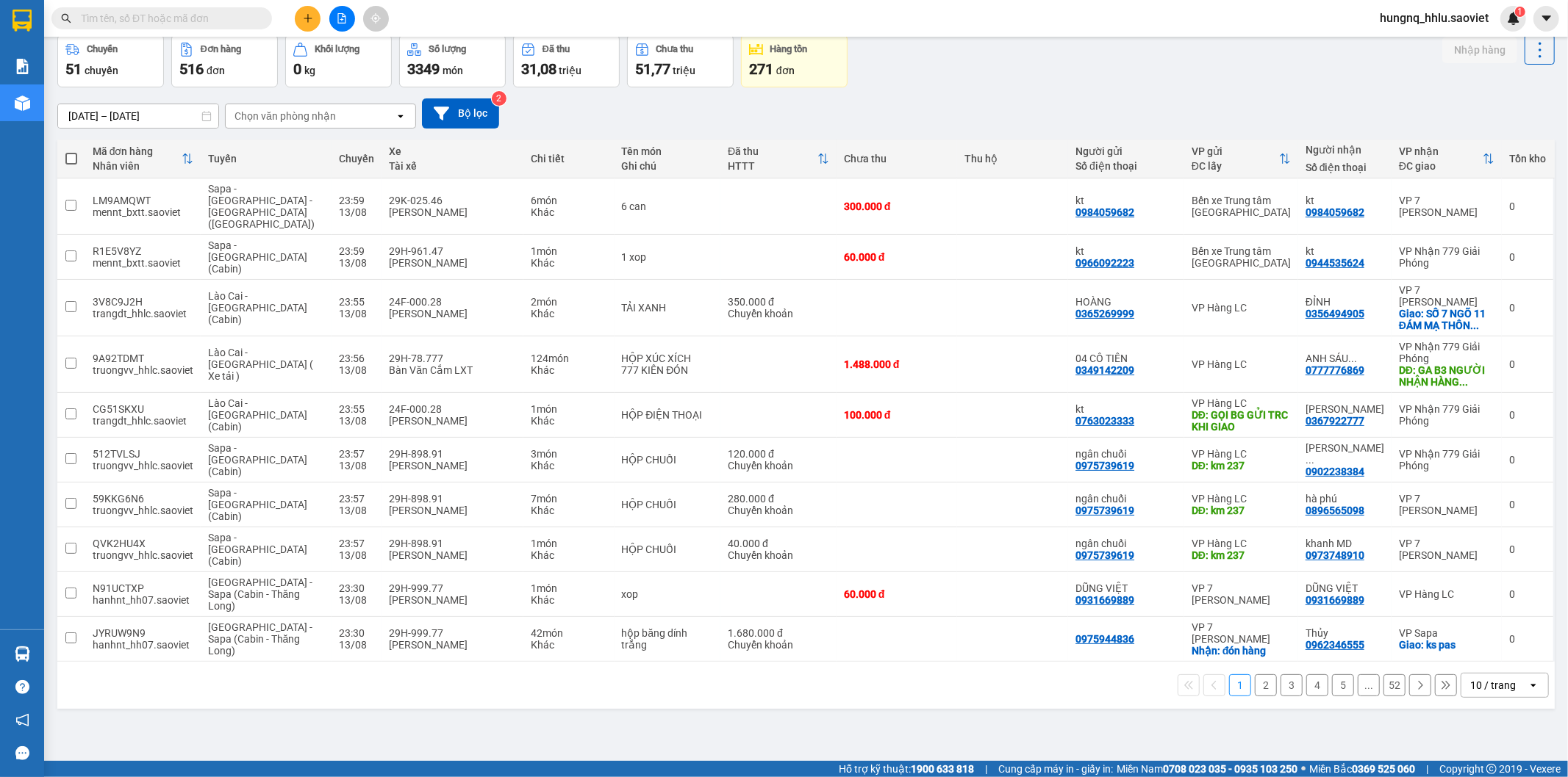
click at [251, 119] on div "Chọn văn phòng nhận" at bounding box center [285, 116] width 101 height 15
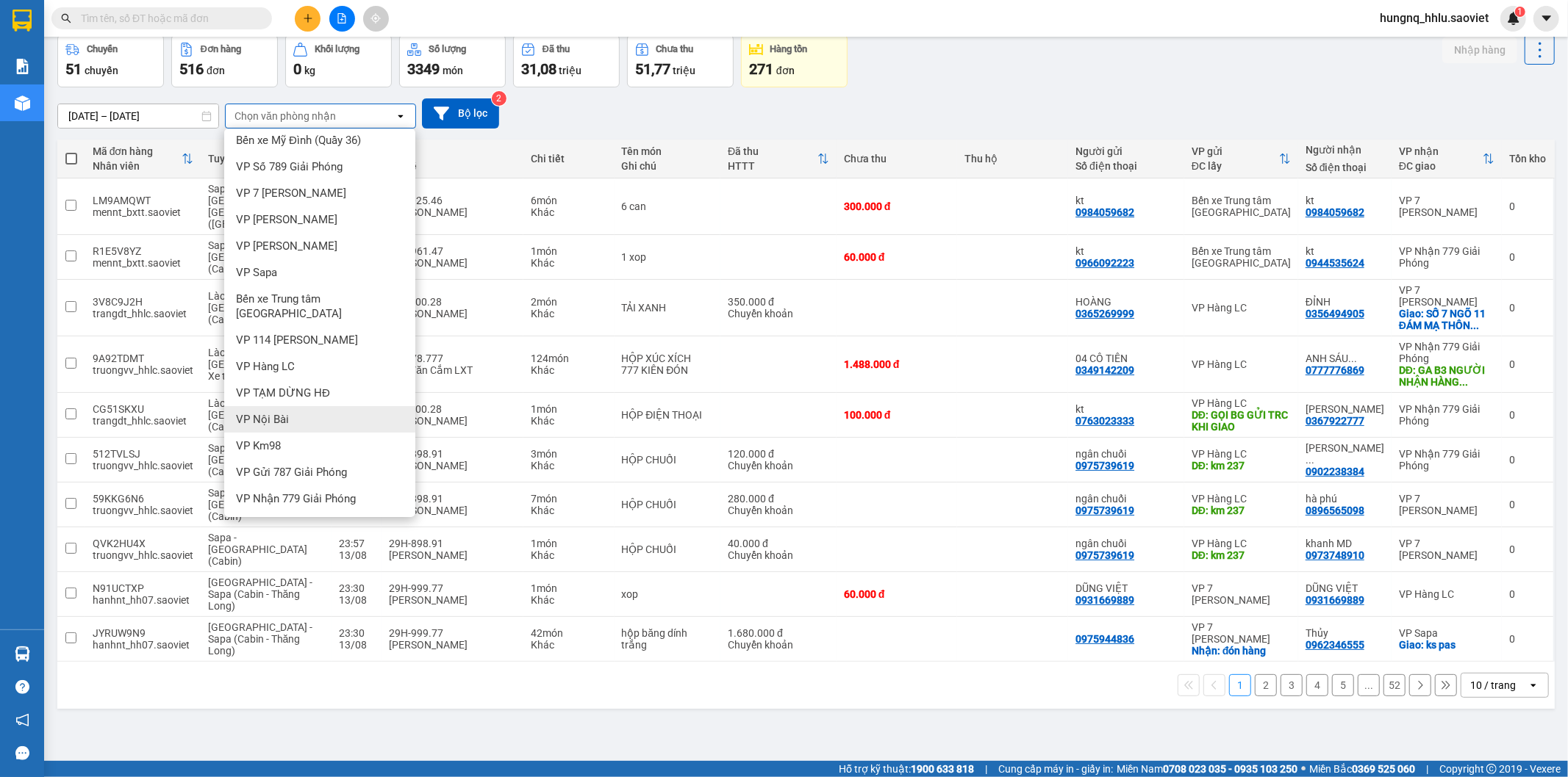
scroll to position [19, 0]
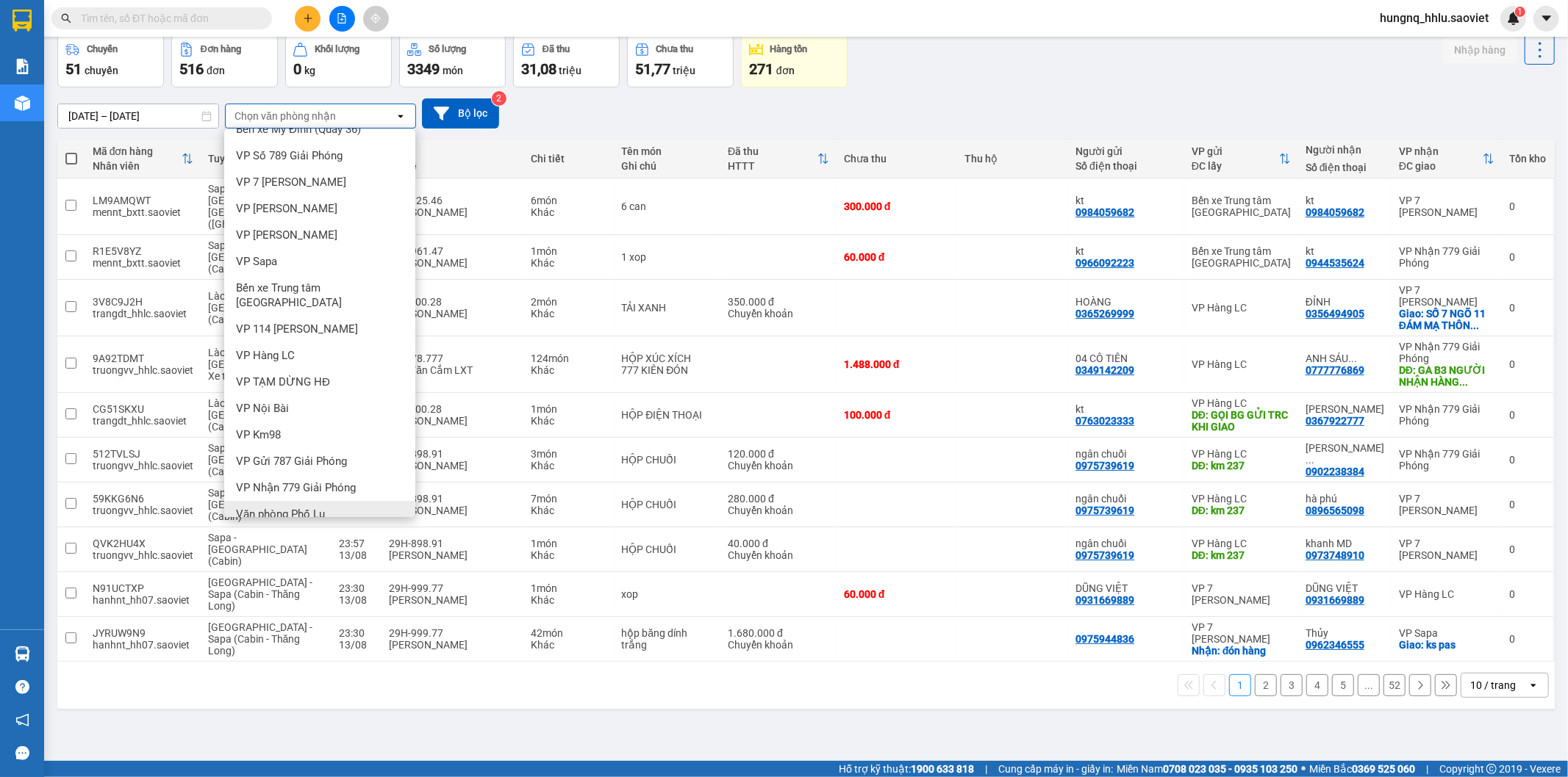
click at [249, 507] on span "Văn phòng Phố Lu" at bounding box center [280, 514] width 89 height 15
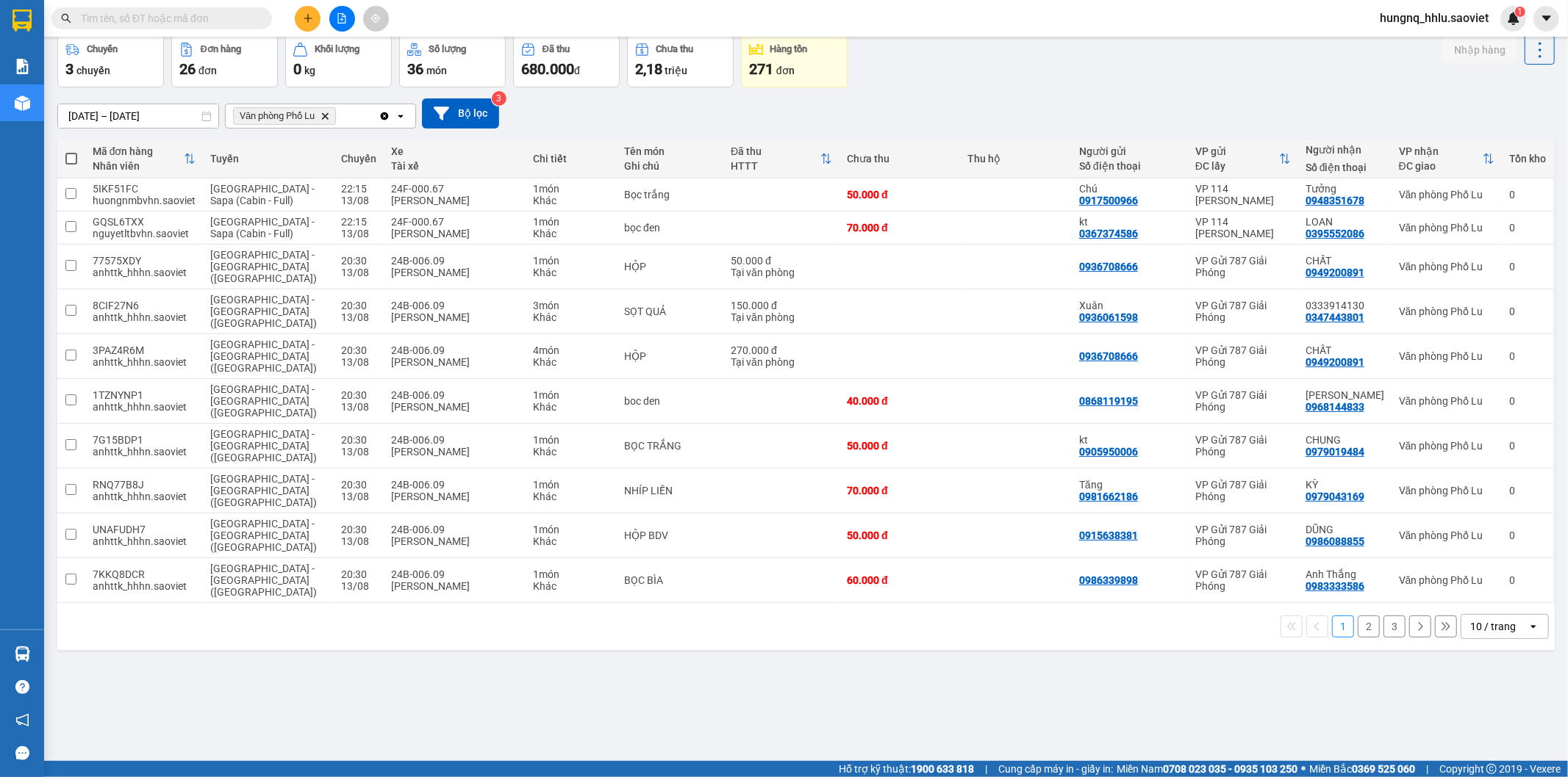
click at [1383, 616] on button "3" at bounding box center [1394, 626] width 22 height 22
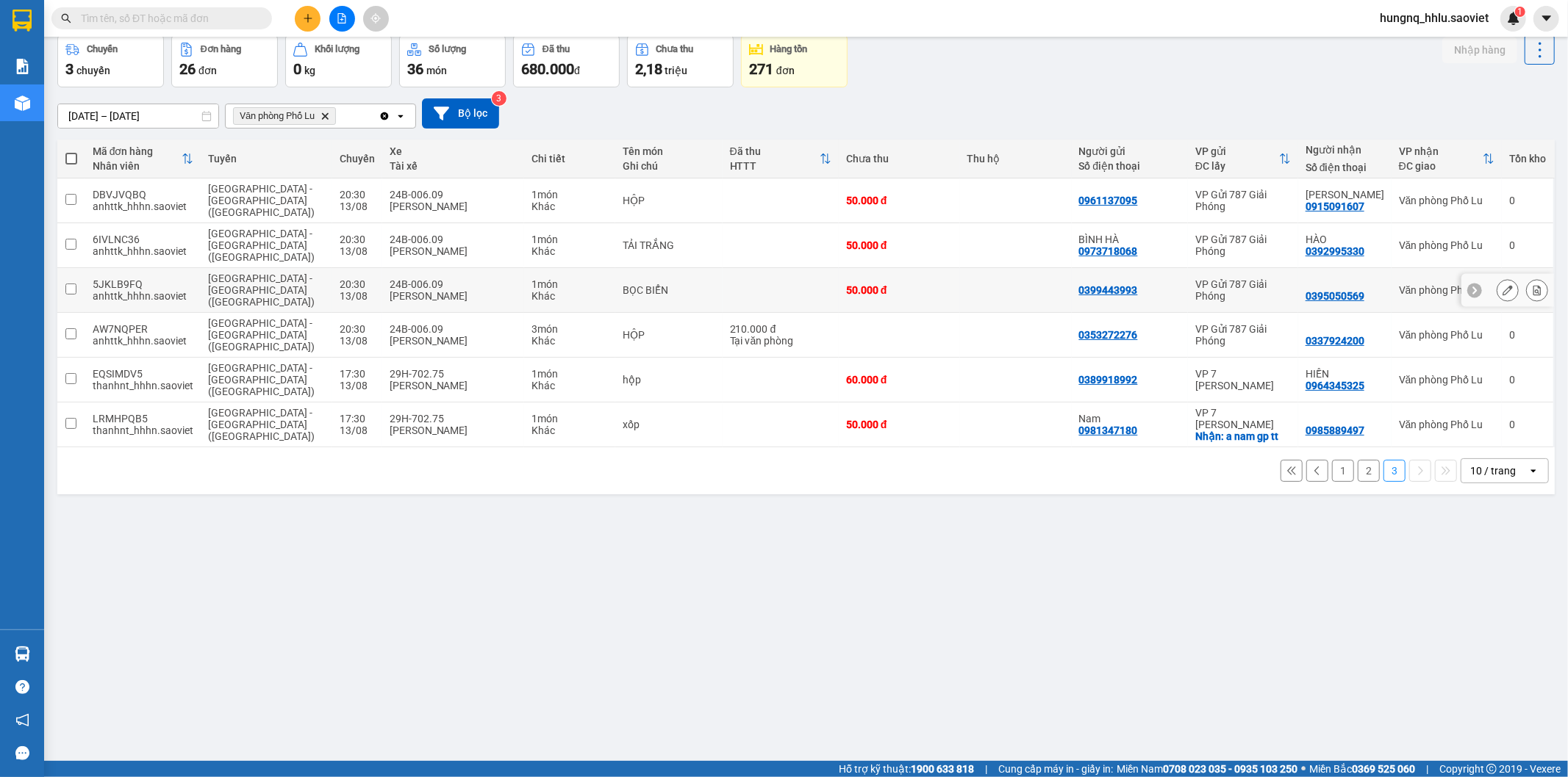
scroll to position [0, 0]
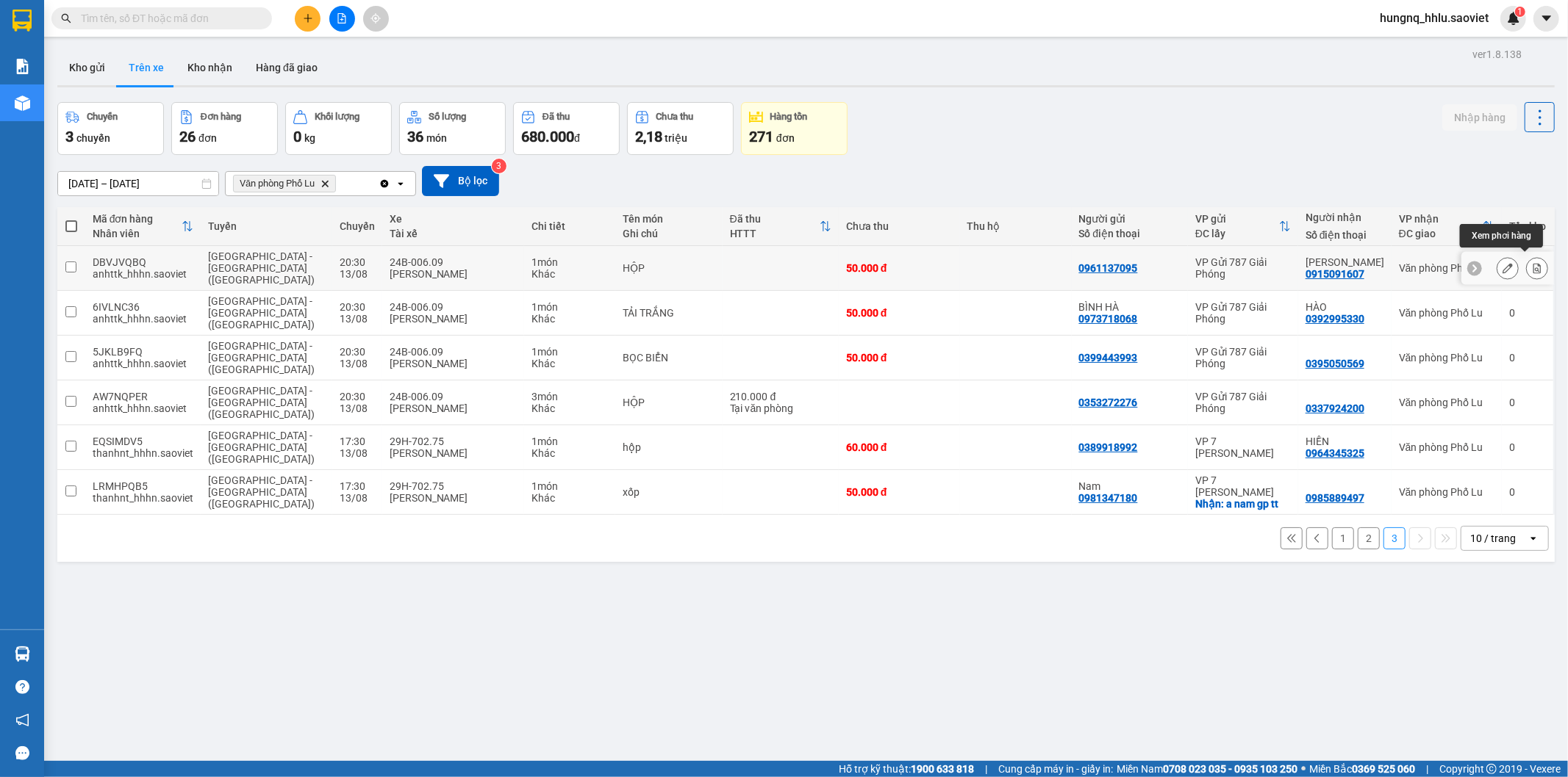
click at [1534, 262] on button at bounding box center [1536, 269] width 20 height 26
click at [1537, 268] on div at bounding box center [1508, 268] width 93 height 33
click at [1530, 268] on button at bounding box center [1536, 269] width 20 height 26
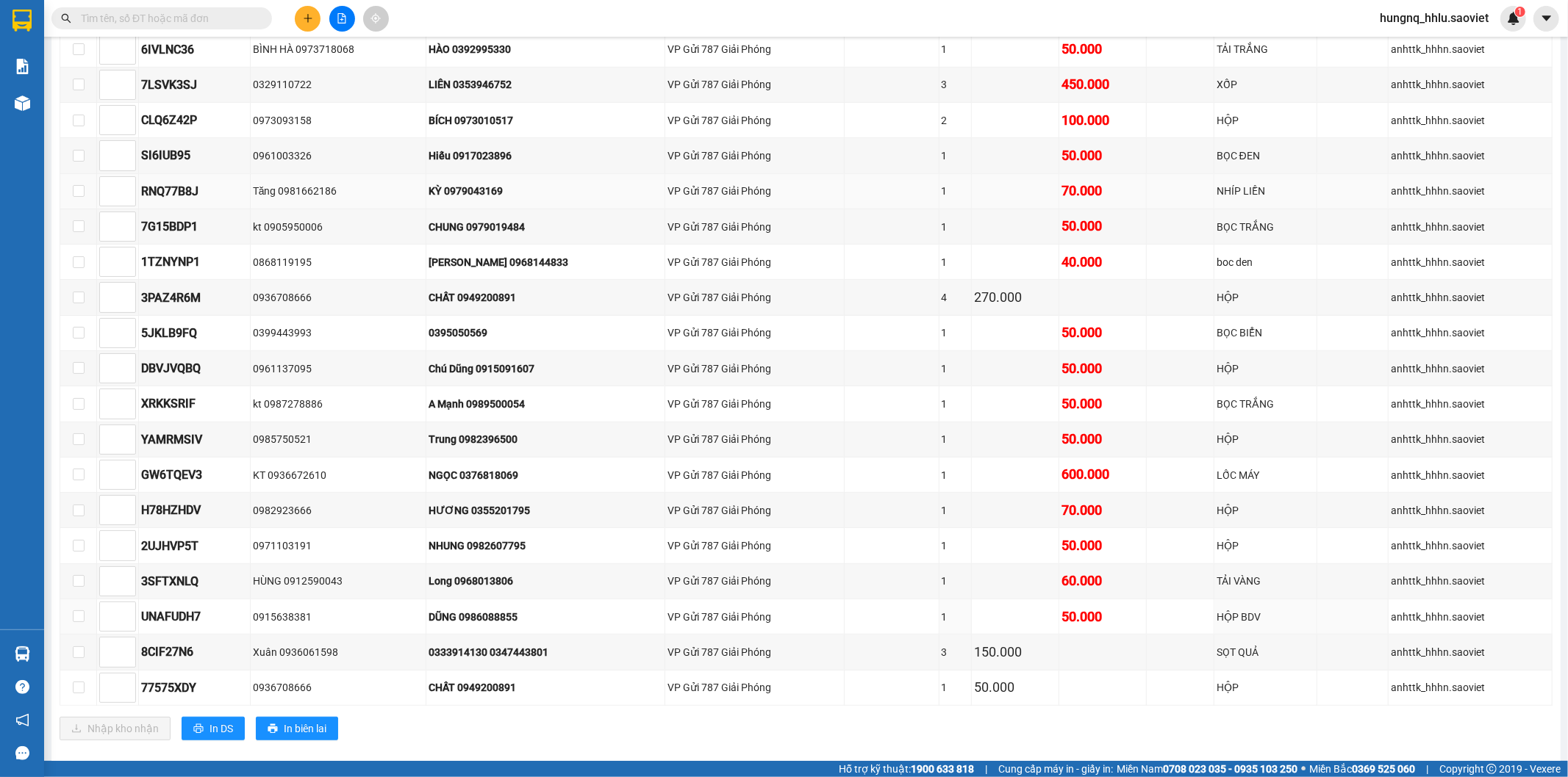
scroll to position [557, 0]
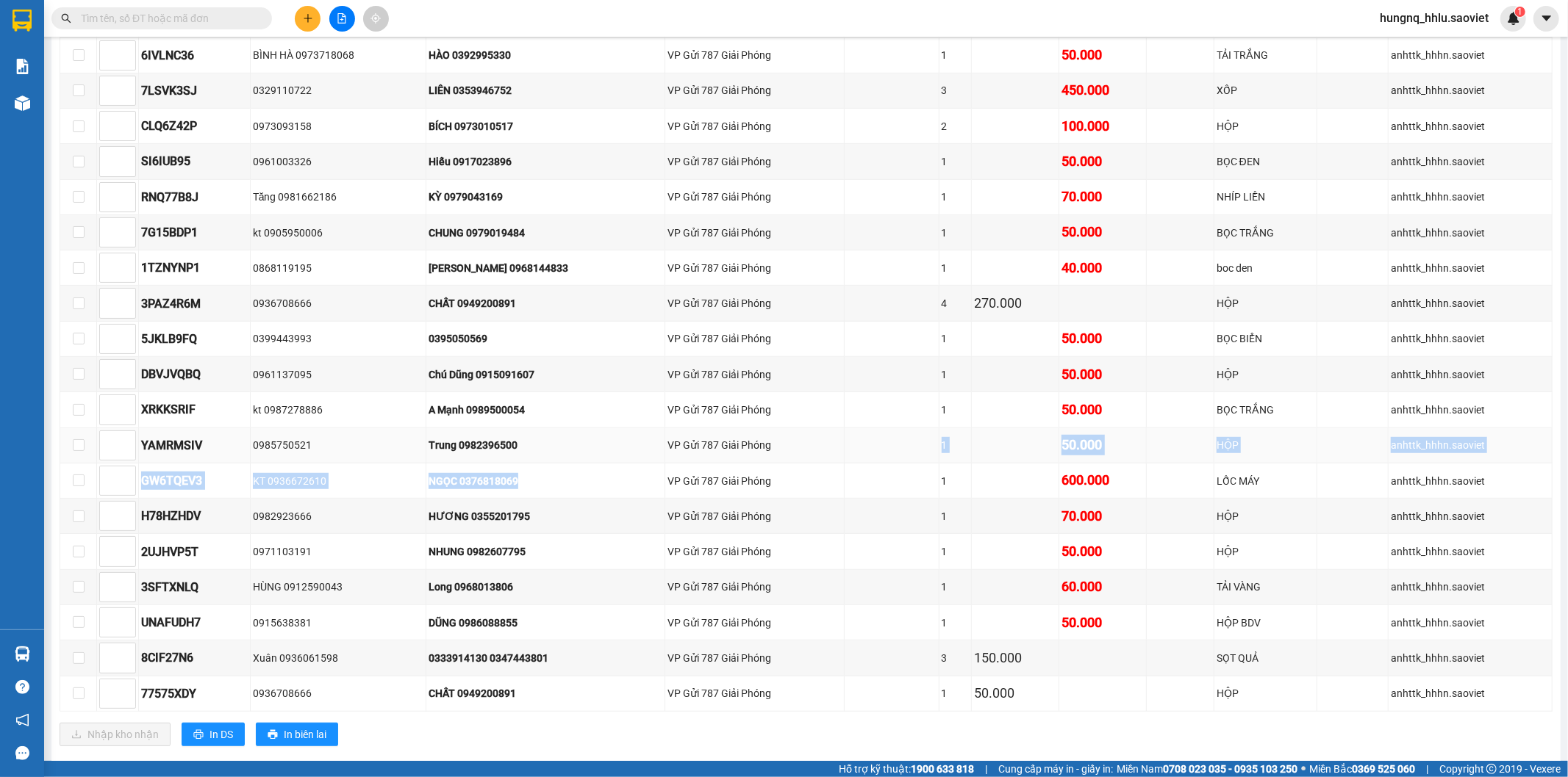
drag, startPoint x: 650, startPoint y: 482, endPoint x: 746, endPoint y: 475, distance: 96.3
click at [751, 475] on tbody "7KKQ8DCR 0986339898 Anh Thắng 0983333586 VP Gửi 787 Giải Phóng 1 60.000 BỌC BÌA…" at bounding box center [806, 322] width 1492 height 780
drag, startPoint x: 988, startPoint y: 500, endPoint x: 1048, endPoint y: 501, distance: 60.0
click at [988, 498] on td at bounding box center [1015, 481] width 87 height 35
drag, startPoint x: 1059, startPoint y: 499, endPoint x: 1216, endPoint y: 501, distance: 157.0
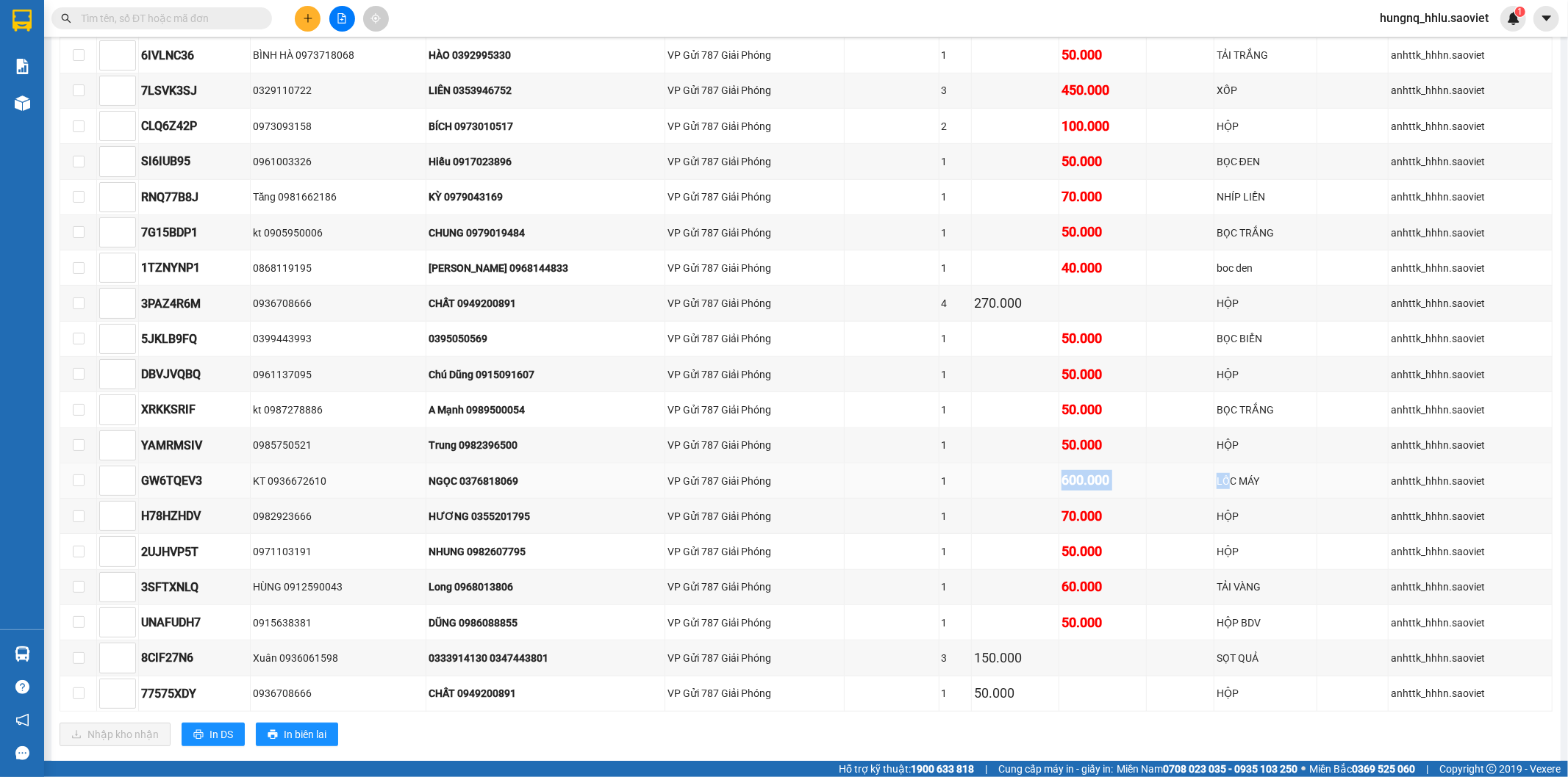
click at [1216, 498] on tr "GW6TQEV3 KT 0936672610 NGỌC 0376818069 VP Gửi 787 Giải Phóng 1 600.000 LỐC MÁY …" at bounding box center [806, 481] width 1492 height 35
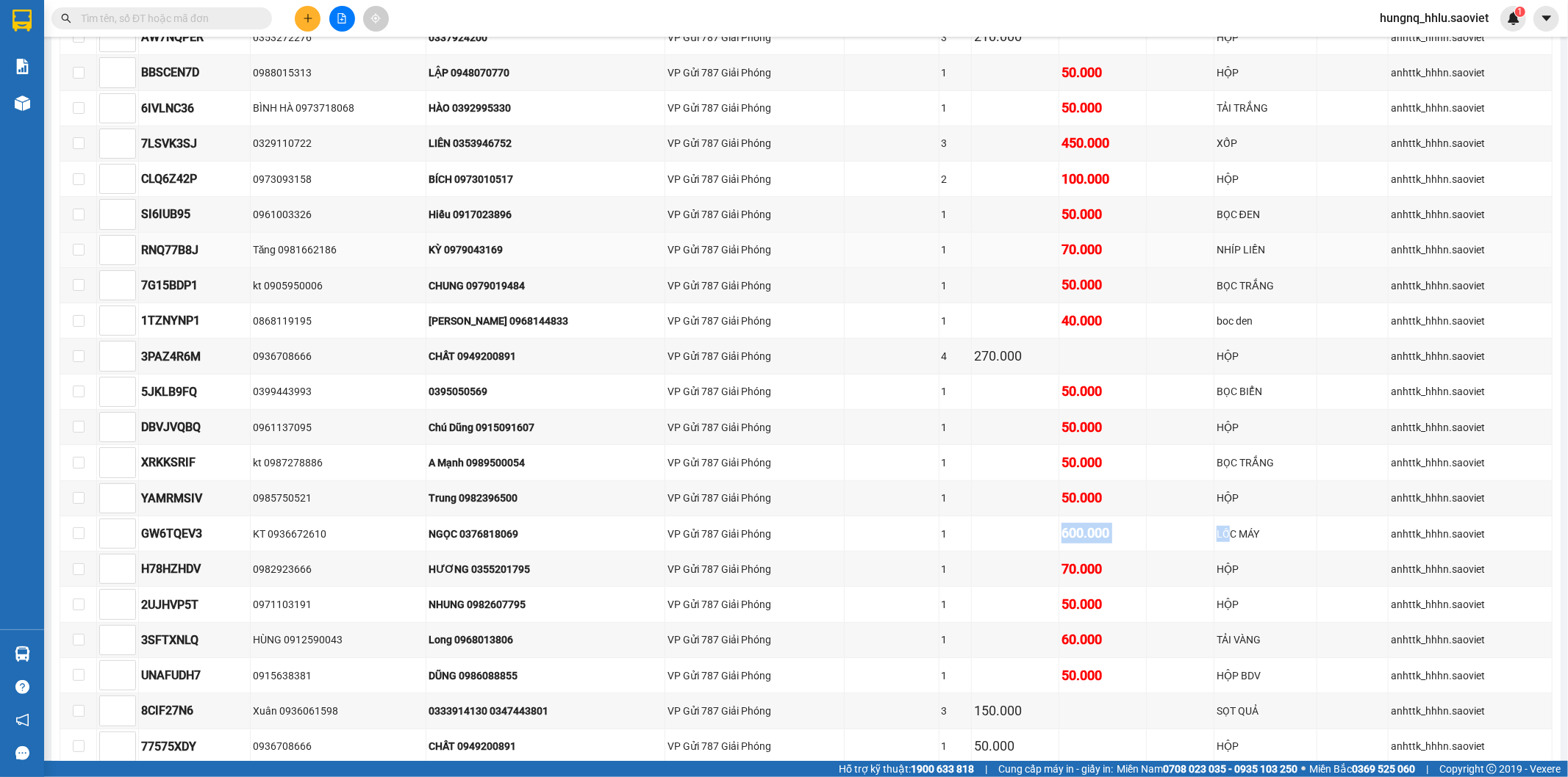
scroll to position [475, 0]
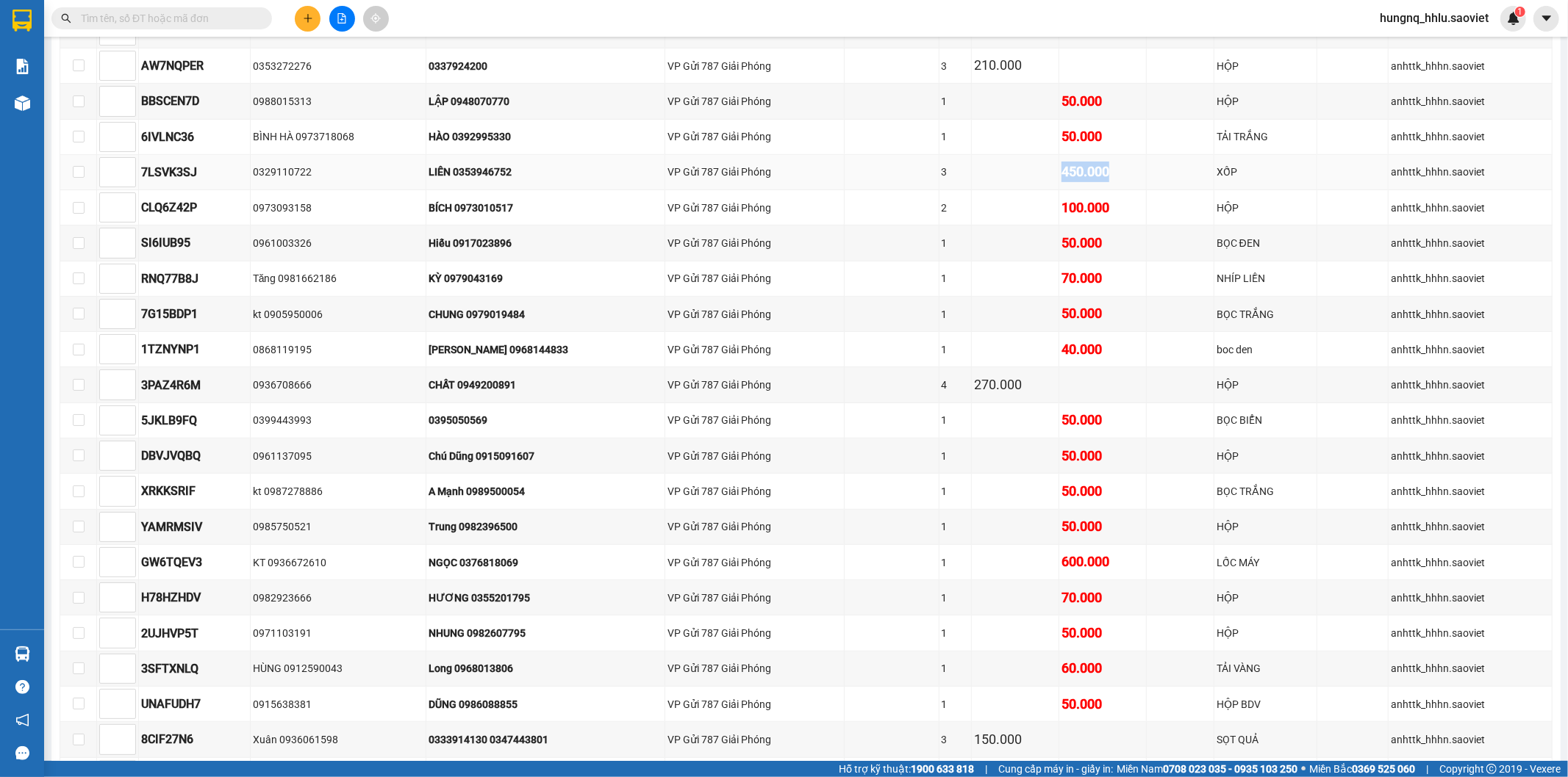
drag, startPoint x: 1040, startPoint y: 191, endPoint x: 1119, endPoint y: 200, distance: 79.5
click at [1119, 191] on tr "7LSVK3SJ 0329110722 LIÊN 0353946752 VP Gửi 787 Giải Phóng 3 450.000 XỐP anhttk_…" at bounding box center [806, 172] width 1492 height 35
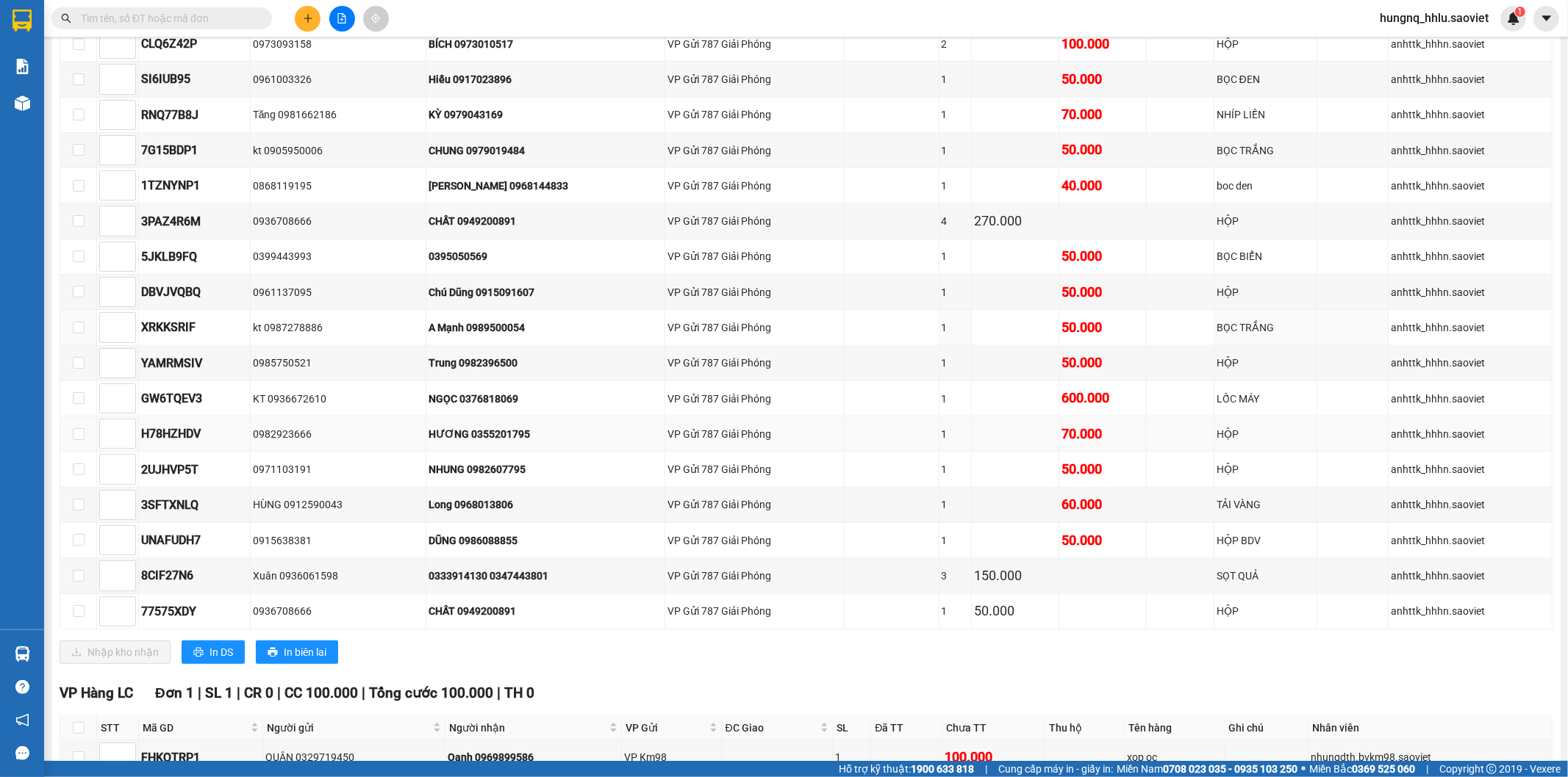
scroll to position [721, 0]
